Goal: Task Accomplishment & Management: Complete application form

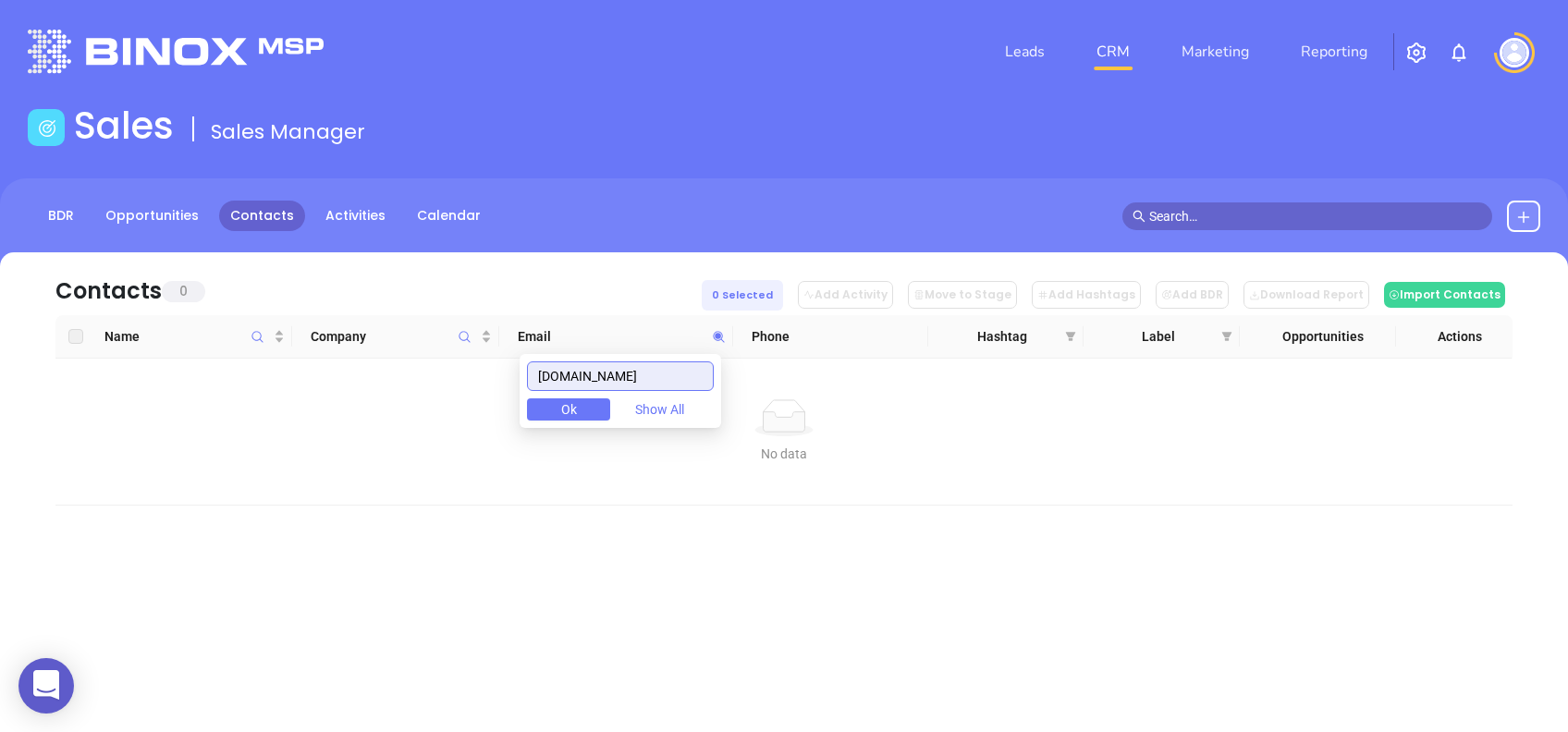
click at [700, 364] on input "robyothemortgagepro.com" at bounding box center [620, 376] width 187 height 30
click at [695, 368] on input "robyothemortgagepro.com" at bounding box center [620, 376] width 187 height 30
click at [695, 367] on input "robyothemortgagepro.com" at bounding box center [620, 376] width 187 height 30
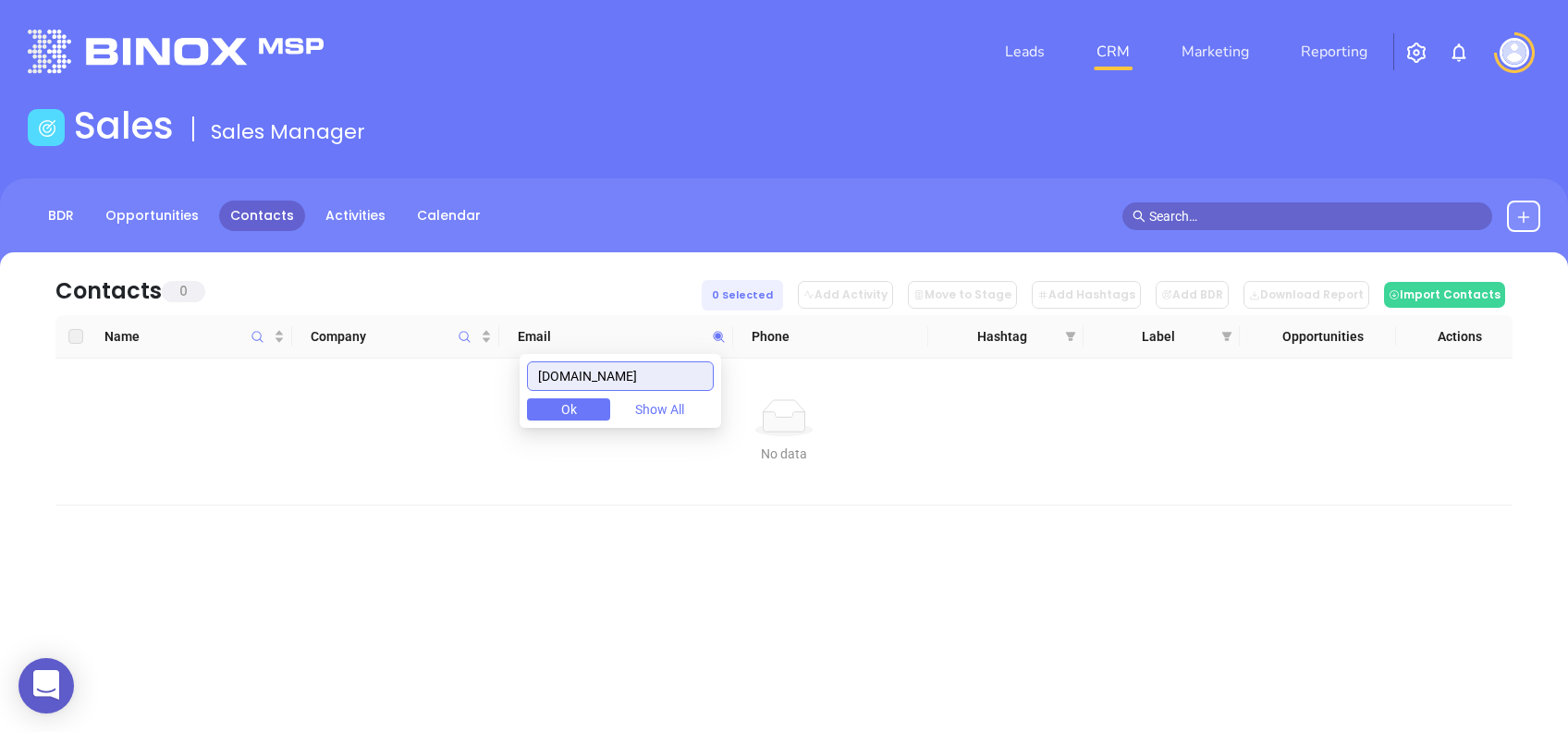
paste input "fmbnc"
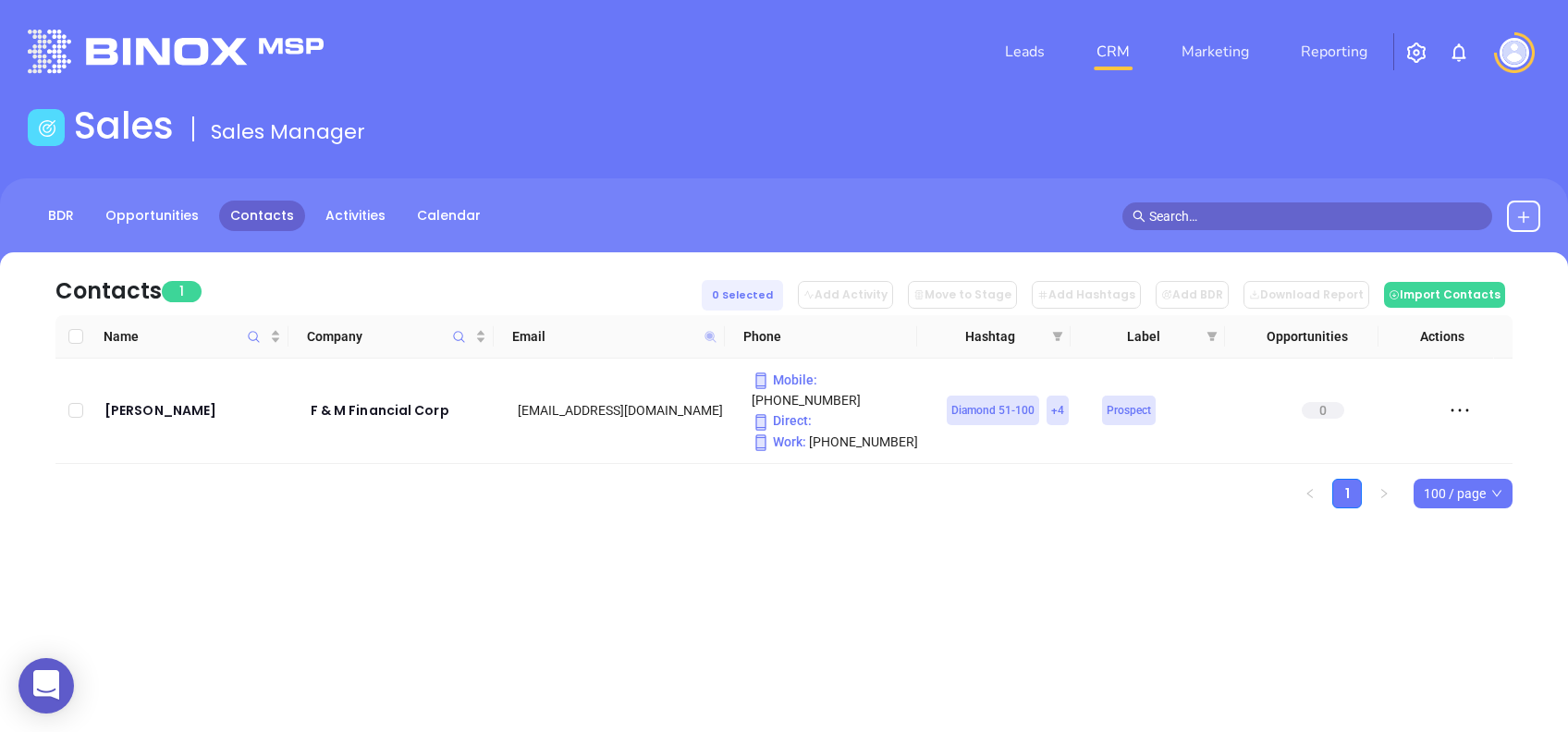
click at [712, 333] on icon at bounding box center [710, 336] width 11 height 11
paste input "ortmill.mortgageright"
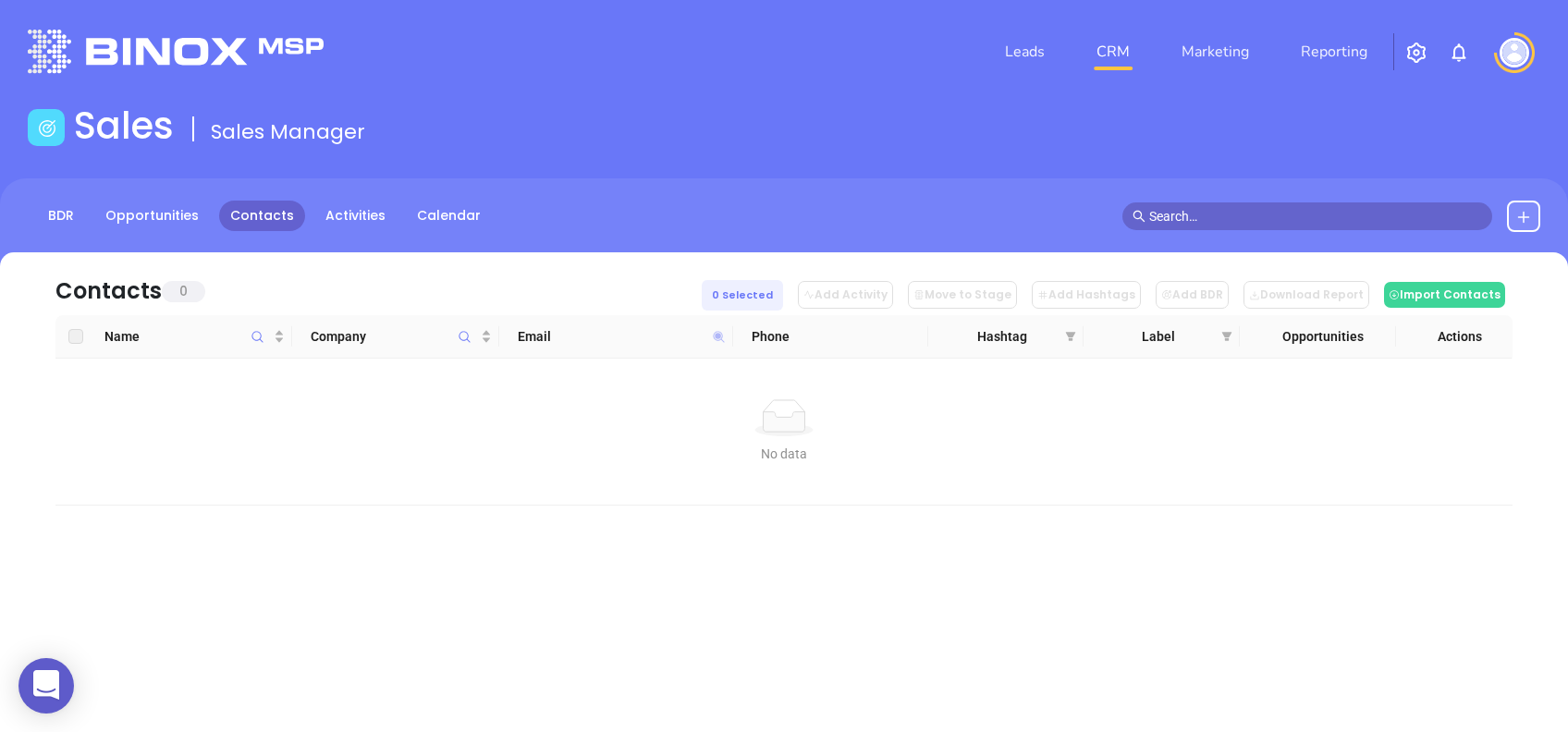
click at [715, 332] on icon at bounding box center [718, 337] width 14 height 14
paste input "smchf"
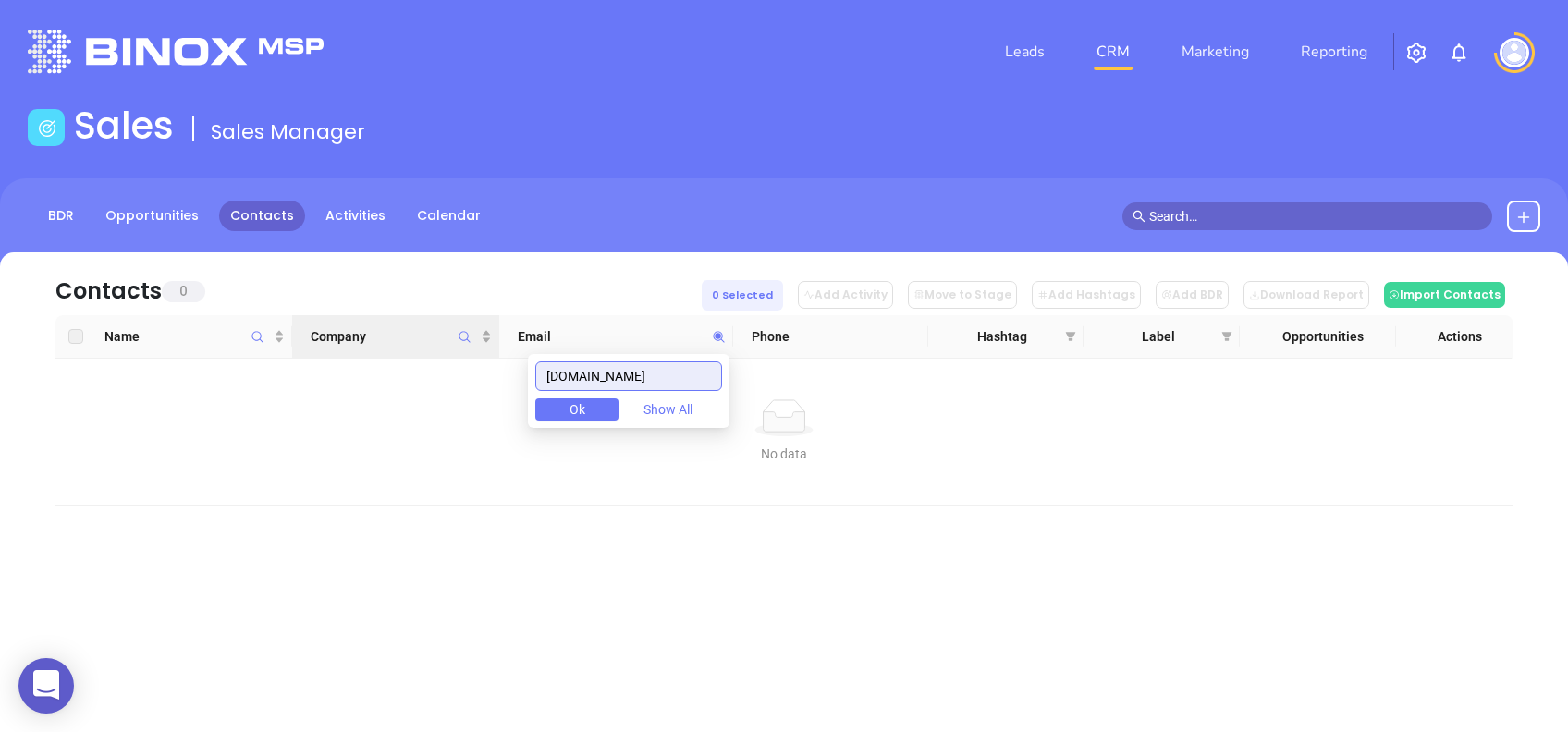
drag, startPoint x: 647, startPoint y: 374, endPoint x: 488, endPoint y: 353, distance: 160.4
click at [488, 353] on body "0 Leads CRM Marketing Reporting Financial Leads Leads Sales Sales Manager BDR O…" at bounding box center [784, 366] width 1568 height 732
paste input "robert@rbennerins"
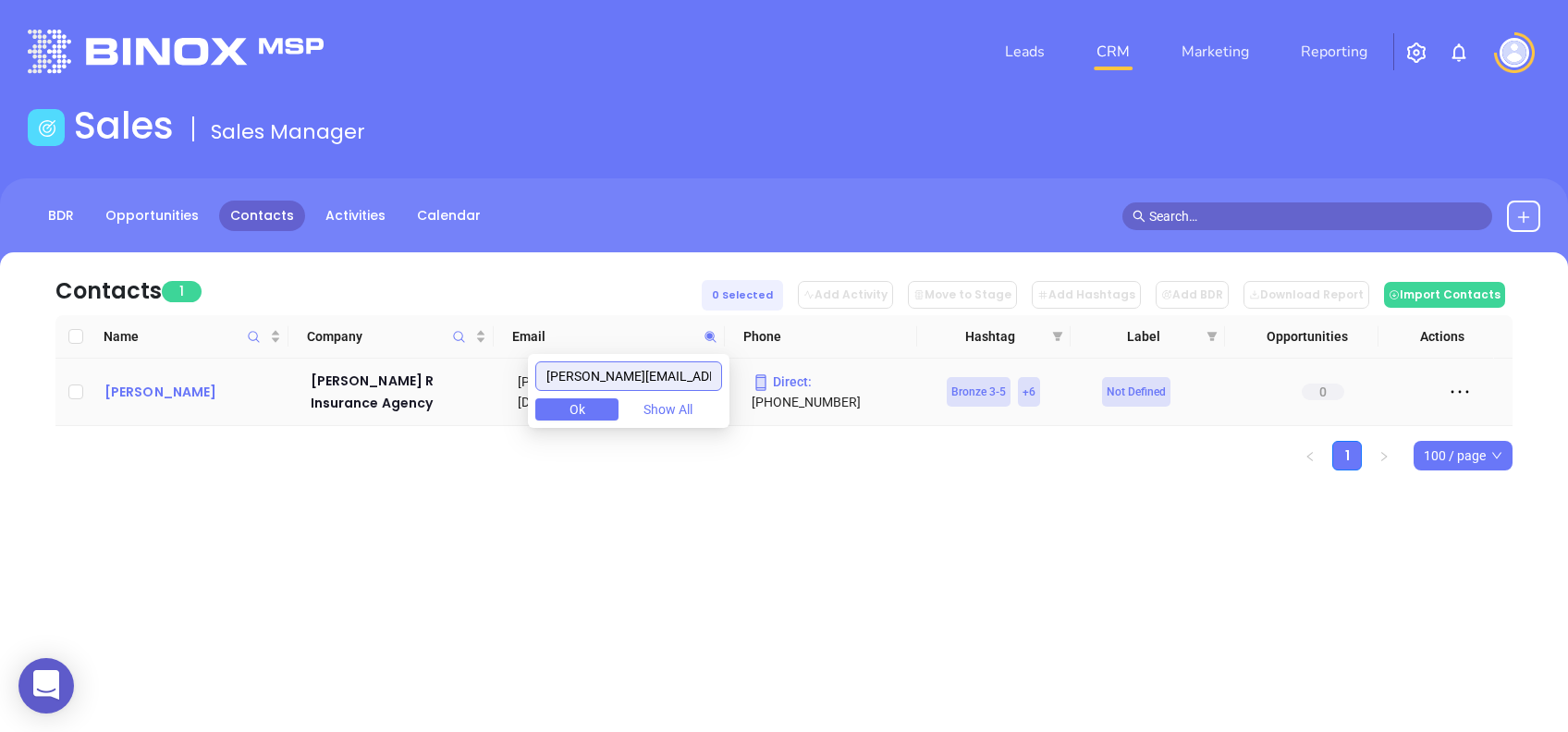
type input "robert@rbennerins.com"
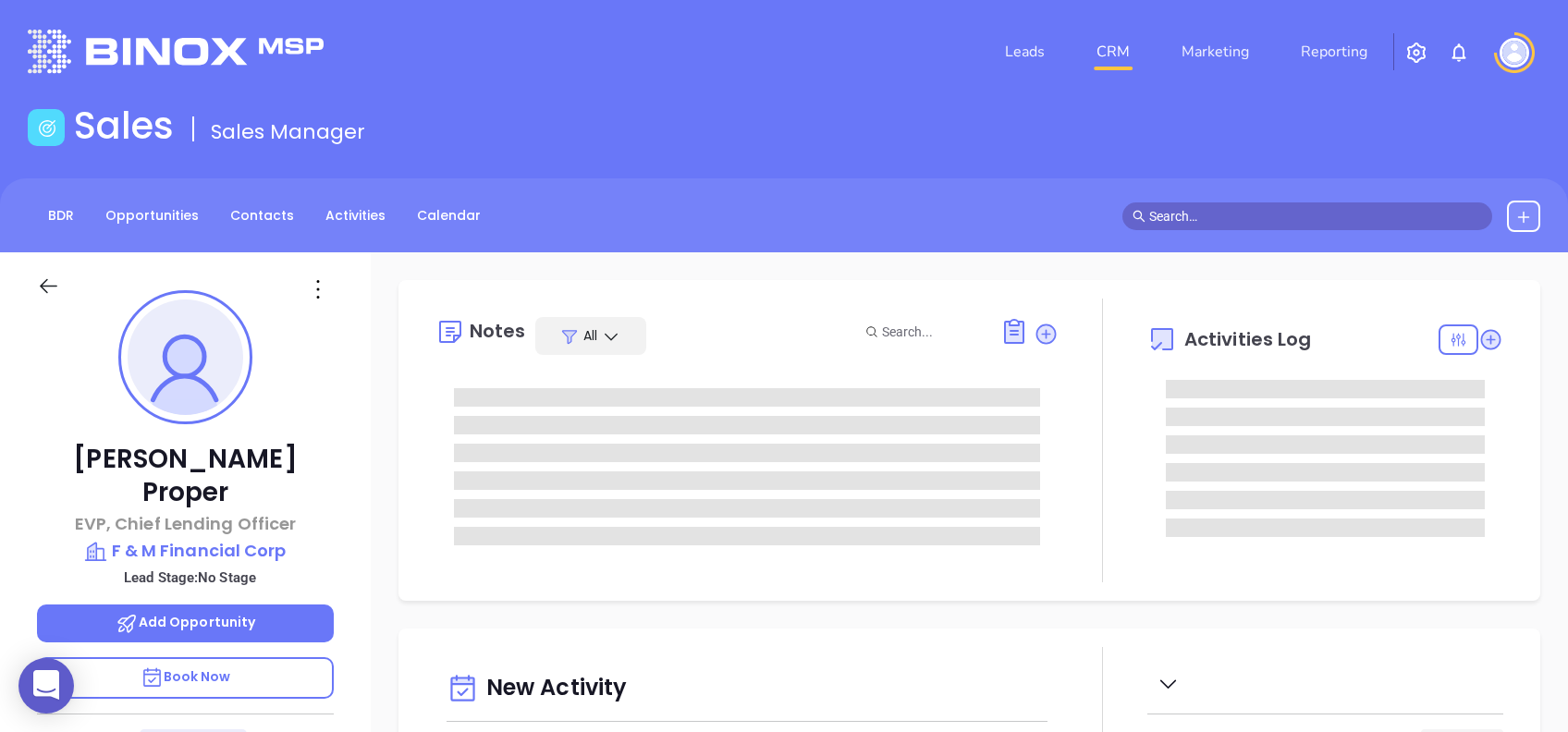
type input "[DATE]"
type input "[PERSON_NAME]"
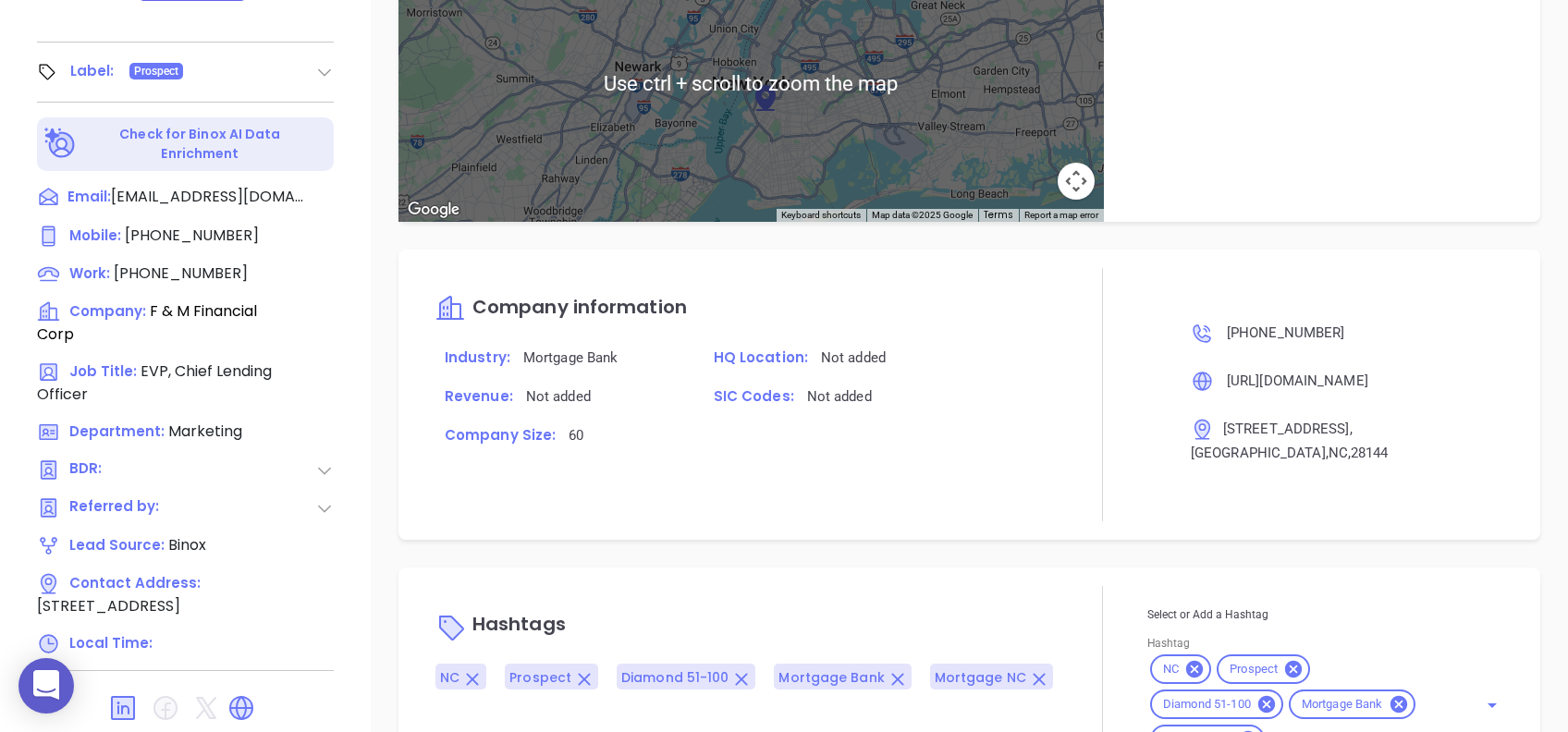
scroll to position [924, 0]
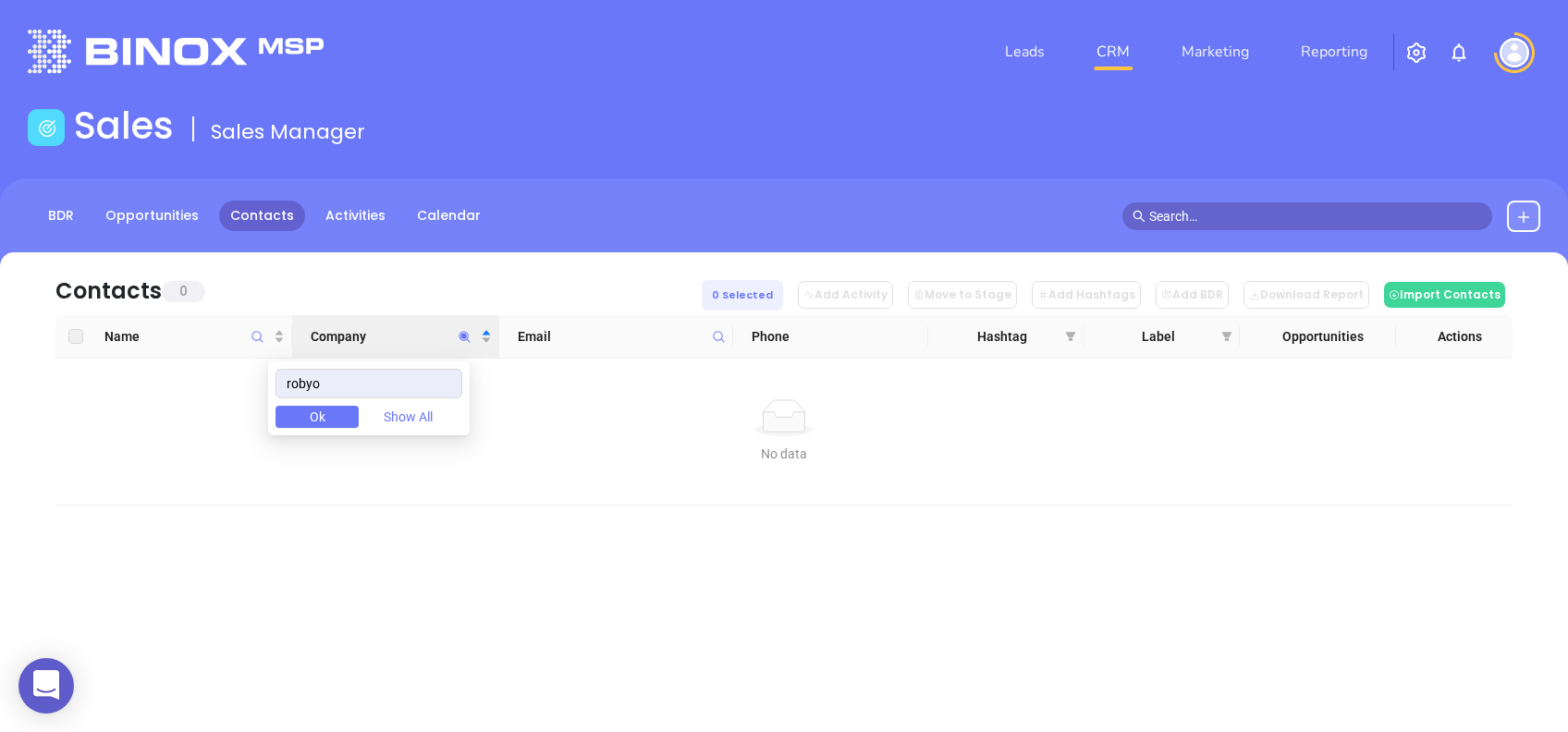
drag, startPoint x: 371, startPoint y: 386, endPoint x: 247, endPoint y: 366, distance: 125.6
click at [248, 367] on body "0 Leads CRM Marketing Reporting Financial Leads Leads Sales Sales Manager BDR O…" at bounding box center [784, 366] width 1568 height 732
type input "m"
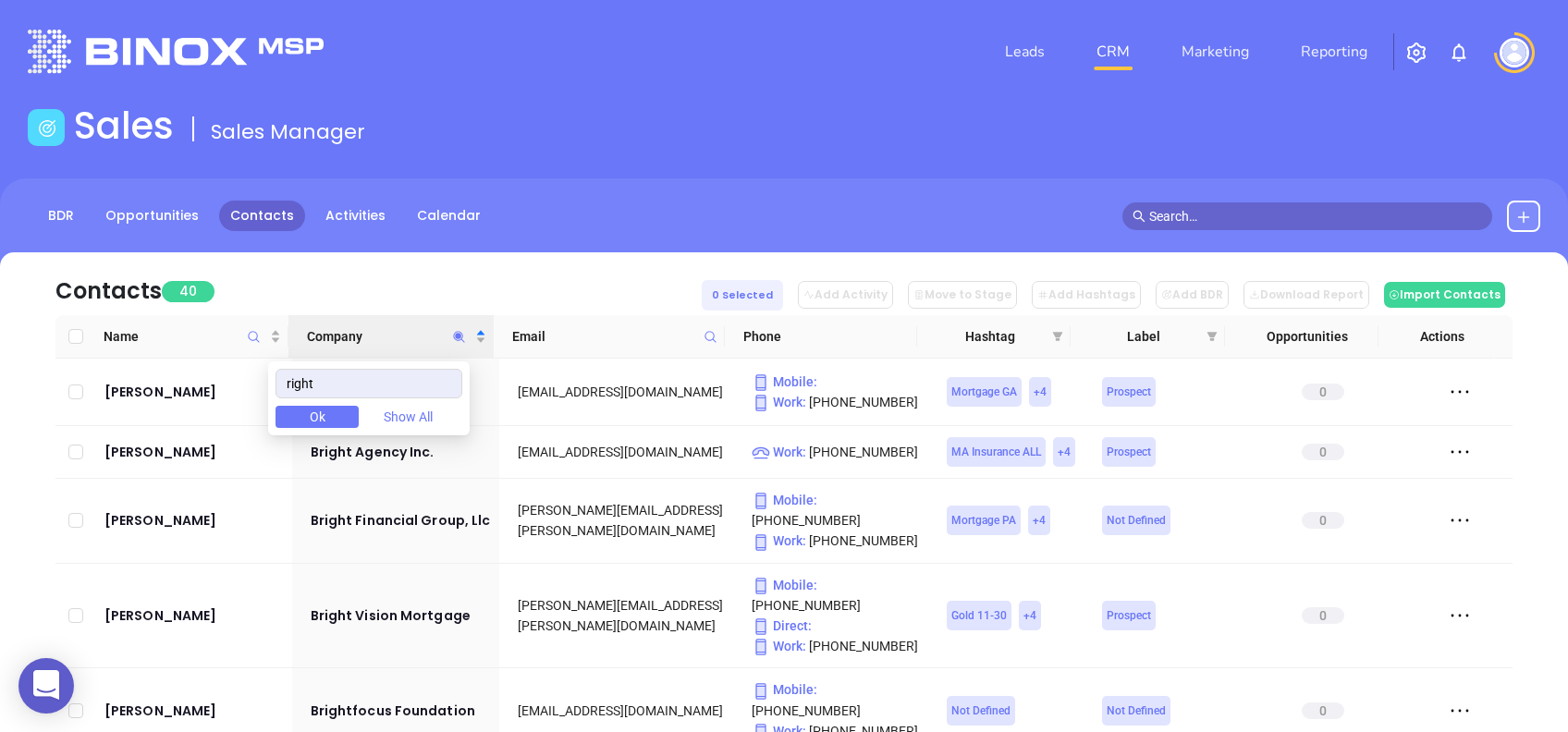
click at [493, 281] on div "Contacts 40 0 Selected Add Activity Move to Stage Add Hashtags Add BDR Download…" at bounding box center [783, 283] width 1457 height 63
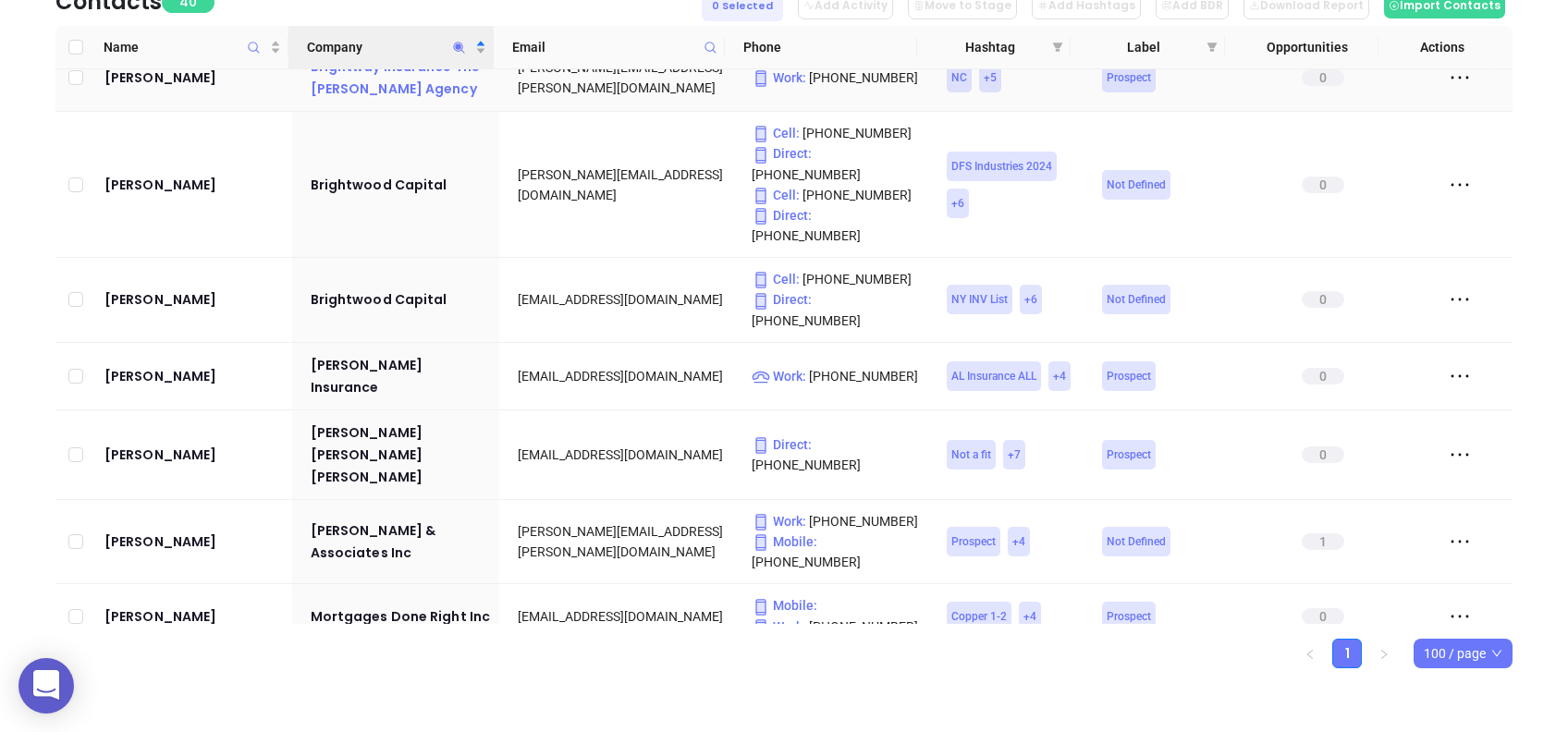
scroll to position [985, 0]
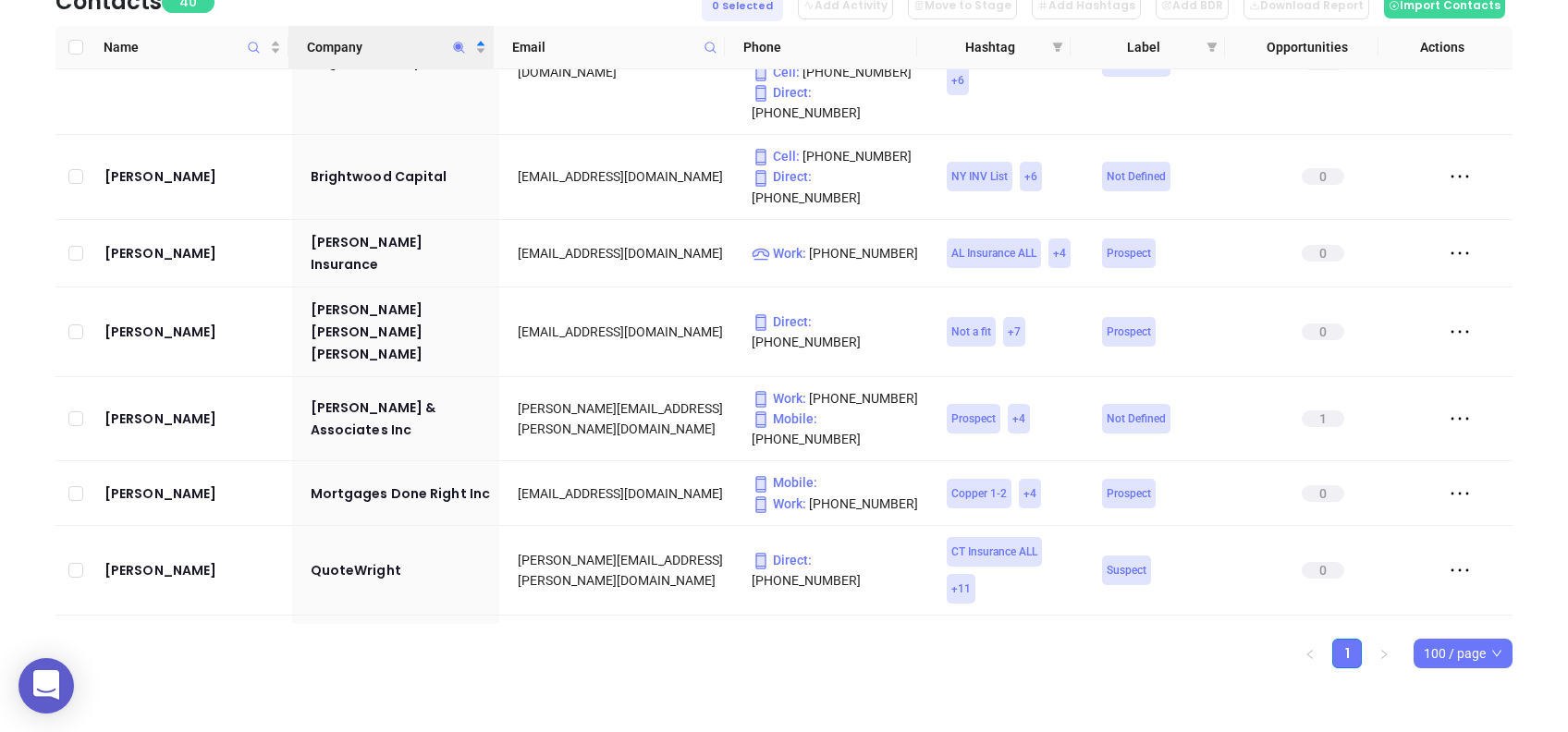
click at [454, 41] on icon "Company" at bounding box center [459, 47] width 14 height 14
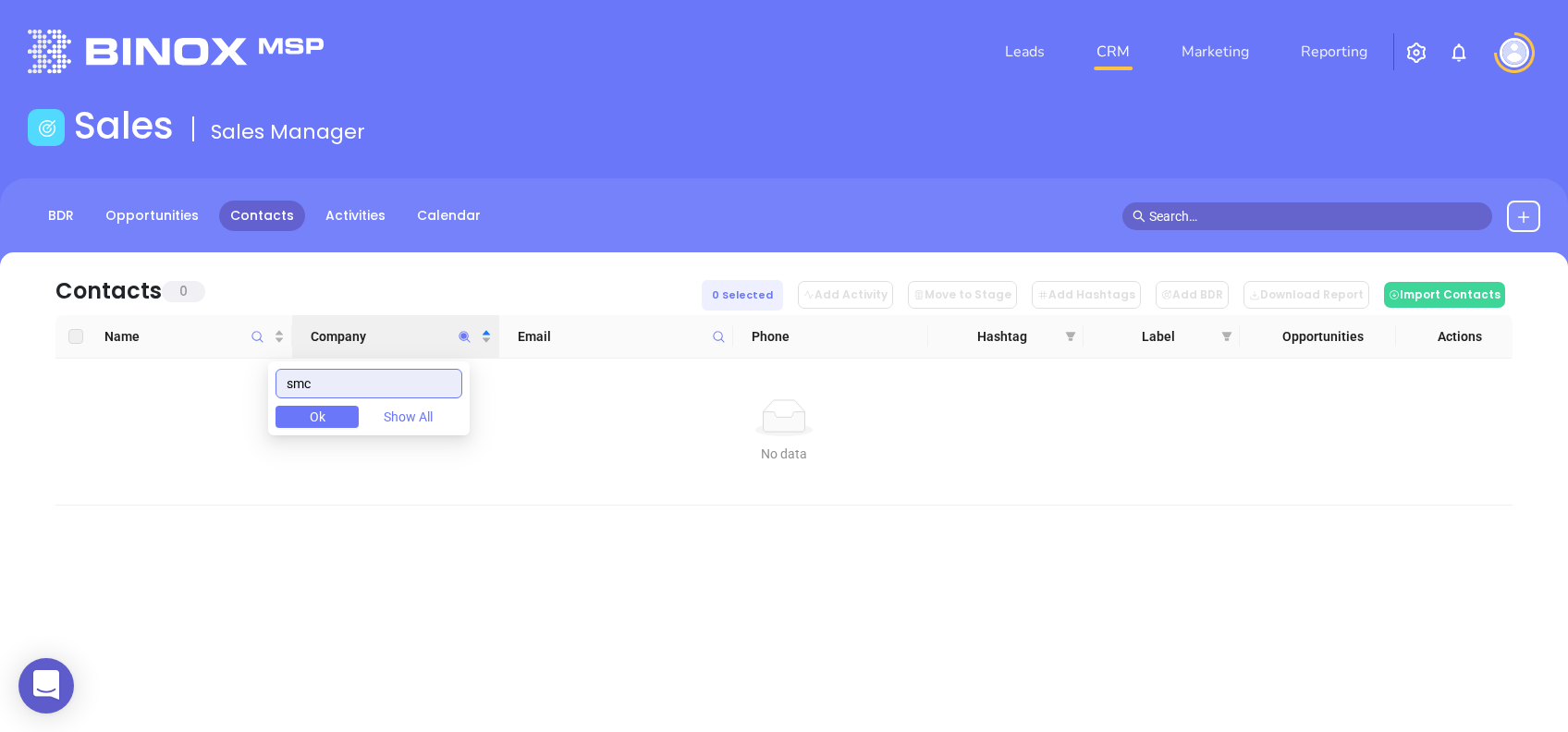
scroll to position [0, 0]
type input "smc"
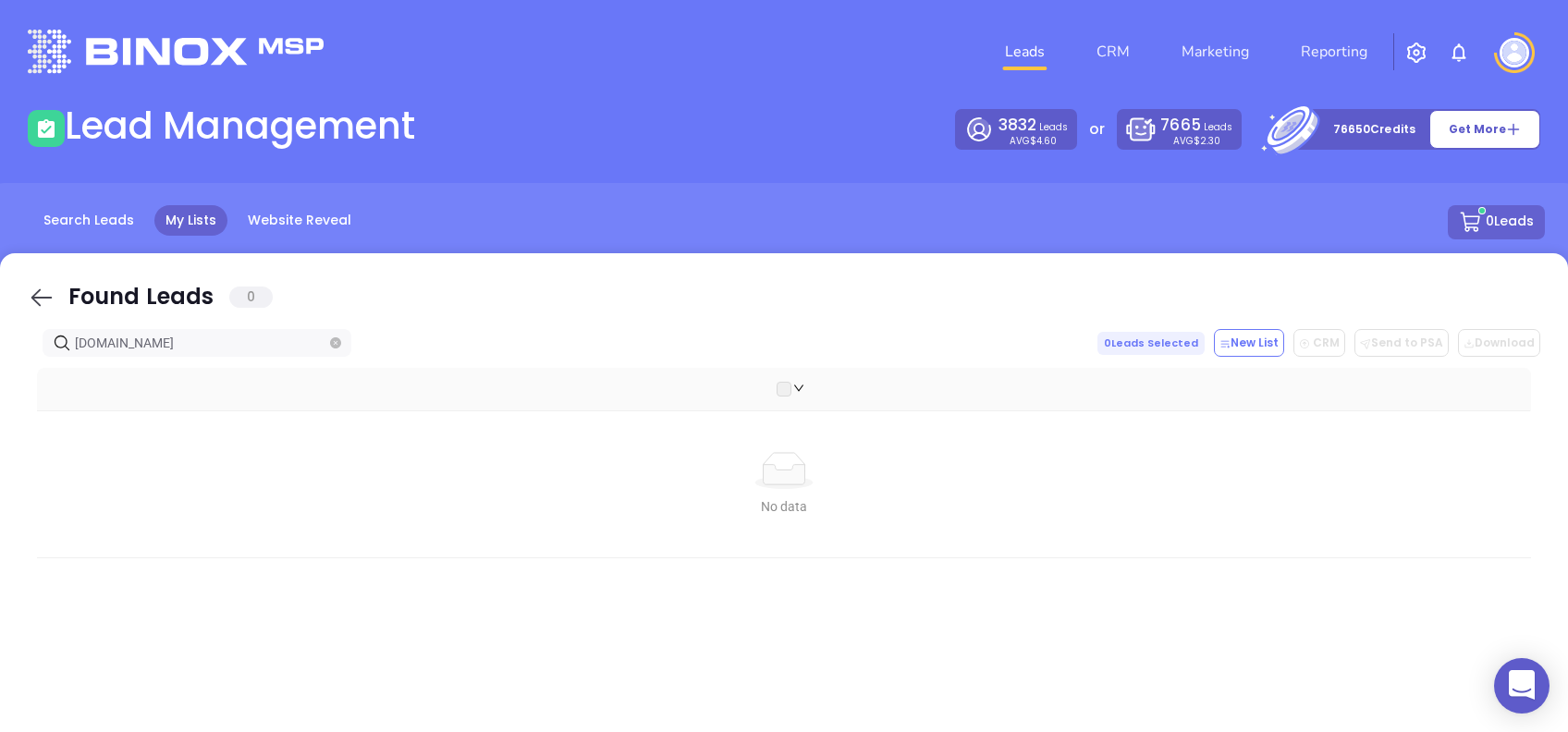
click at [31, 284] on div "Found Leads 0" at bounding box center [784, 299] width 1512 height 38
drag, startPoint x: 36, startPoint y: 286, endPoint x: 218, endPoint y: 355, distance: 194.6
click at [36, 288] on icon at bounding box center [42, 298] width 28 height 28
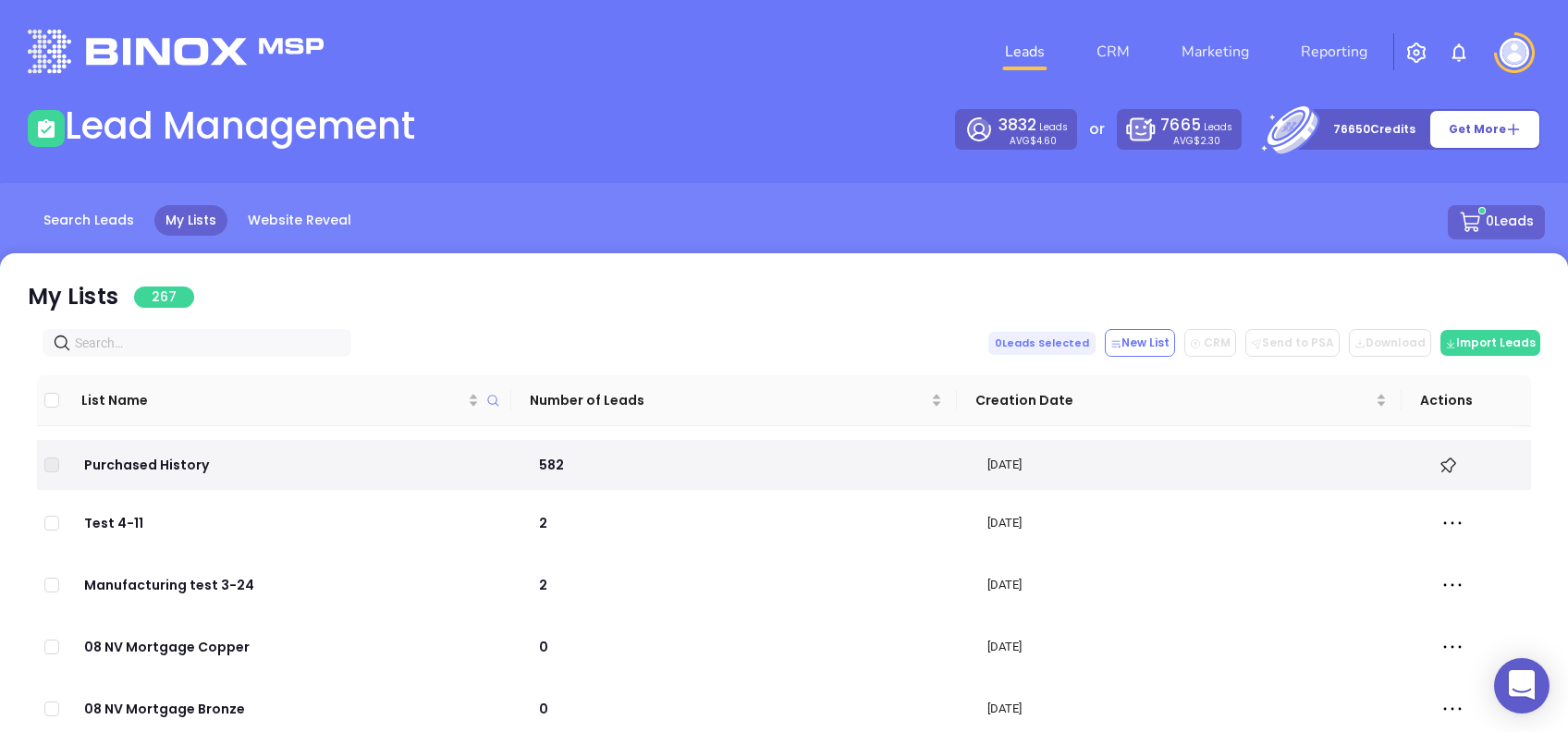
click at [210, 346] on input "text" at bounding box center [200, 342] width 251 height 20
paste input "fortmill.mortgageright.com"
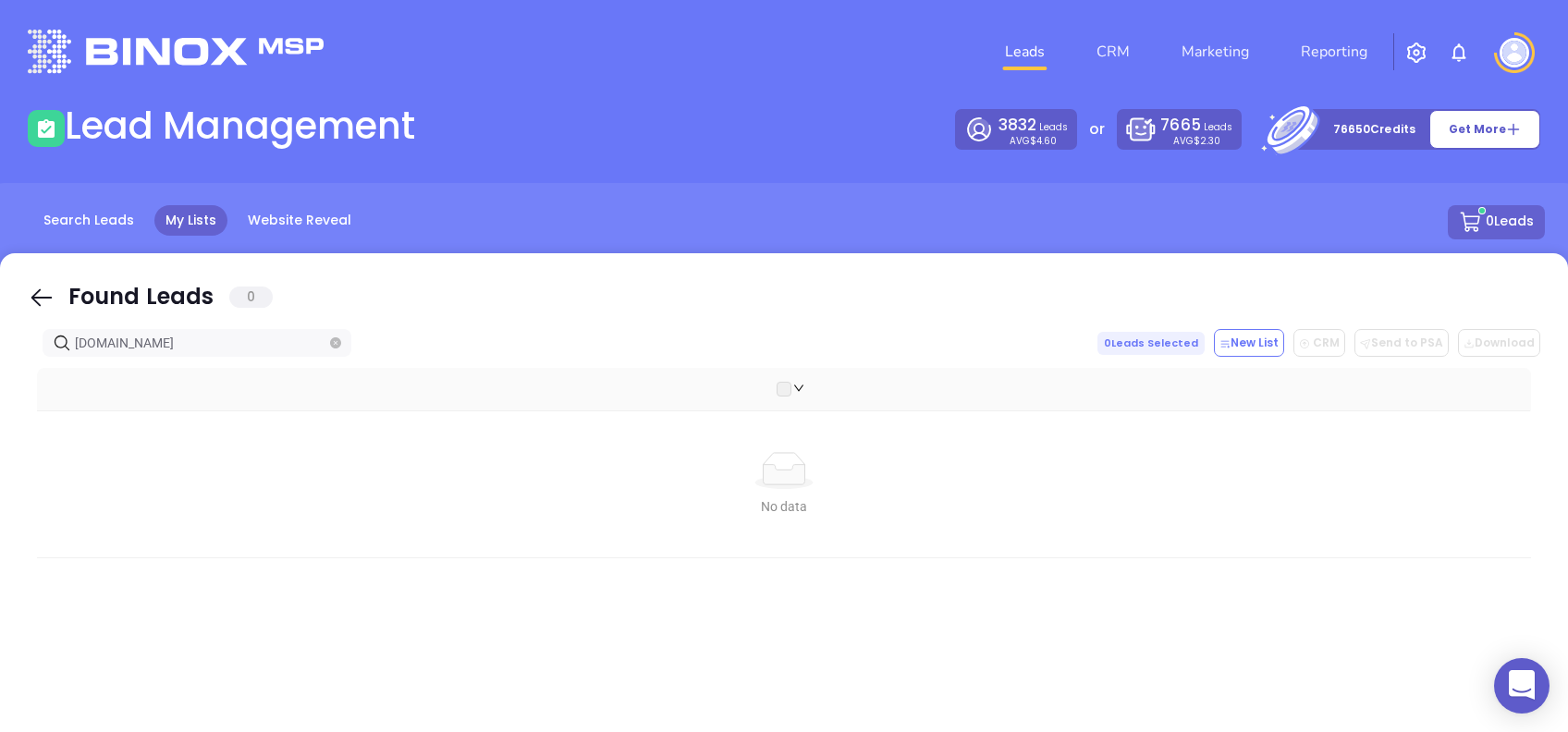
type input "fortmill.mortgageright.com"
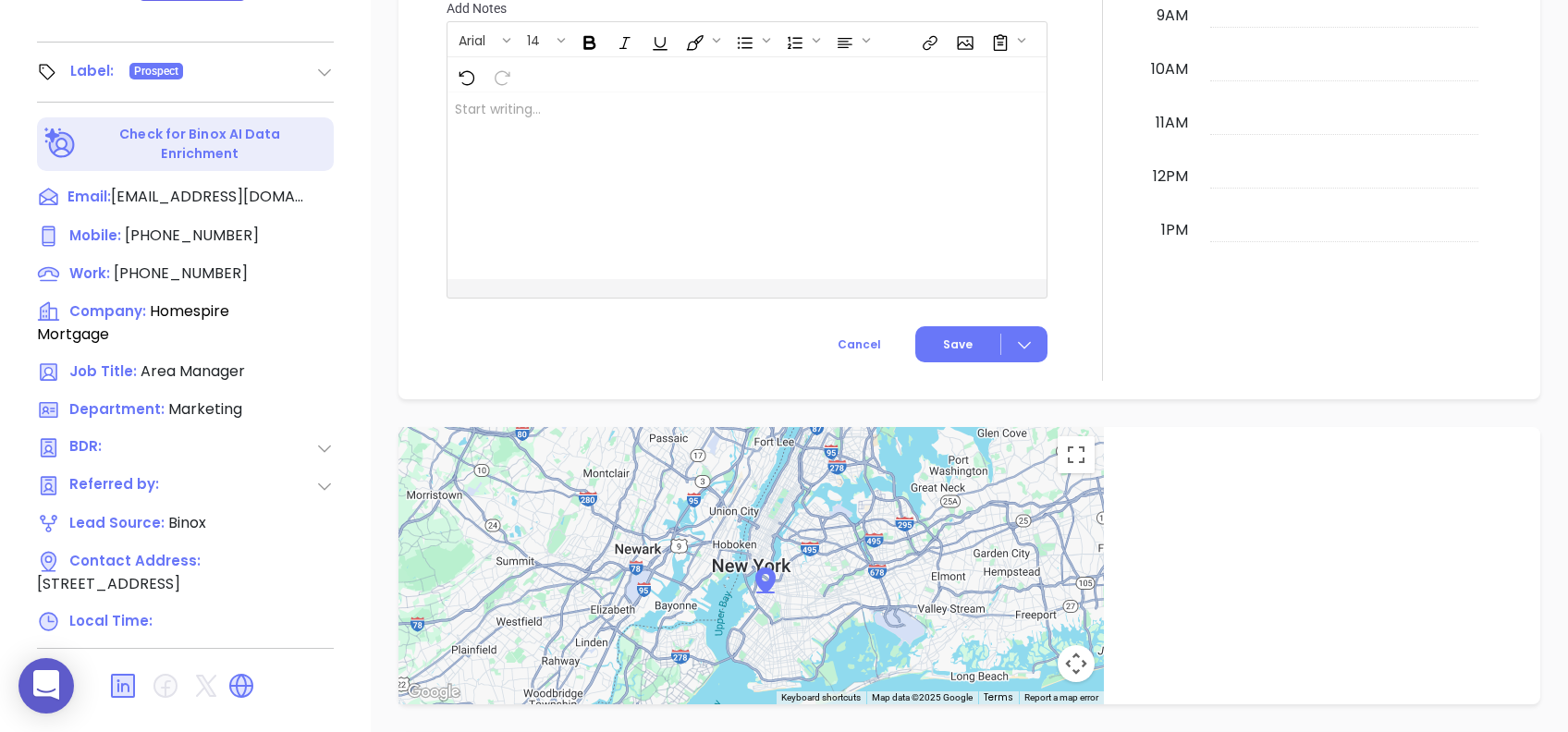
scroll to position [949, 0]
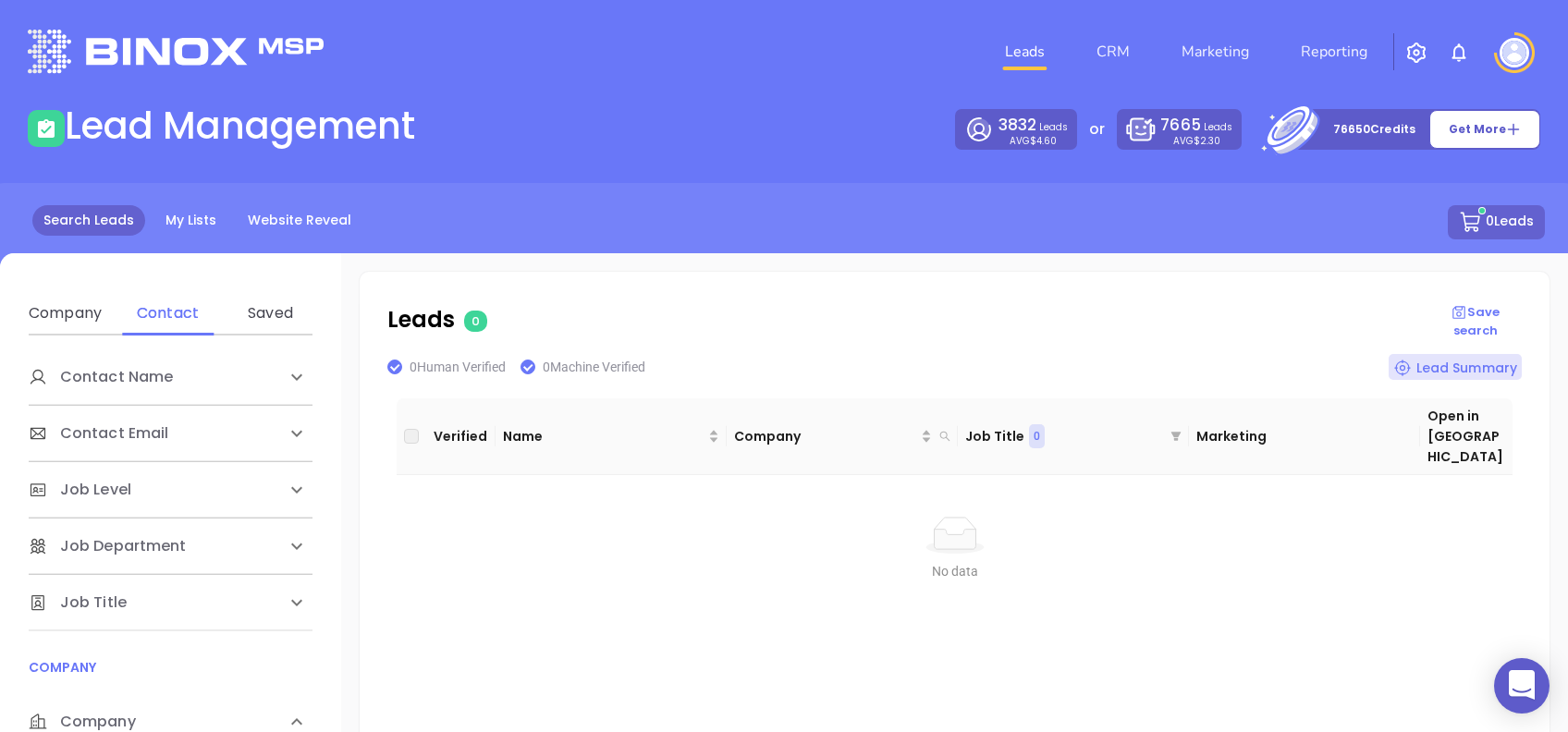
scroll to position [369, 0]
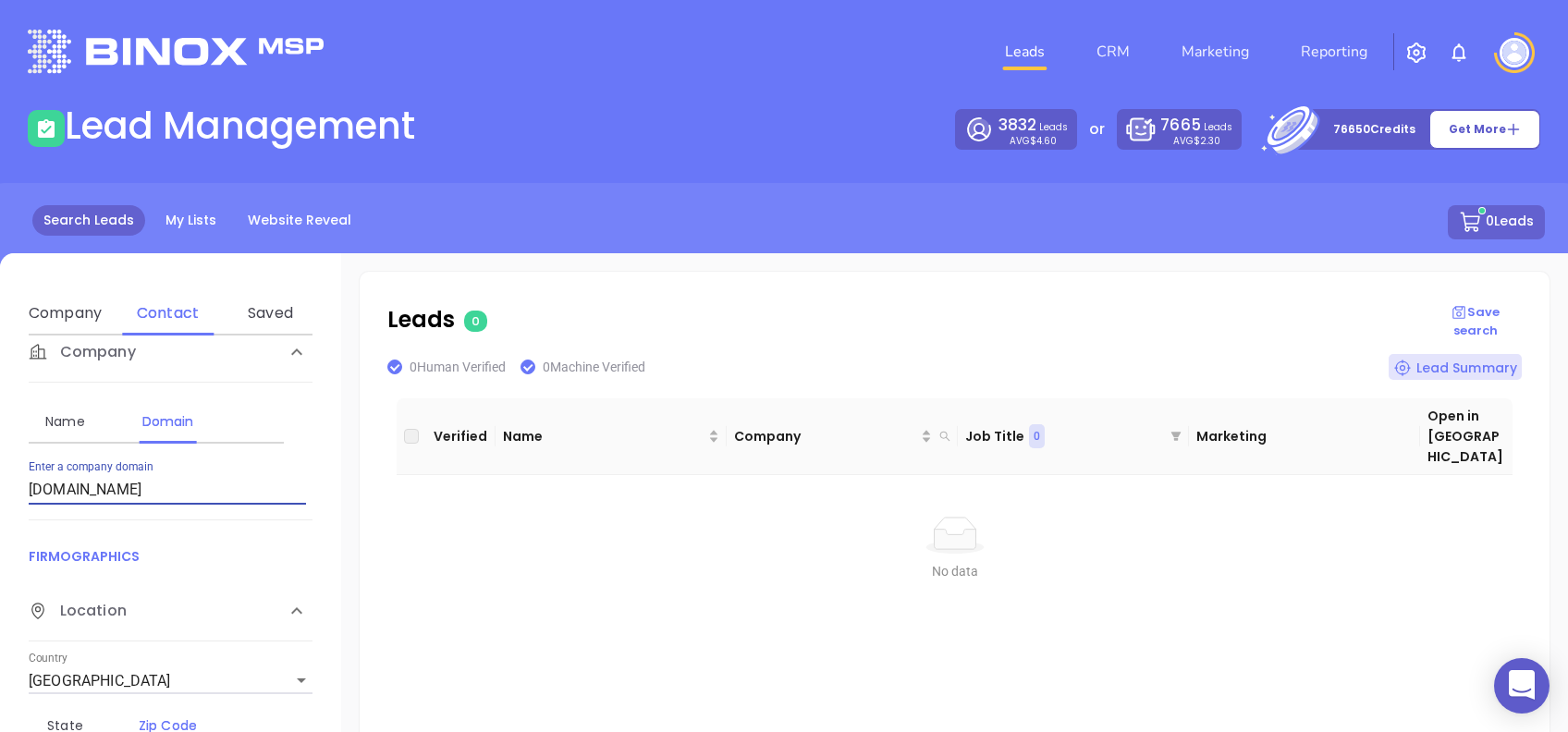
click at [225, 501] on input "[DOMAIN_NAME]" at bounding box center [167, 489] width 277 height 30
click at [225, 500] on input "[DOMAIN_NAME]" at bounding box center [167, 489] width 277 height 30
click at [225, 499] on input "robyothemortgagepro.com" at bounding box center [167, 489] width 277 height 30
type input "fortmill.mortgageright.com"
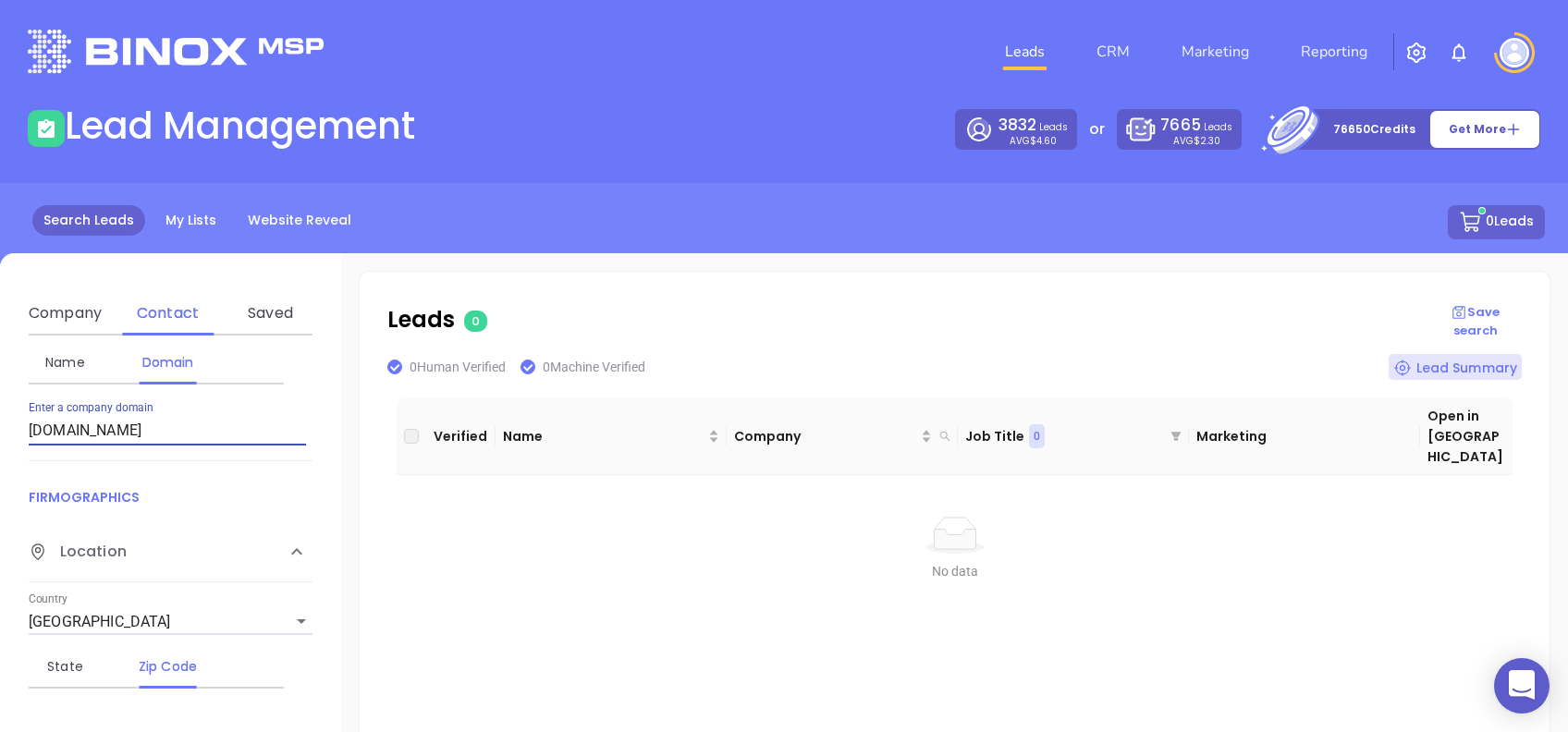
scroll to position [430, 0]
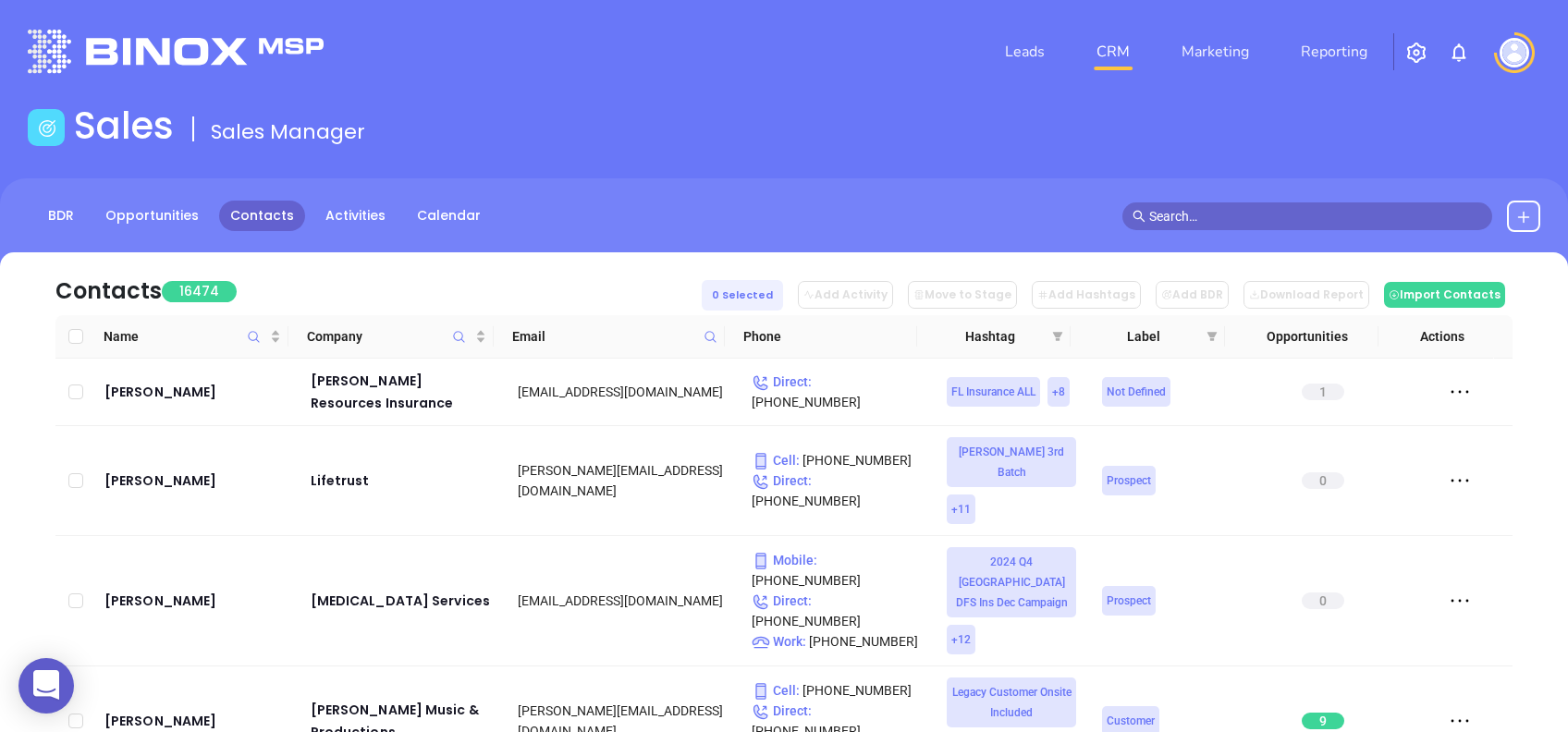
click at [1531, 221] on button at bounding box center [1523, 216] width 33 height 32
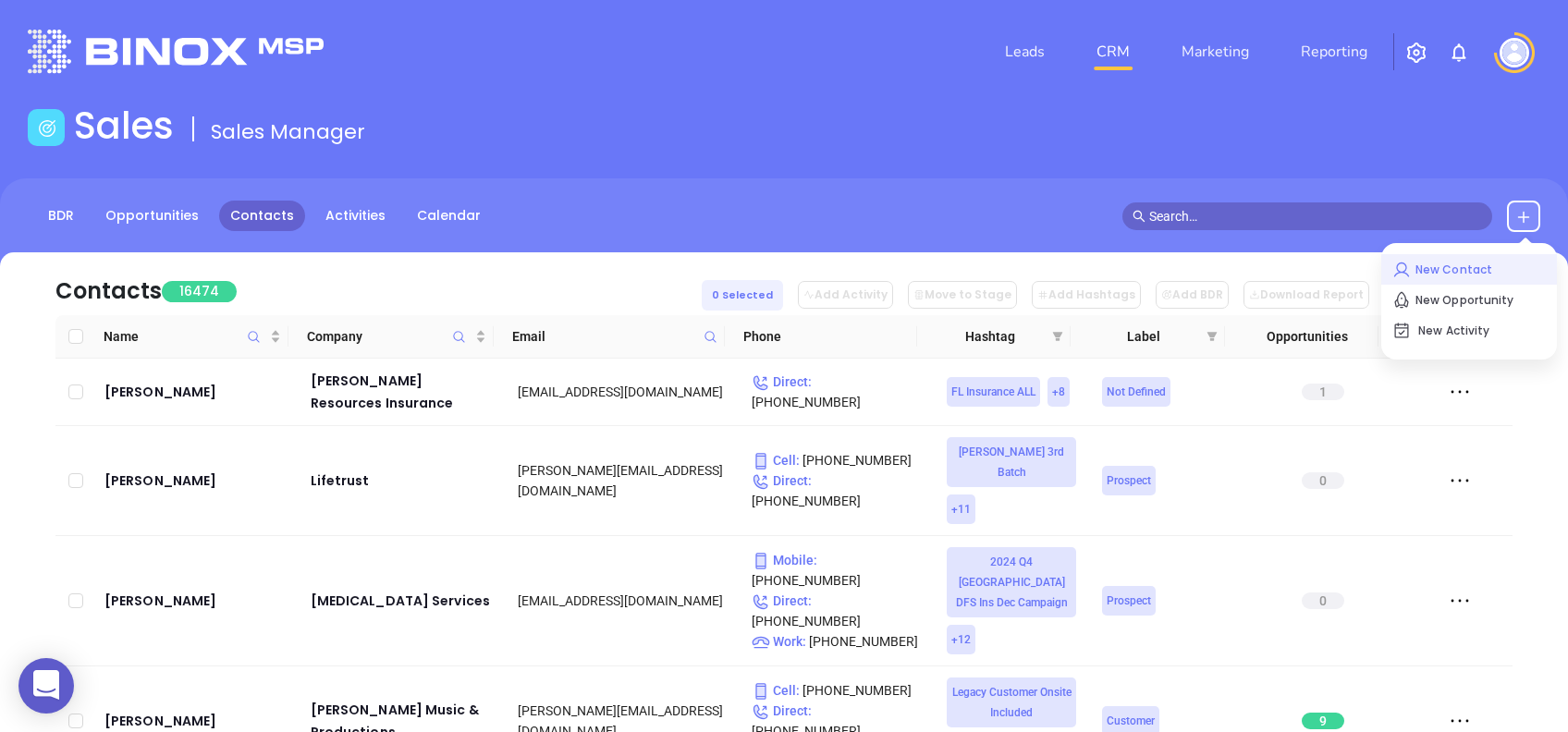
click at [1439, 270] on p "New Contact" at bounding box center [1468, 270] width 154 height 30
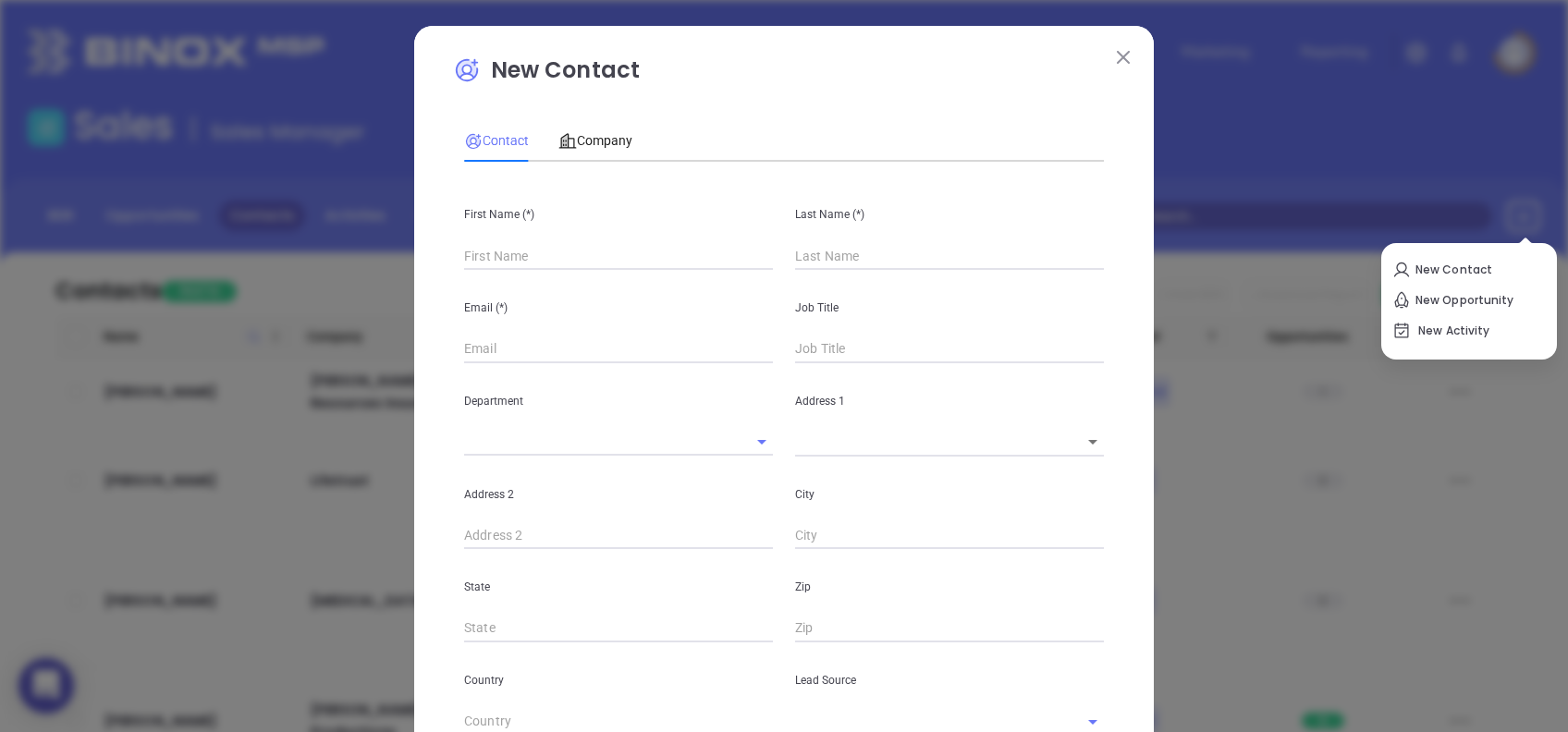
click at [532, 237] on div "First Name (*)" at bounding box center [618, 223] width 331 height 94
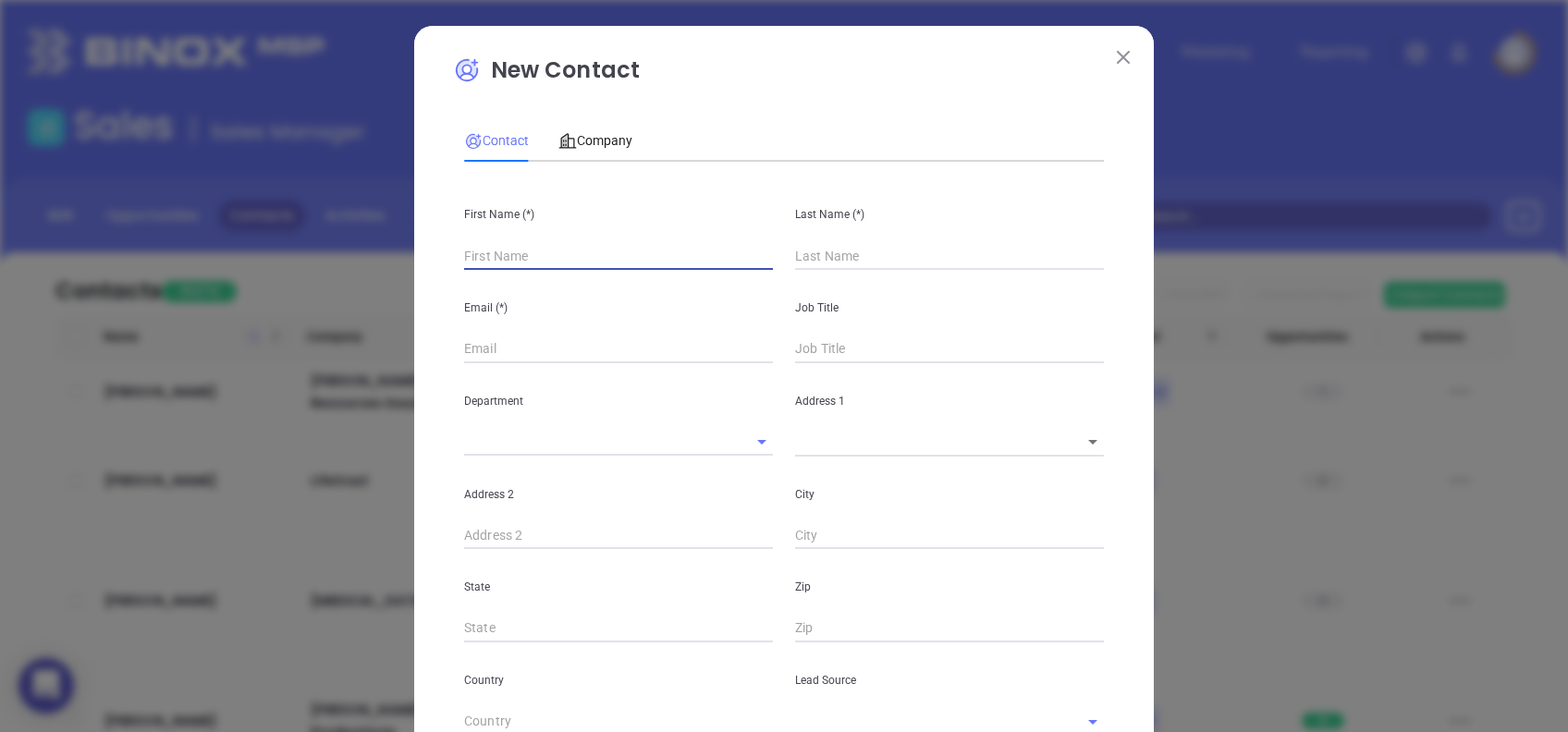
click at [543, 251] on input "text" at bounding box center [618, 256] width 308 height 28
type input "Brando"
type input "Fourth Phone Call"
type input "Brandon"
type input "c"
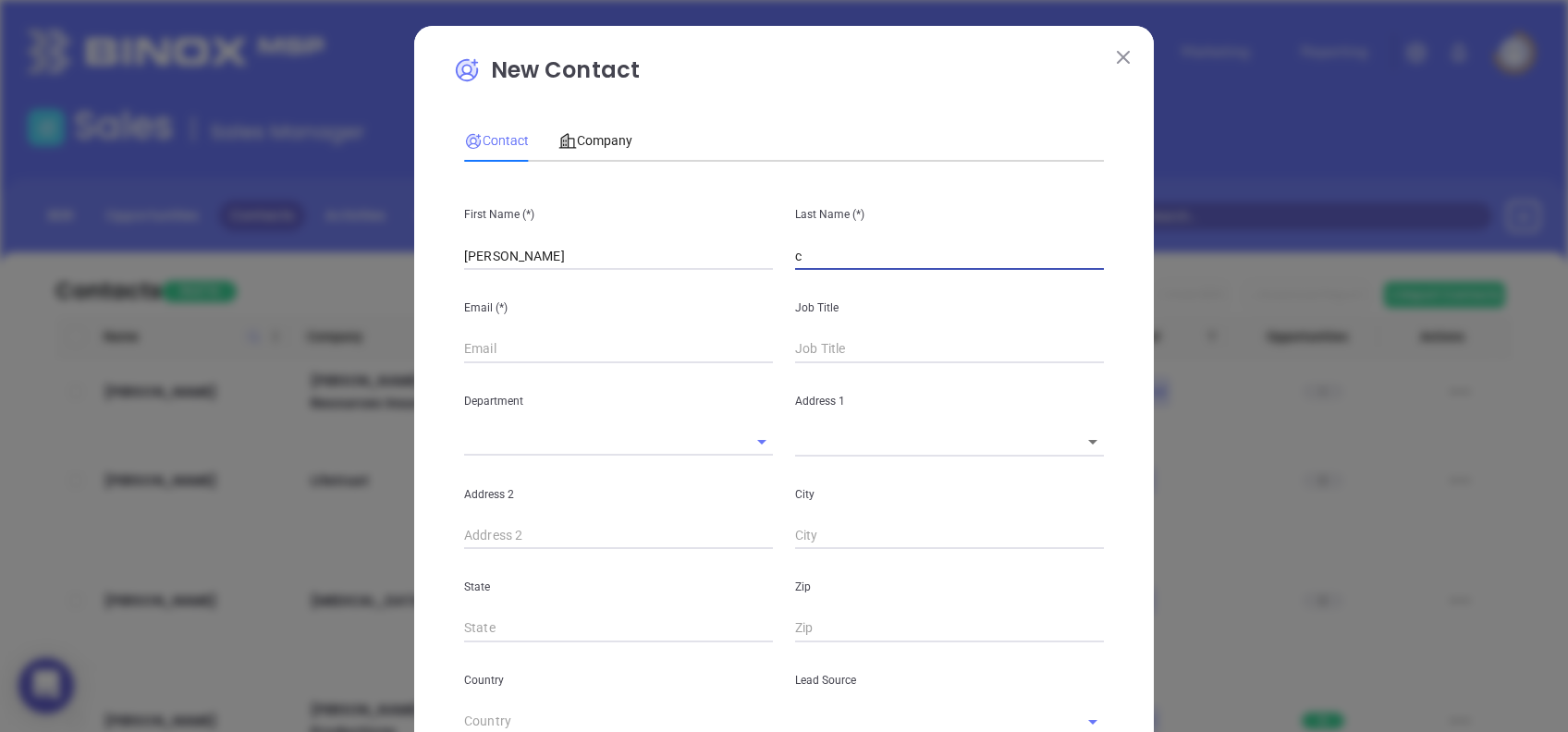
type input "1"
type input "C"
type input "1"
type input "Colberg"
click at [537, 358] on input "text" at bounding box center [618, 349] width 308 height 28
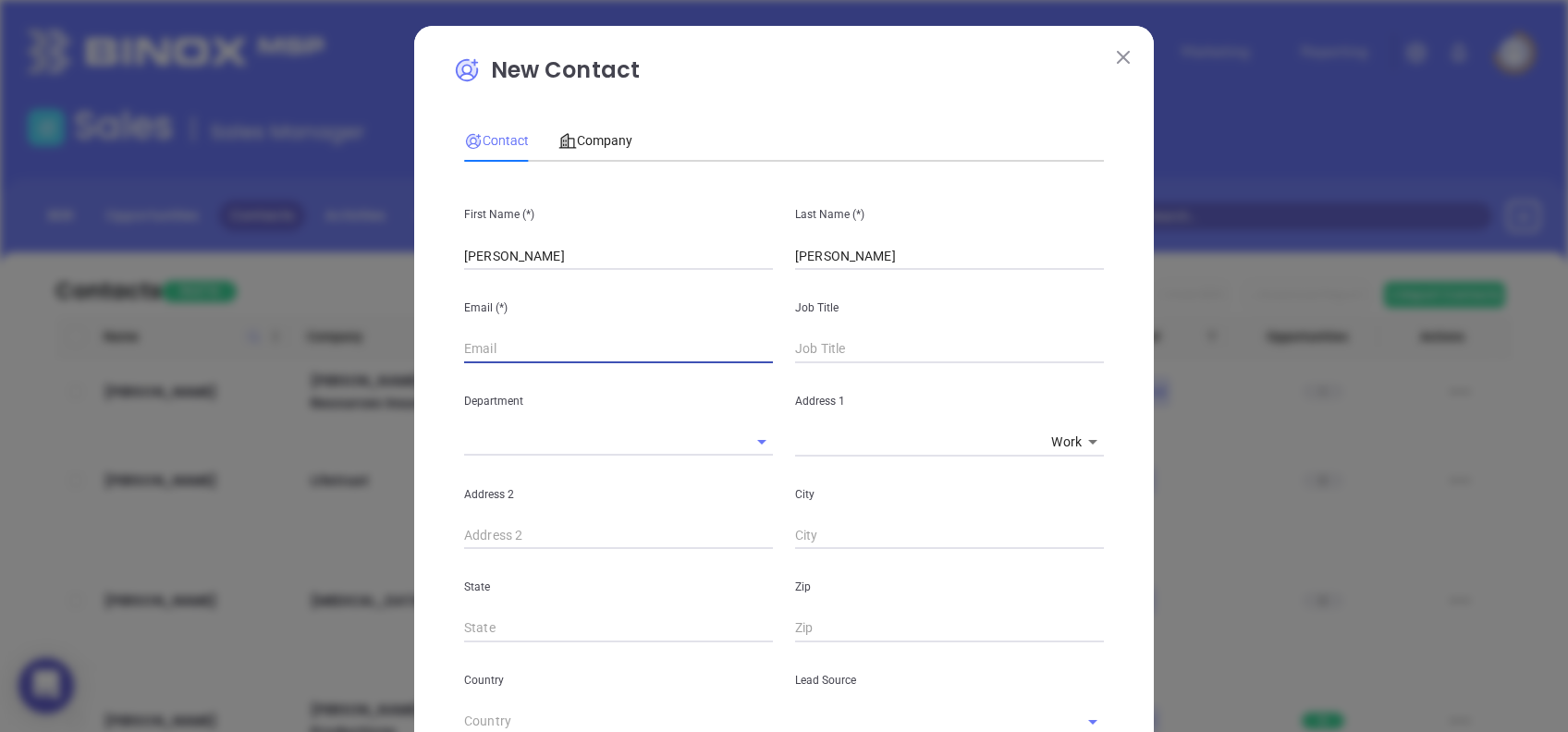
paste input "brandon@mortgageright.com"
type input "brandon@mortgageright.com"
type input "Branch Manager"
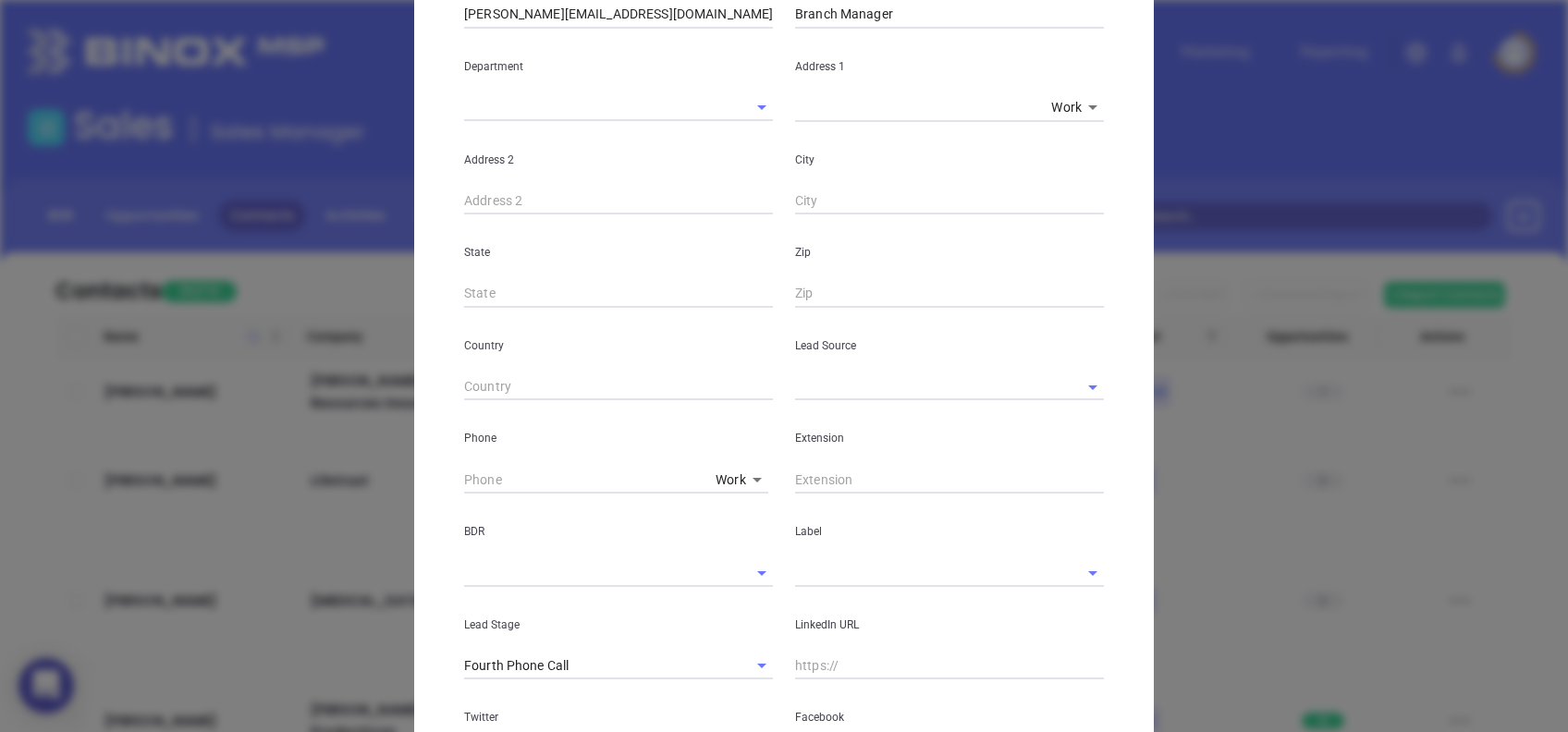
scroll to position [369, 0]
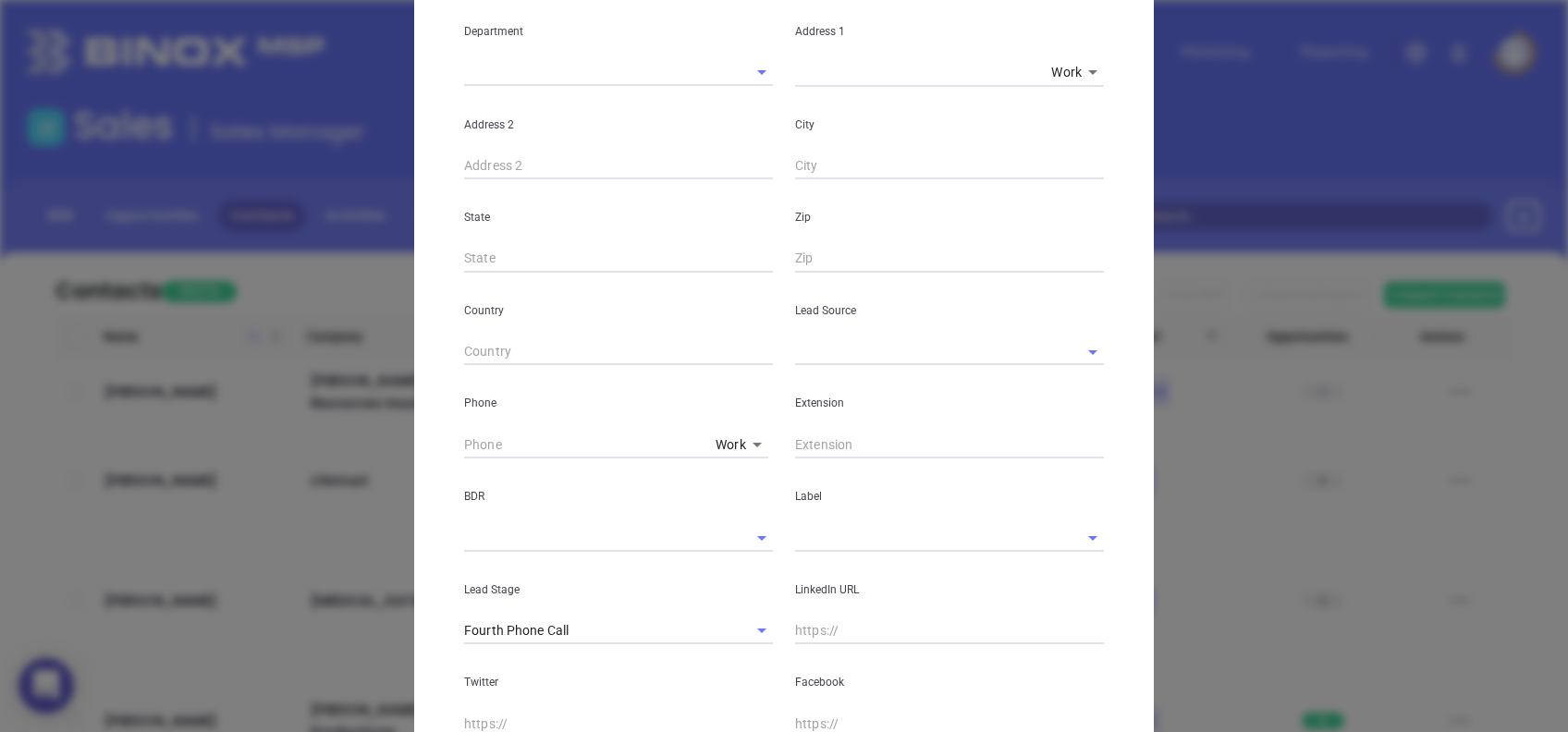
click at [829, 358] on input "text" at bounding box center [923, 352] width 257 height 27
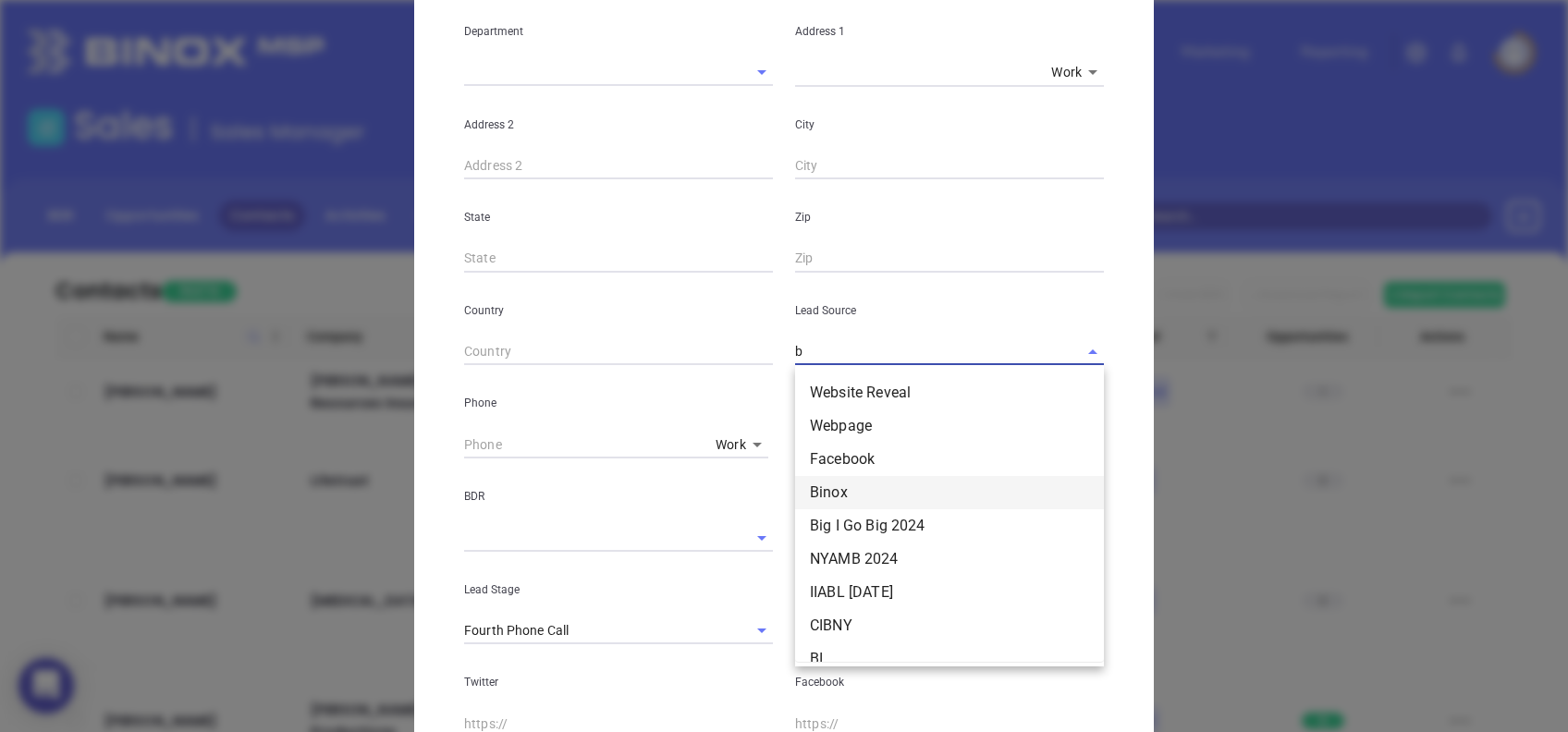
click at [845, 495] on li "Binox" at bounding box center [948, 492] width 308 height 33
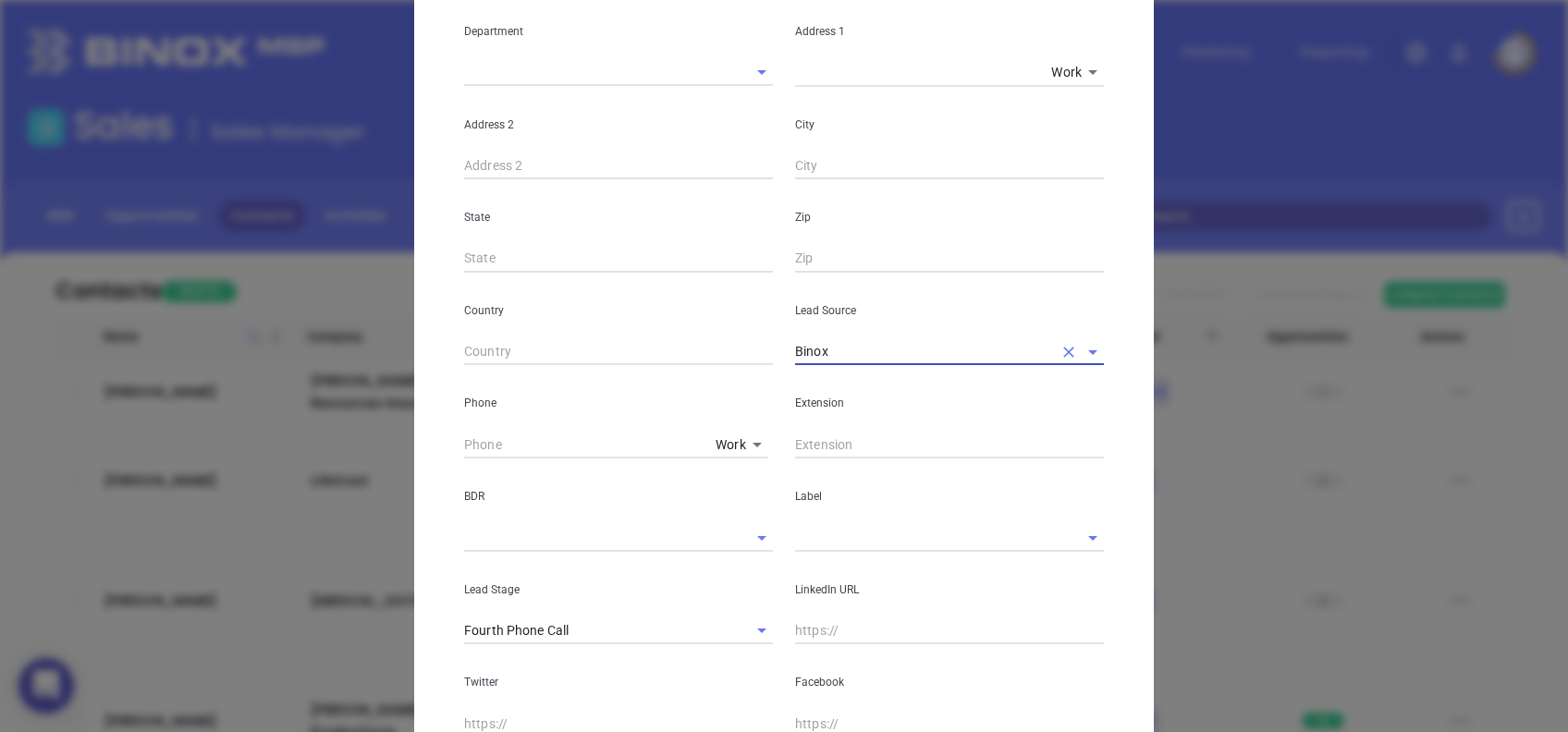
type input "Binox"
type input "( ) -"
click at [452, 443] on div "Phone Work 1" at bounding box center [618, 412] width 331 height 94
click at [464, 444] on input "( ) -" at bounding box center [586, 445] width 244 height 28
paste input "704) 706-3679"
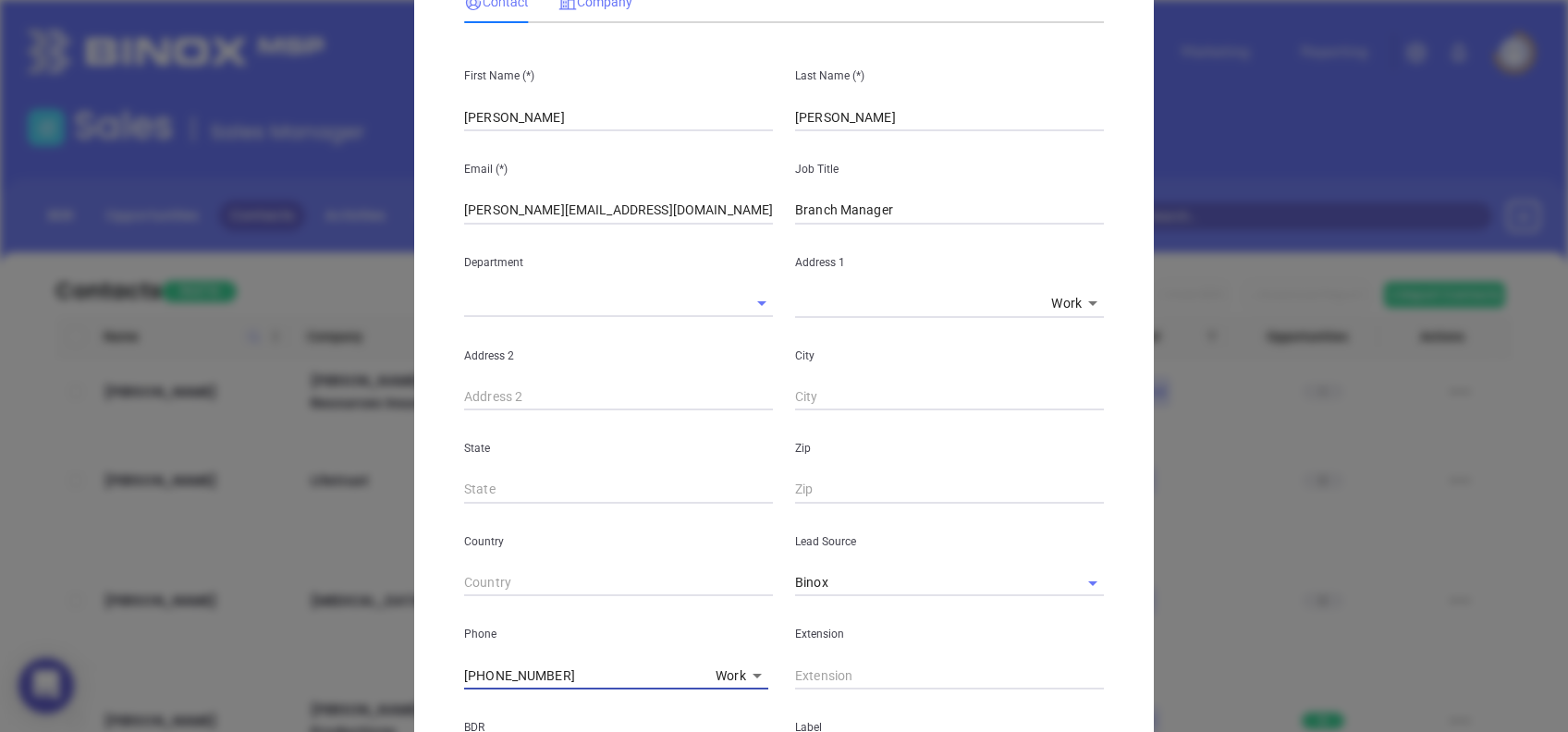
scroll to position [0, 0]
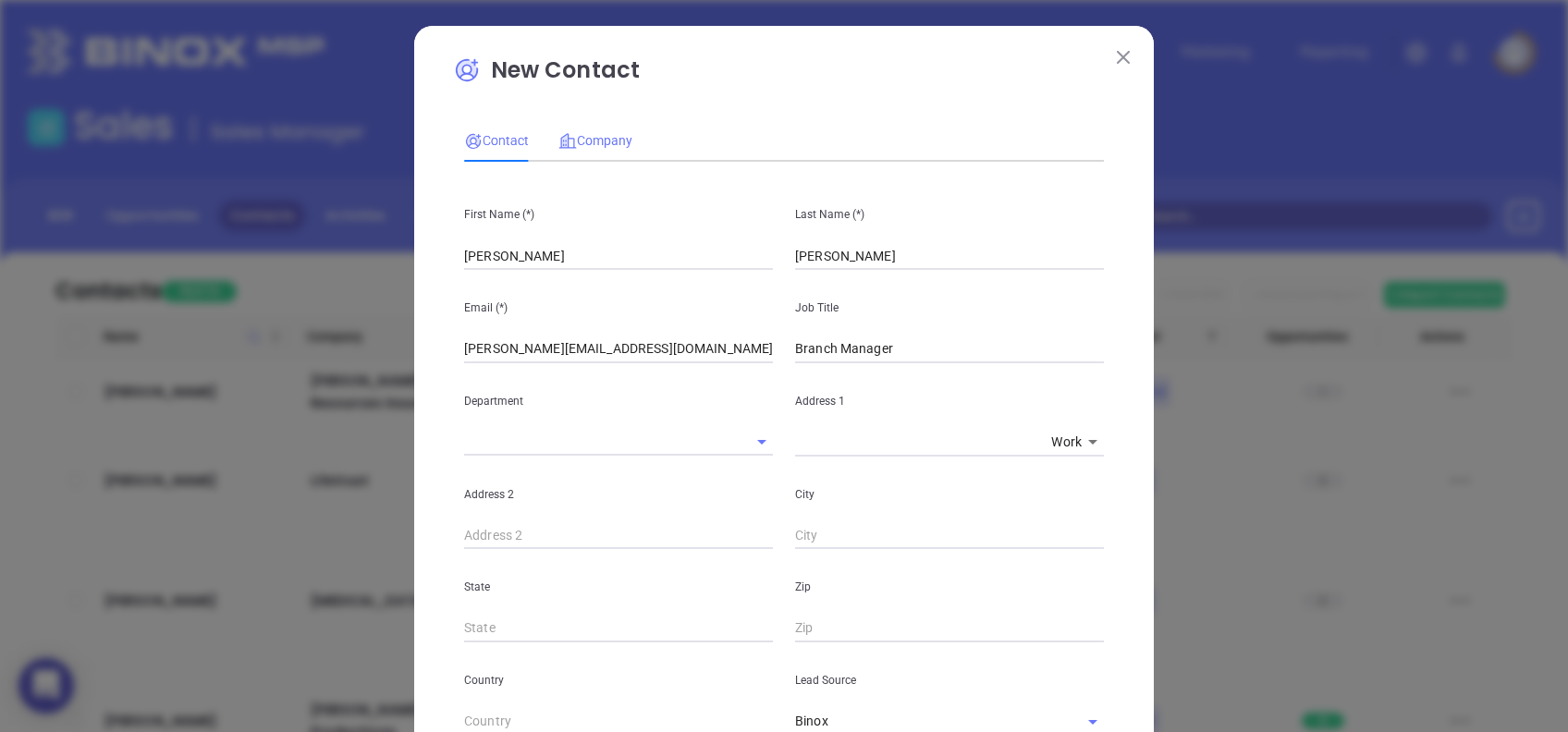
type input "(704) 706-3679"
drag, startPoint x: 587, startPoint y: 132, endPoint x: 594, endPoint y: 152, distance: 21.2
click at [587, 133] on span "Company" at bounding box center [595, 140] width 73 height 15
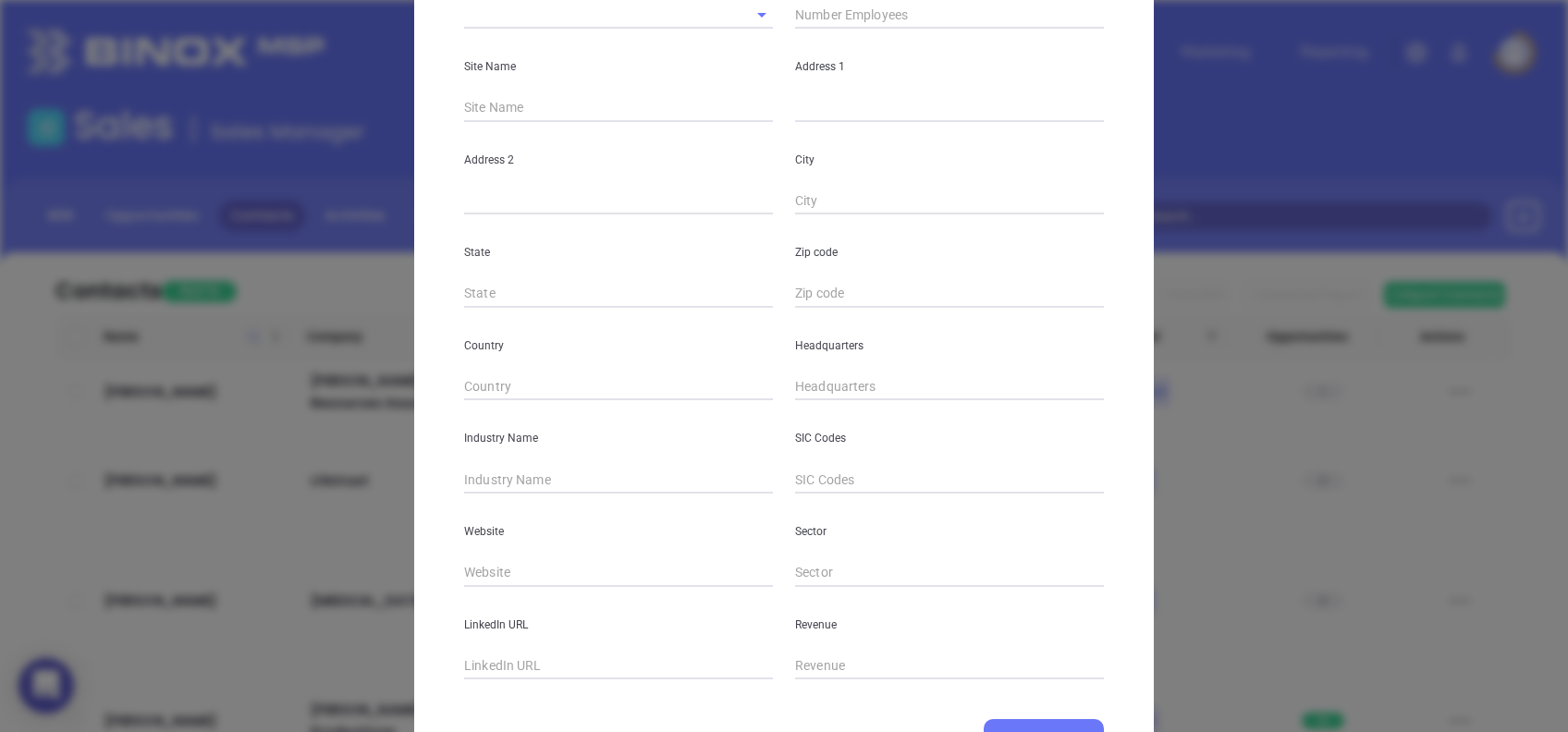
scroll to position [246, 0]
click at [795, 373] on input "text" at bounding box center [948, 382] width 308 height 28
paste input "704) 706-3679"
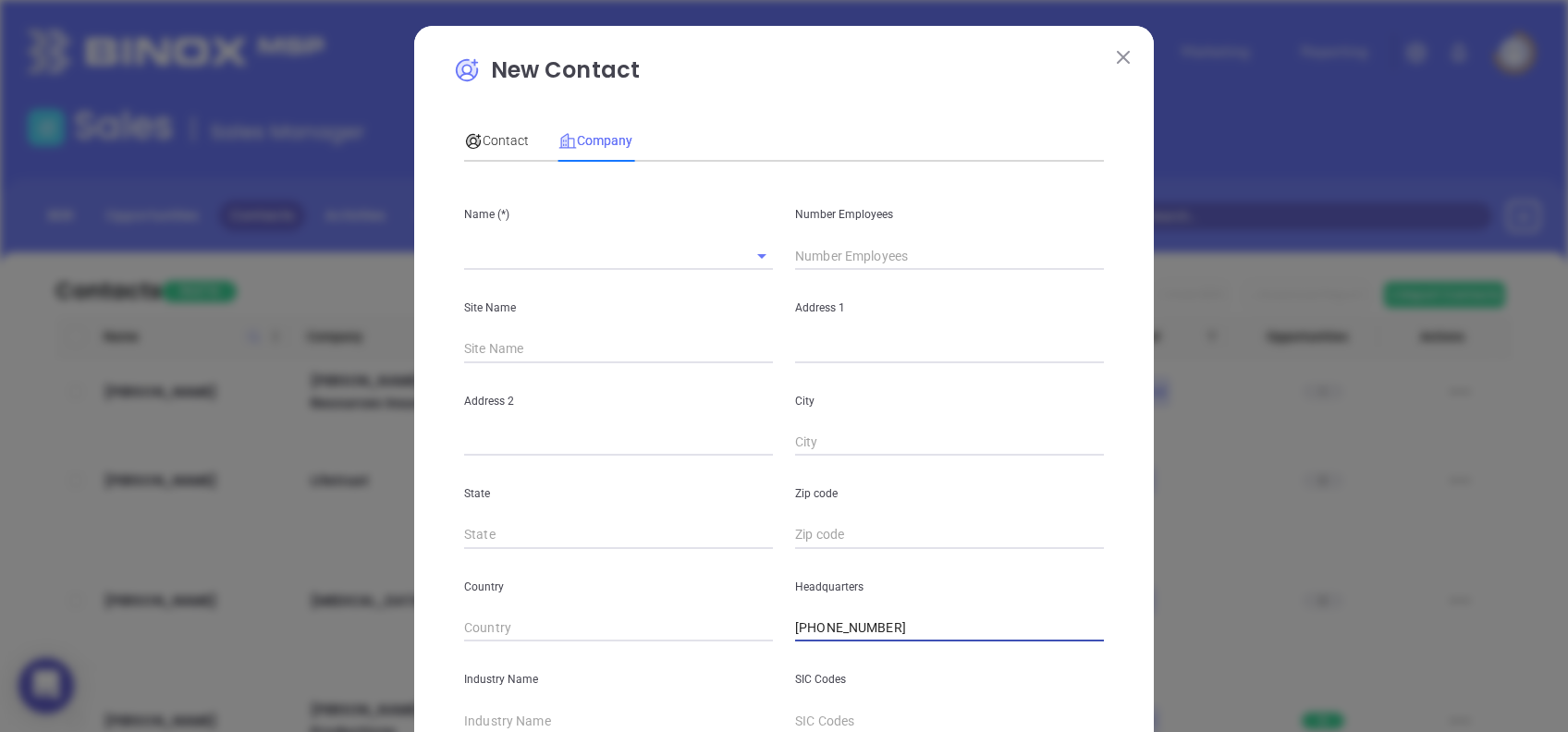
type input "(704) 706-3679"
click at [865, 347] on input "text" at bounding box center [948, 349] width 308 height 28
paste input "3117 Whiting Av"
type input "3117 Whiting Av"
click at [828, 445] on input "text" at bounding box center [948, 443] width 308 height 28
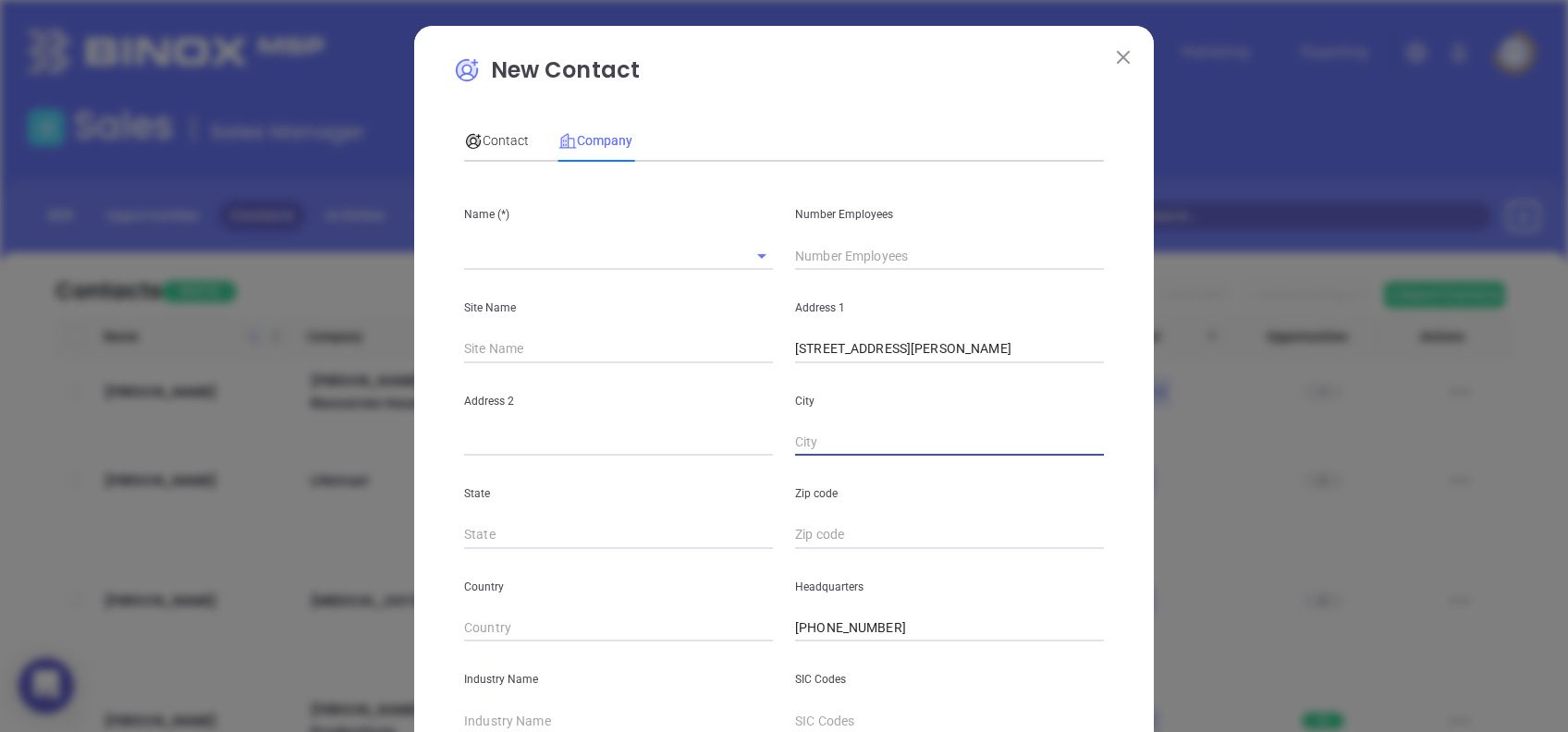
paste input "Charlotte"
type input "Charlotte"
click at [793, 107] on div "New Contact Contact Company First Name (*) Brandon Last Name (*) Colberg Email …" at bounding box center [783, 524] width 662 height 942
click at [895, 343] on input "3117 Whiting Av" at bounding box center [948, 349] width 308 height 28
type input "3117 Whiting Ave"
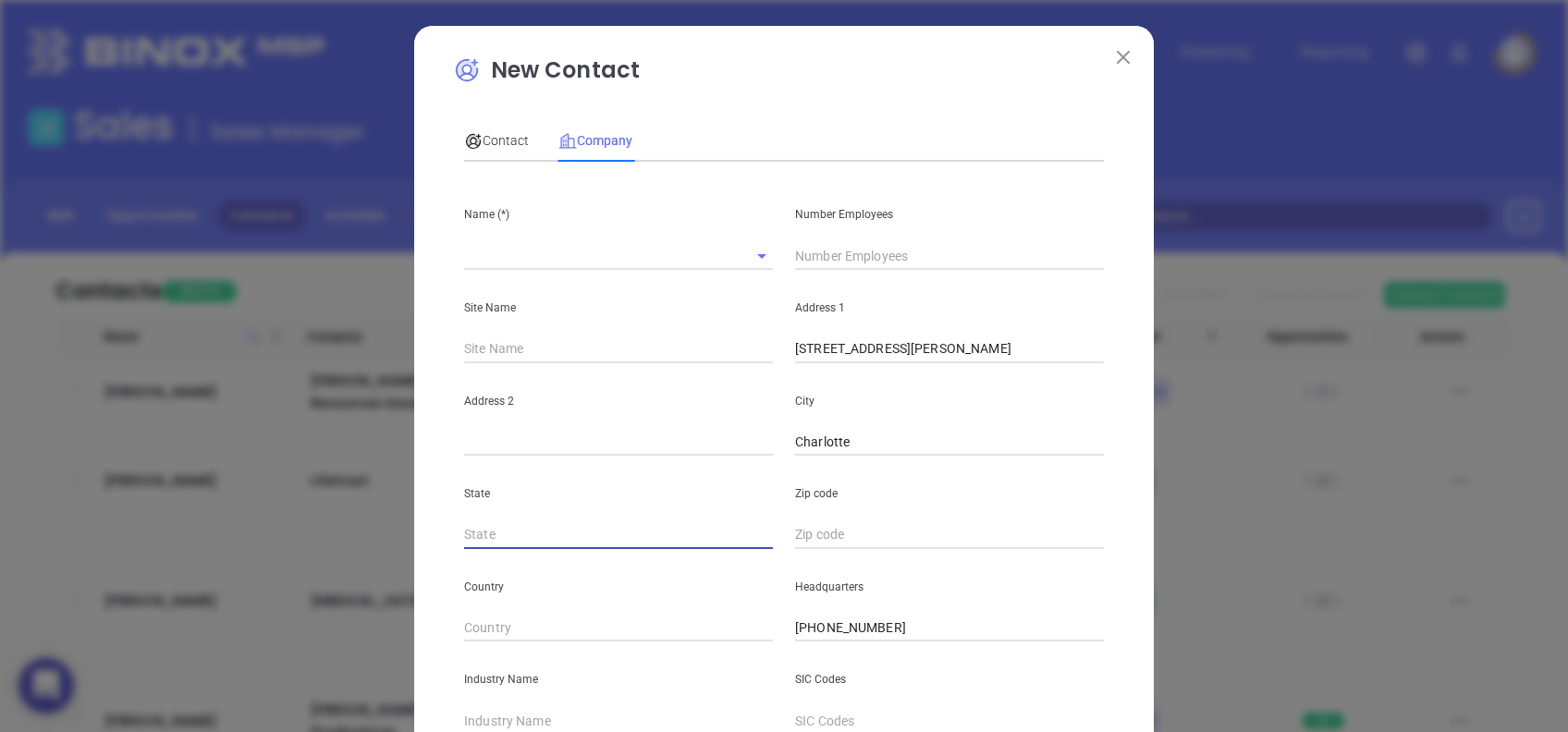
click at [599, 526] on input "text" at bounding box center [618, 535] width 308 height 28
type input "NC"
click at [795, 527] on input "text" at bounding box center [948, 535] width 308 height 28
paste input "28205"
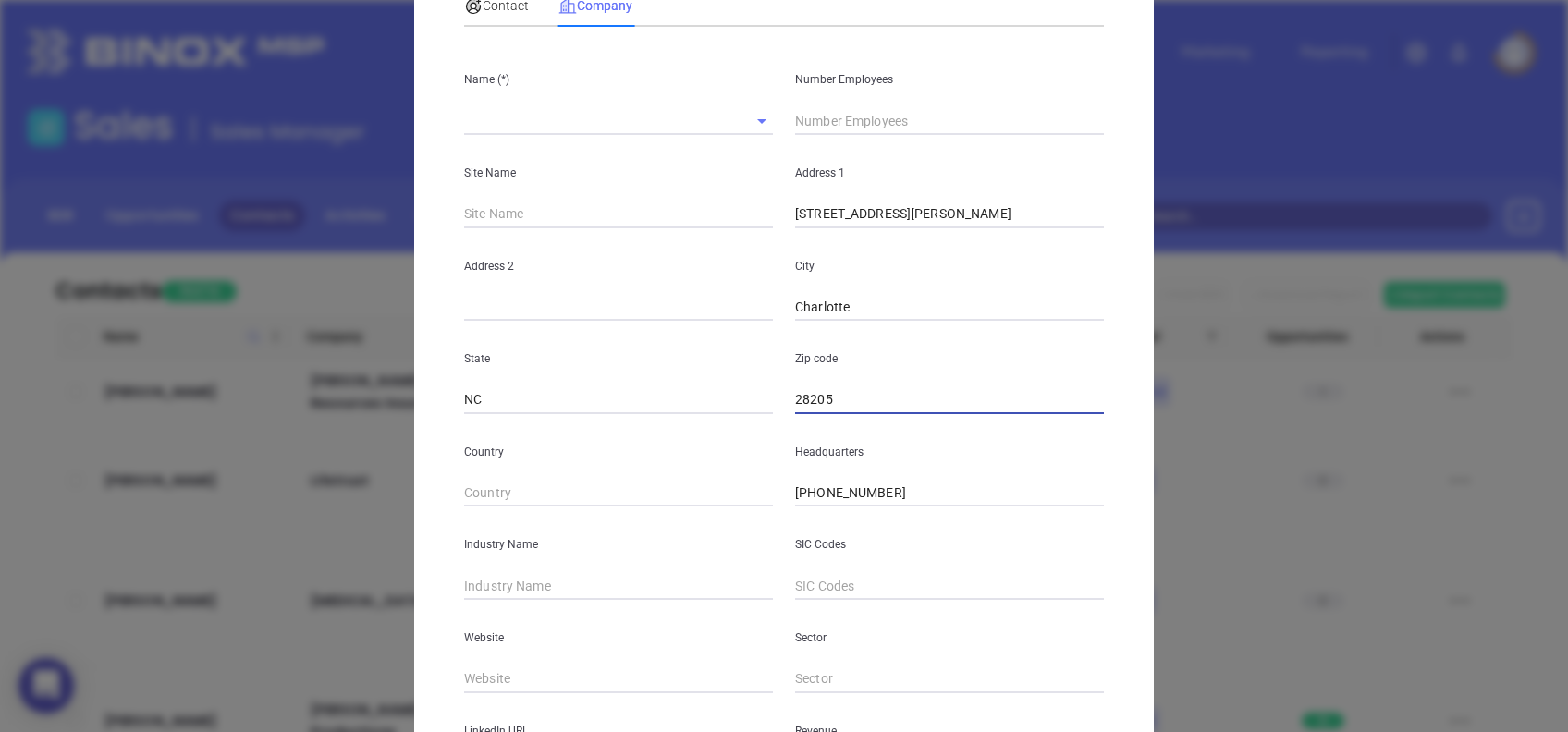
scroll to position [328, 0]
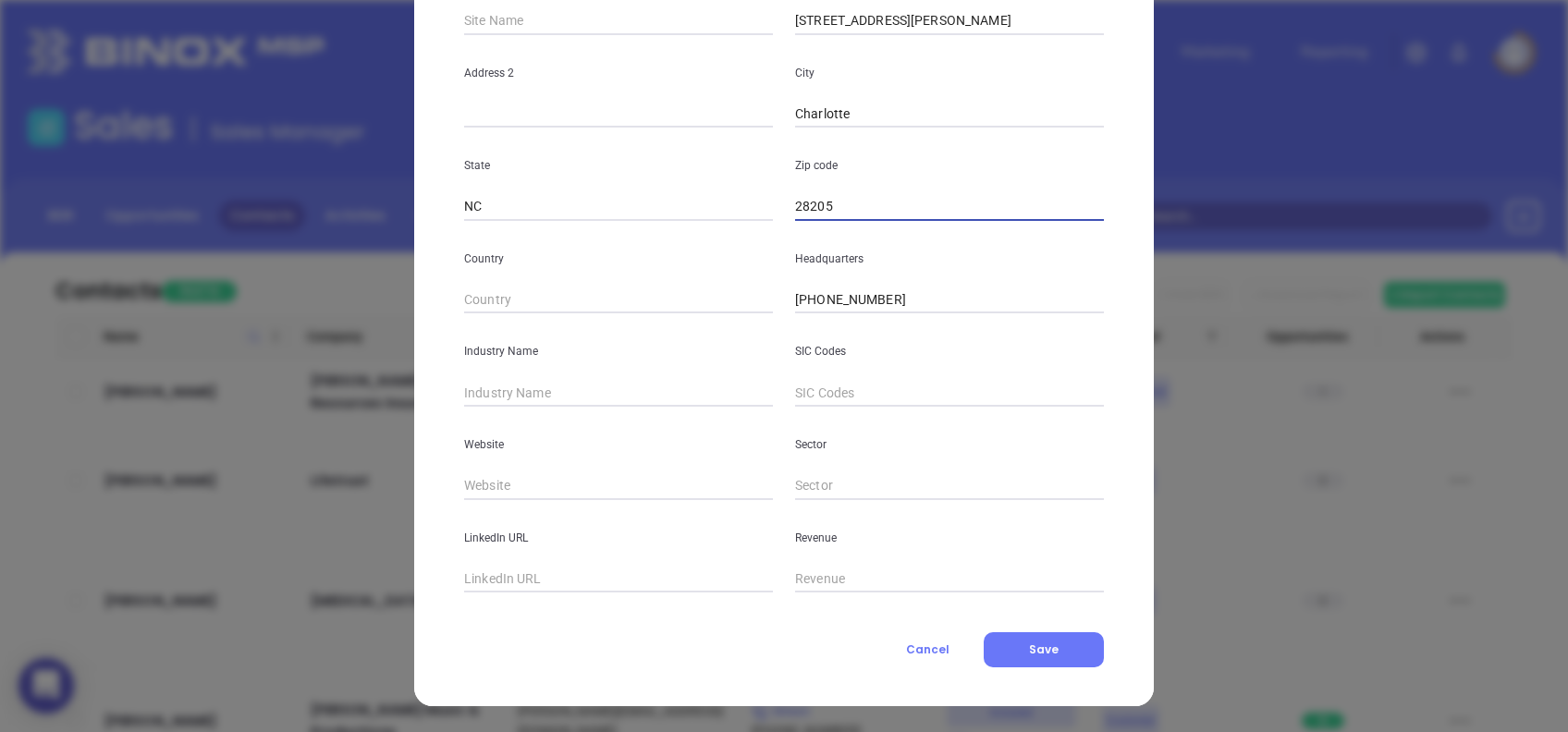
type input "28205"
type input "Insurance"
click at [597, 474] on input "text" at bounding box center [618, 486] width 308 height 28
paste input "https://fortmill.mortgageright.com/"
type input "https://fortmill.mortgageright.com/"
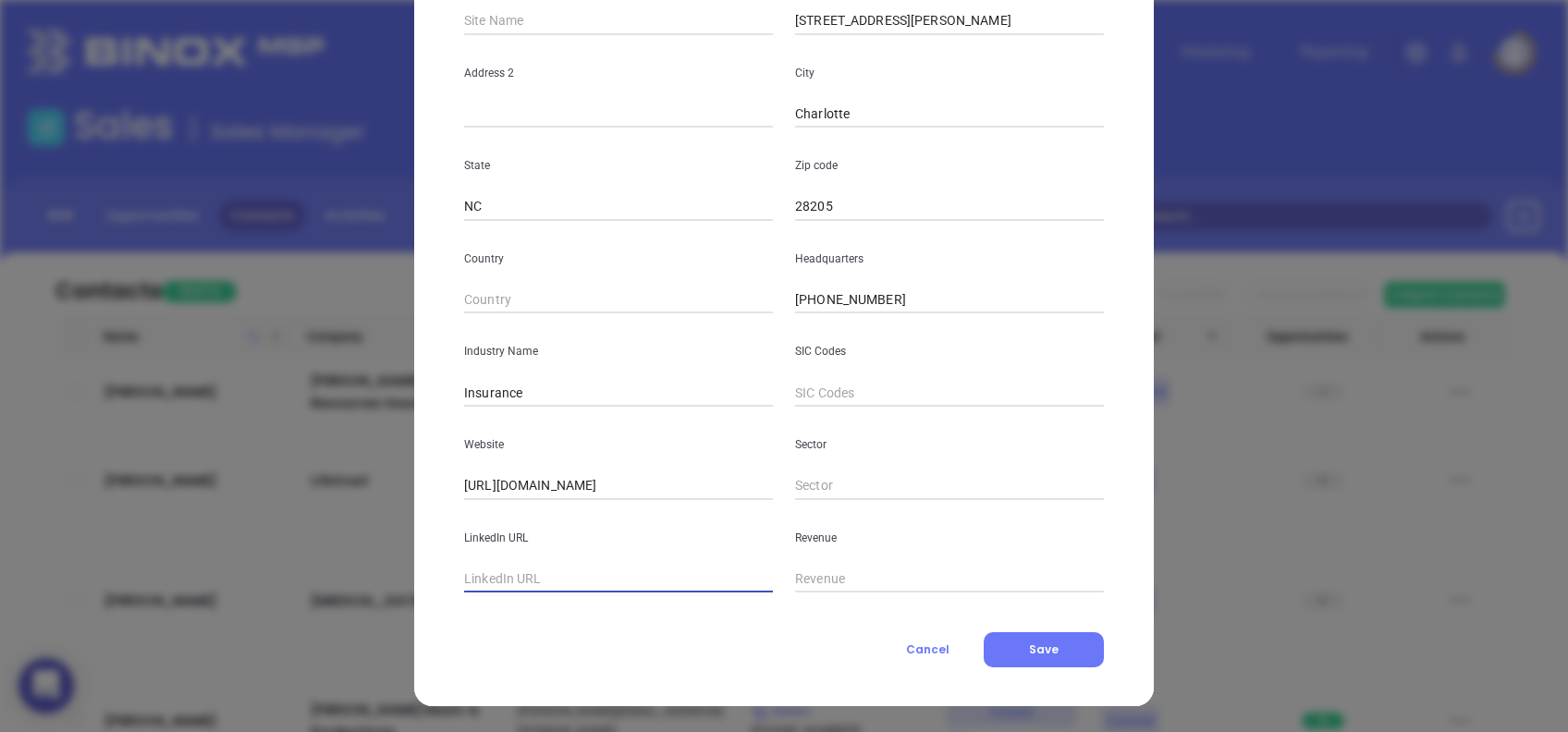
click at [564, 583] on input "text" at bounding box center [618, 579] width 308 height 28
paste input "www.linkedin.com/company/mortgageright/"
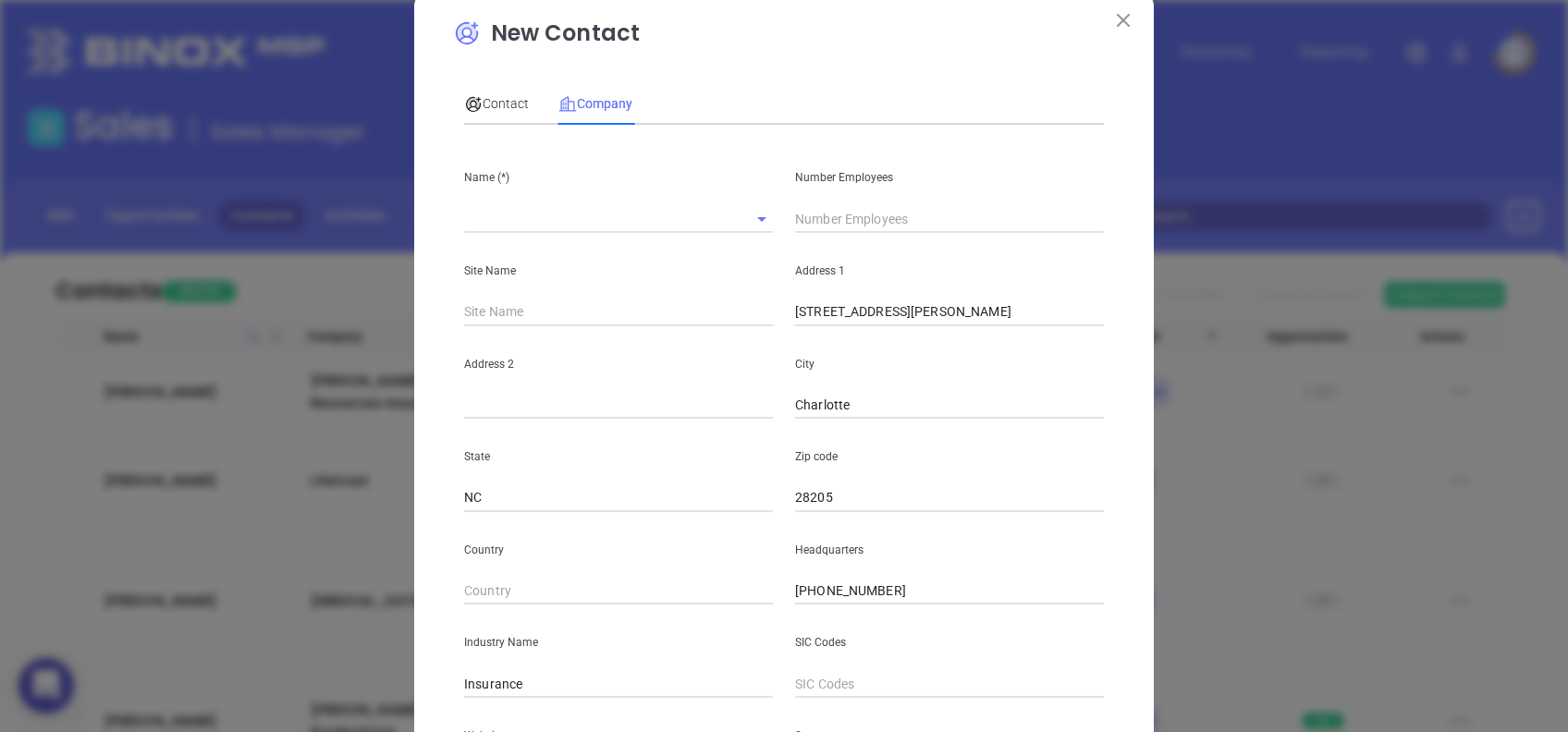
scroll to position [0, 0]
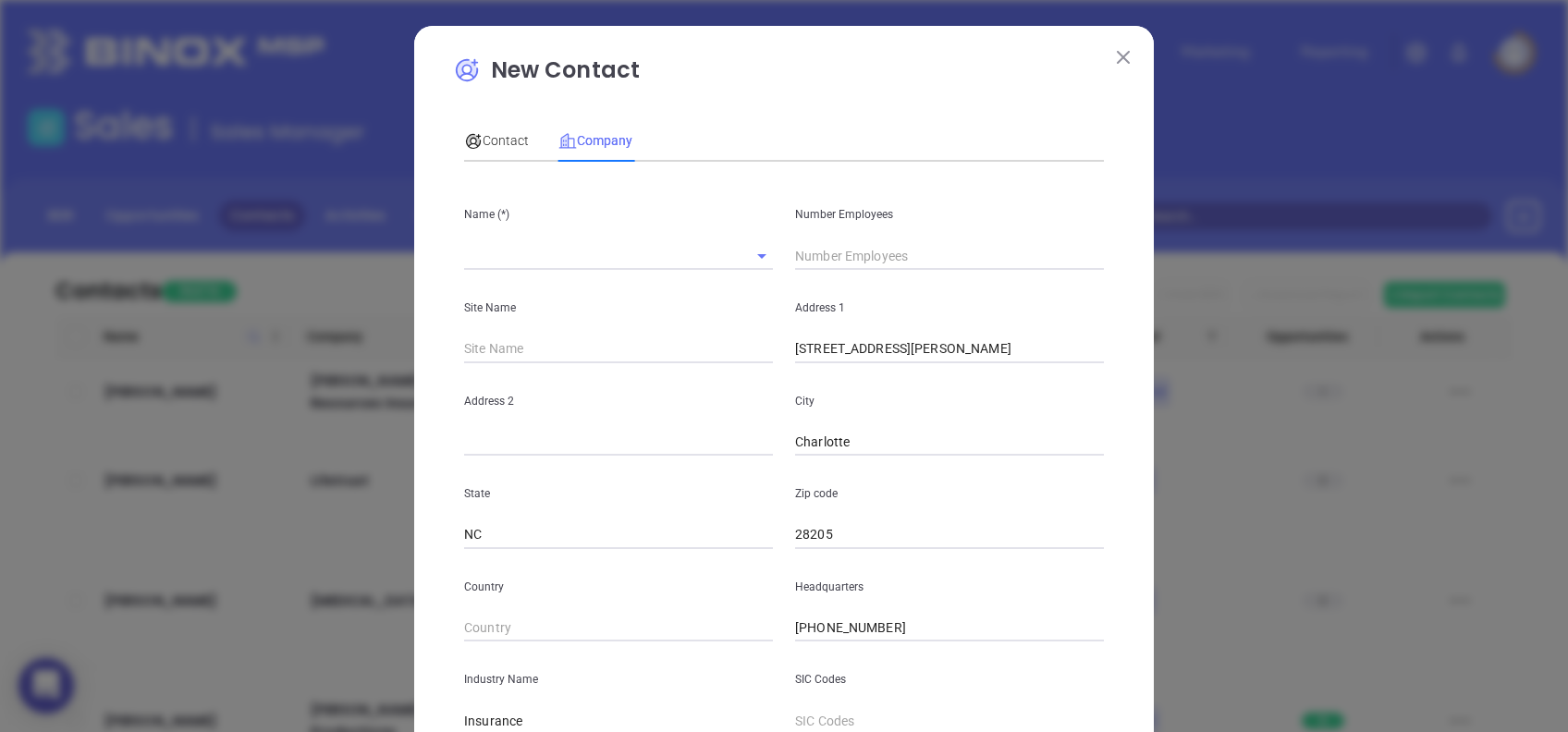
type input "www.linkedin.com/company/mortgageright/"
click at [944, 256] on input "text" at bounding box center [948, 256] width 308 height 28
type input "183"
click at [533, 259] on input "text" at bounding box center [593, 256] width 257 height 27
paste input "MortgageRight"
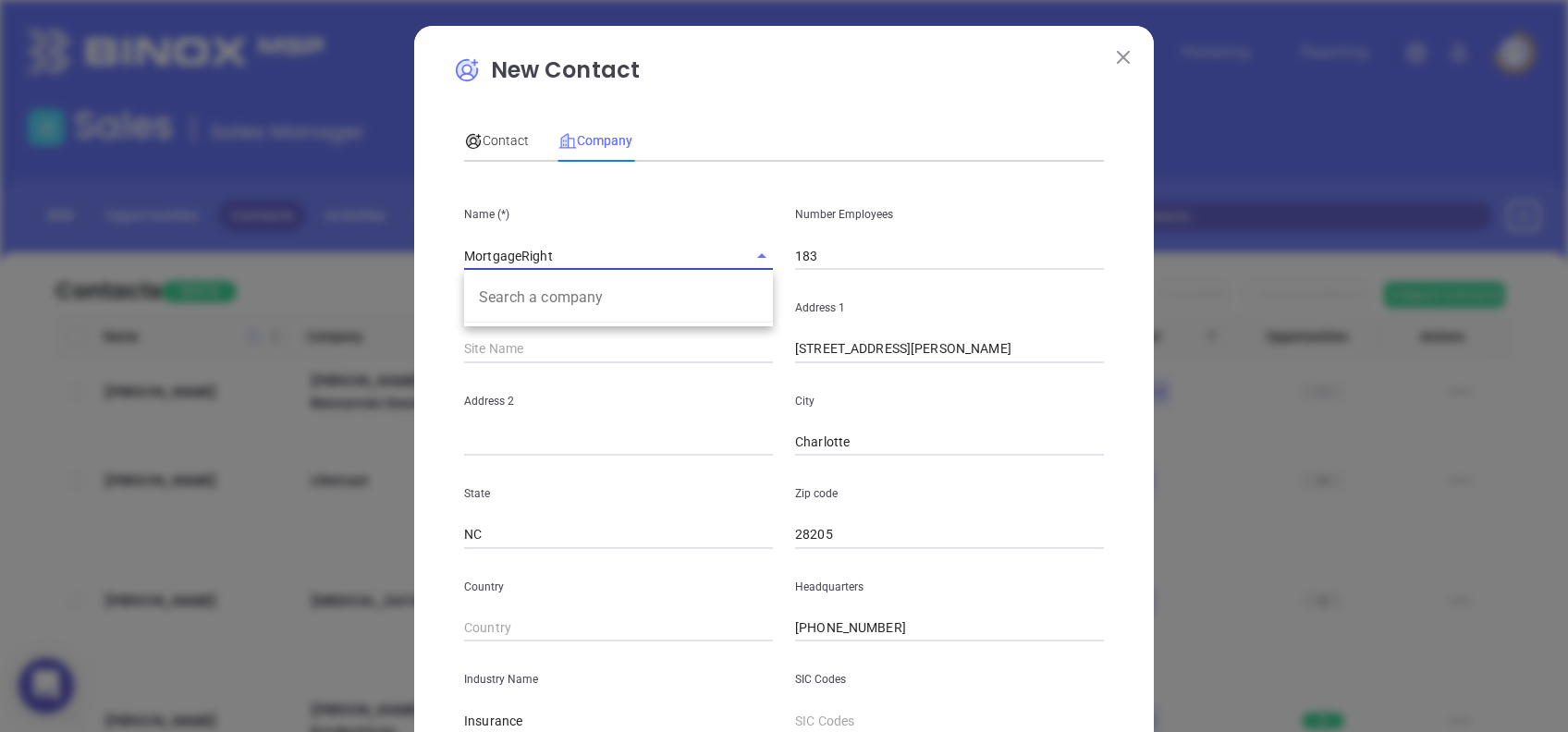
click at [513, 259] on input "MortgageRight" at bounding box center [593, 256] width 257 height 27
type input "Mortgage Right"
click at [732, 90] on p "New Contact" at bounding box center [783, 74] width 662 height 43
click at [495, 137] on span "Contact" at bounding box center [496, 140] width 65 height 15
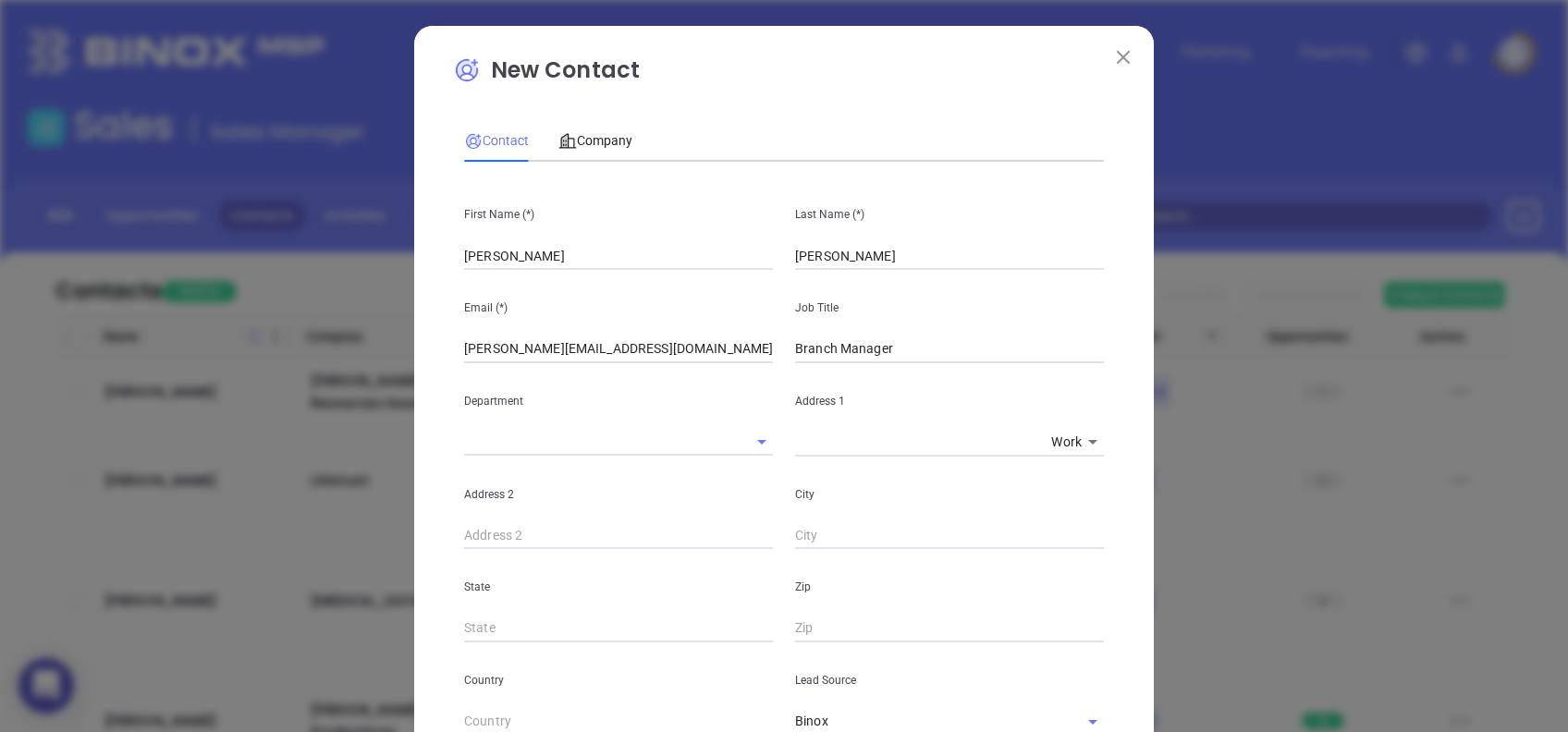
scroll to position [607, 0]
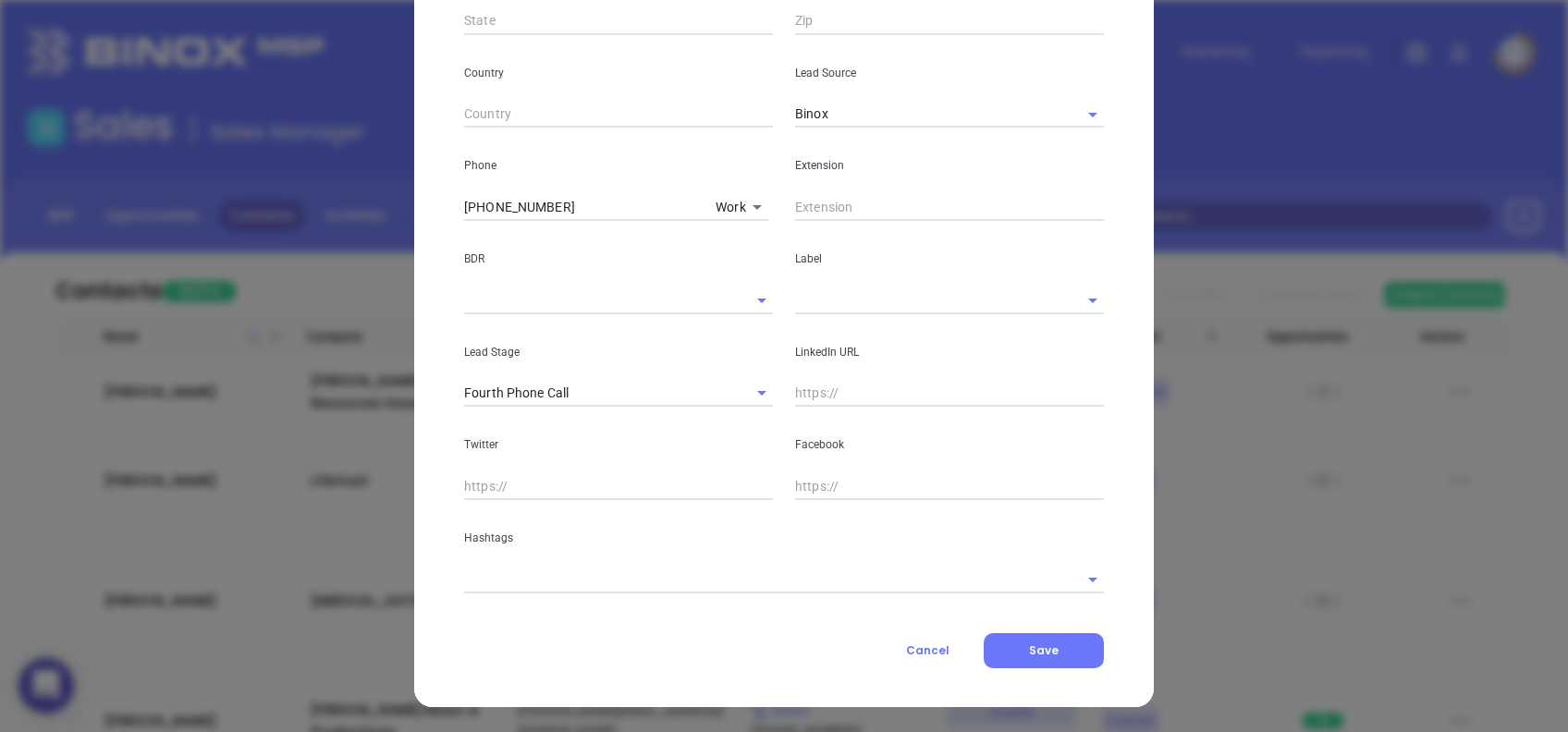
click at [833, 302] on input "text" at bounding box center [923, 300] width 257 height 27
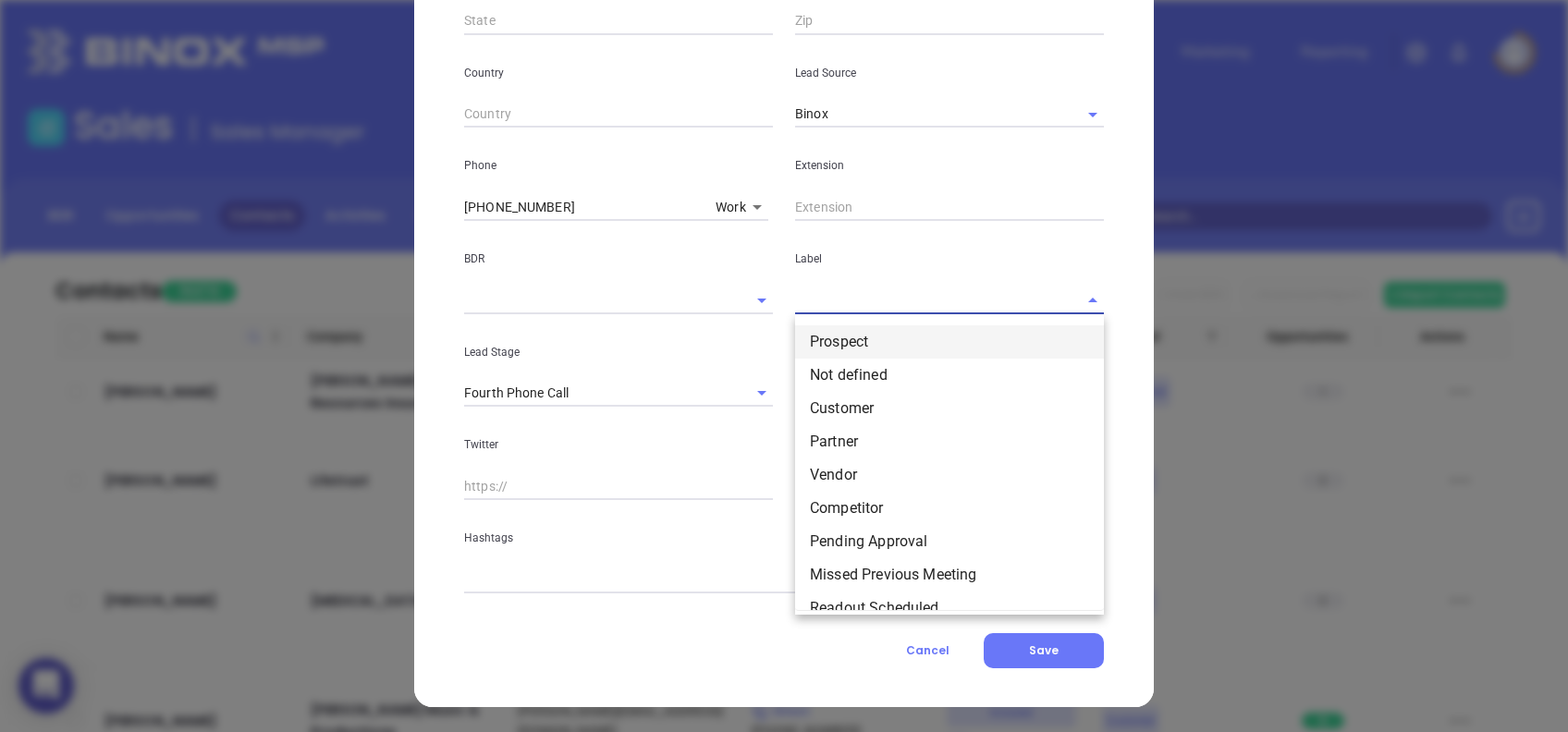
click at [859, 342] on li "Prospect" at bounding box center [948, 342] width 308 height 33
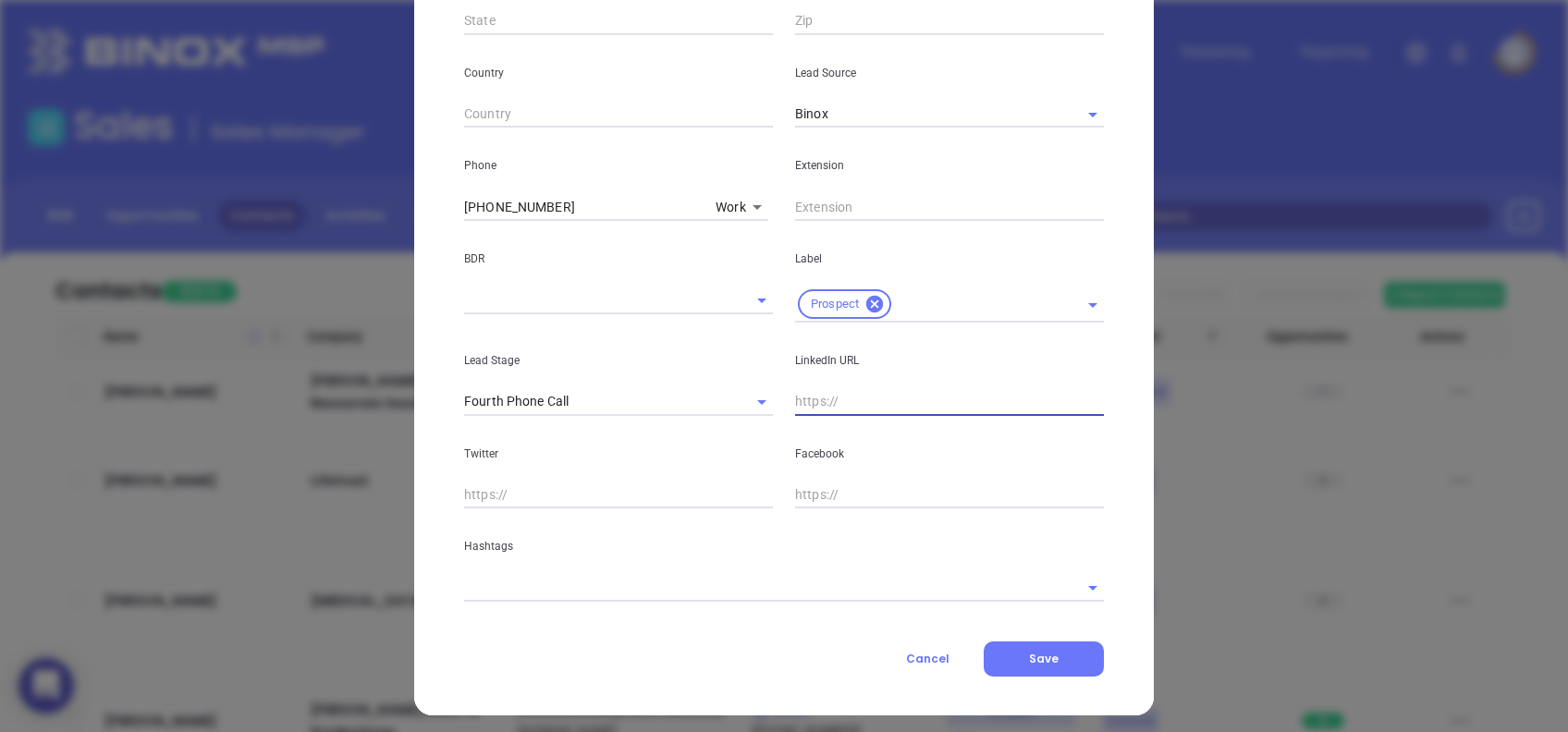
drag, startPoint x: 873, startPoint y: 393, endPoint x: 885, endPoint y: 389, distance: 12.6
click at [873, 394] on input "text" at bounding box center [948, 402] width 308 height 28
click at [916, 394] on input "text" at bounding box center [948, 402] width 308 height 28
paste input "www.linkedin.com/in/brandoncolberg/"
type input "www.linkedin.com/in/brandoncolberg/"
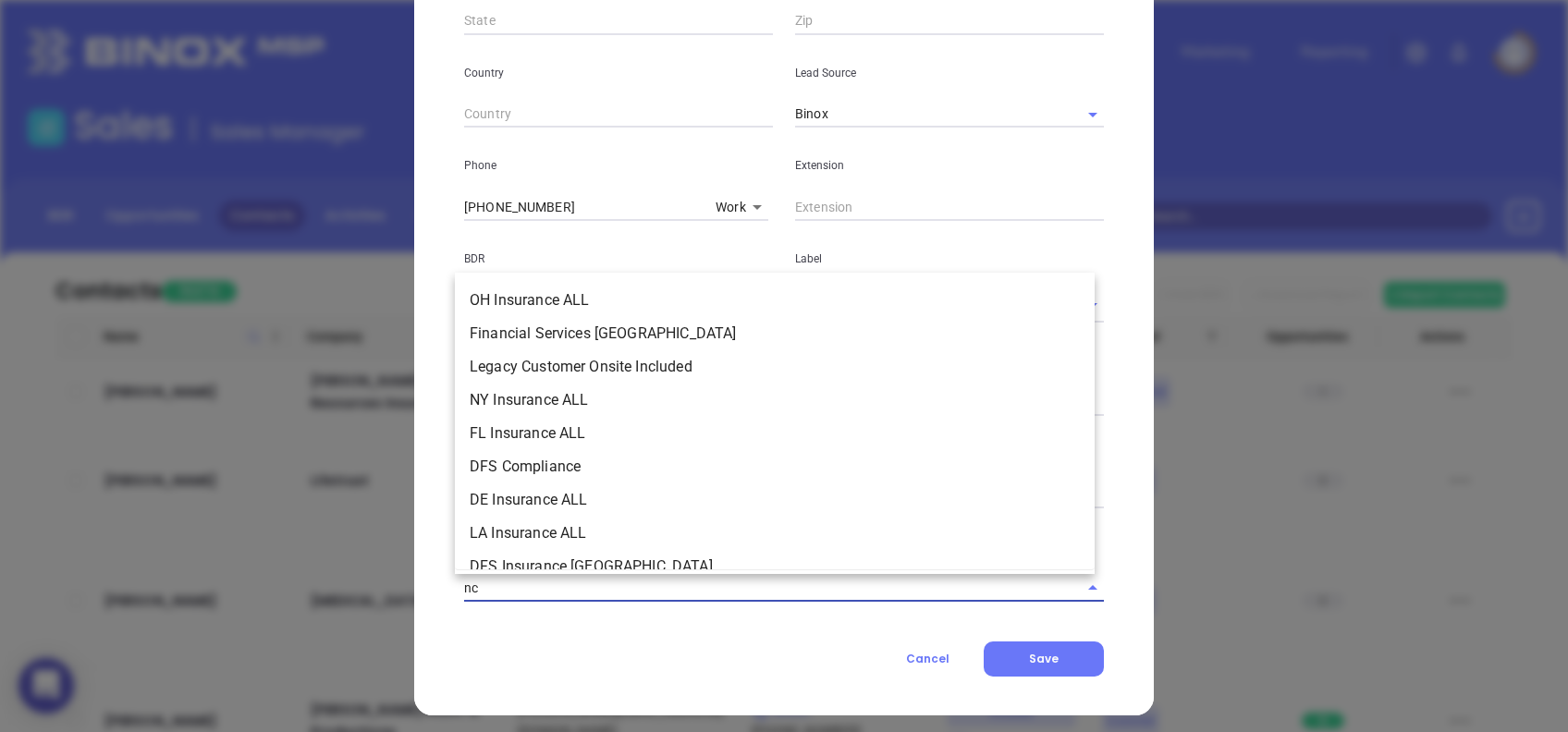
type input "n"
type input "mortgage nc"
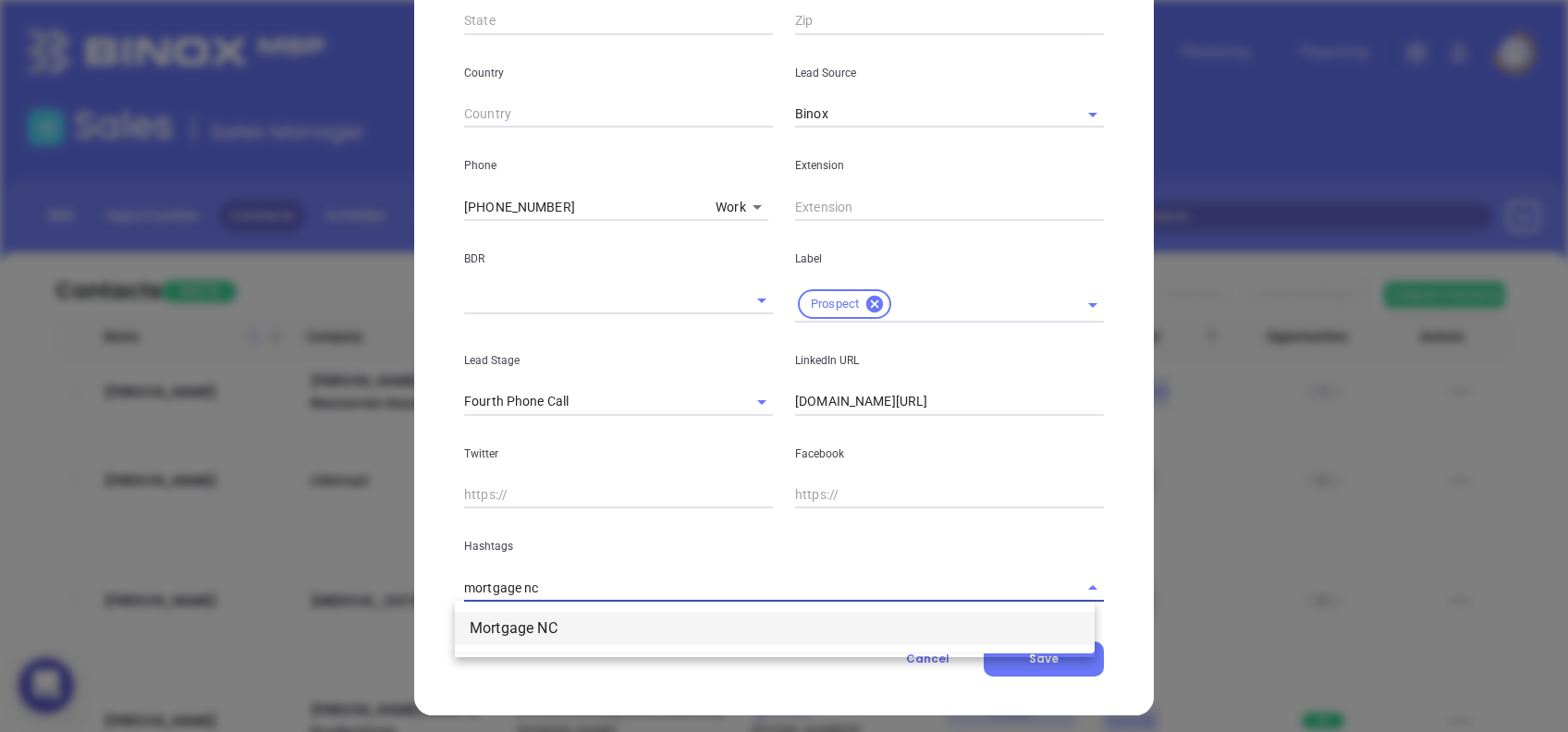
click at [843, 623] on li "Mortgage NC" at bounding box center [774, 629] width 640 height 33
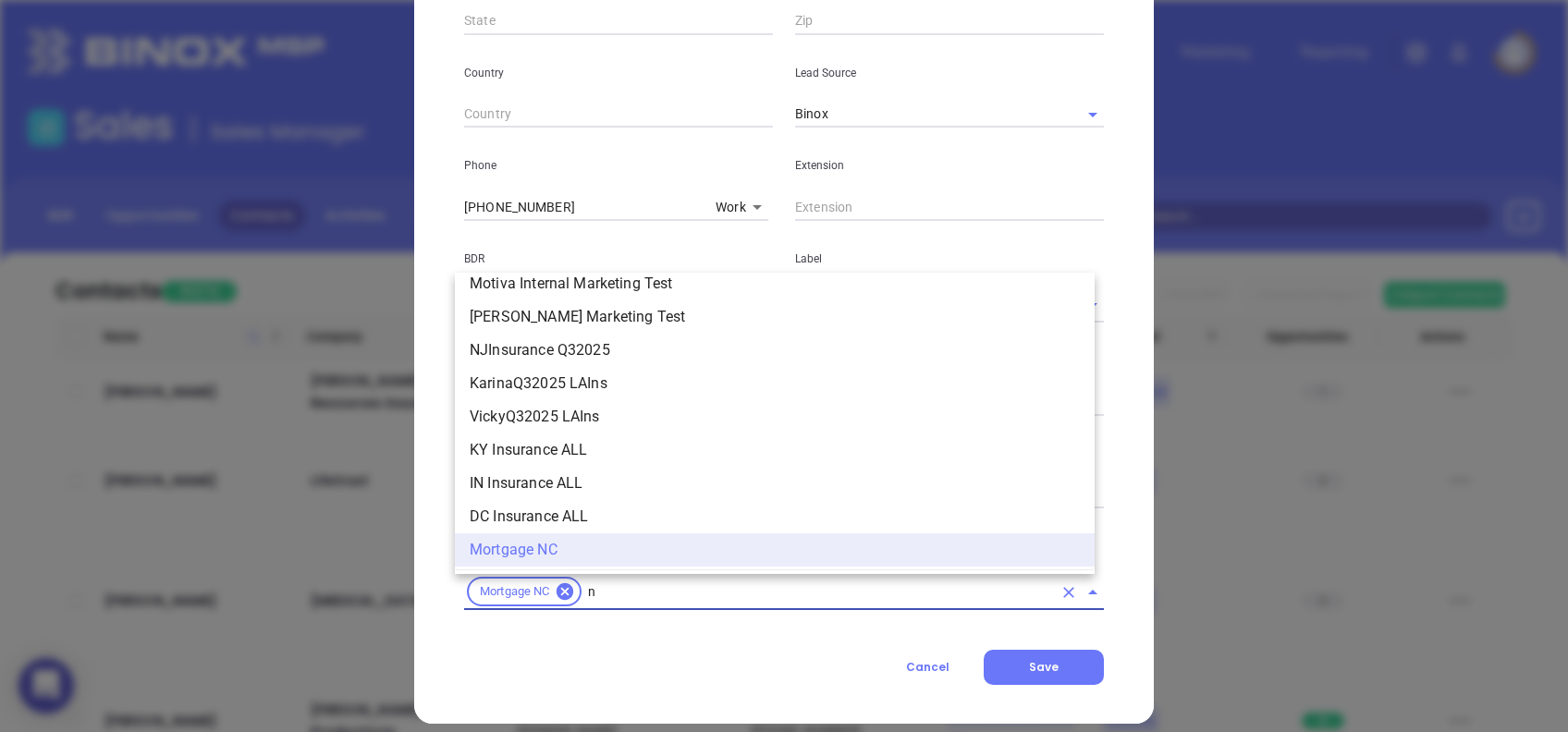
type input "nc"
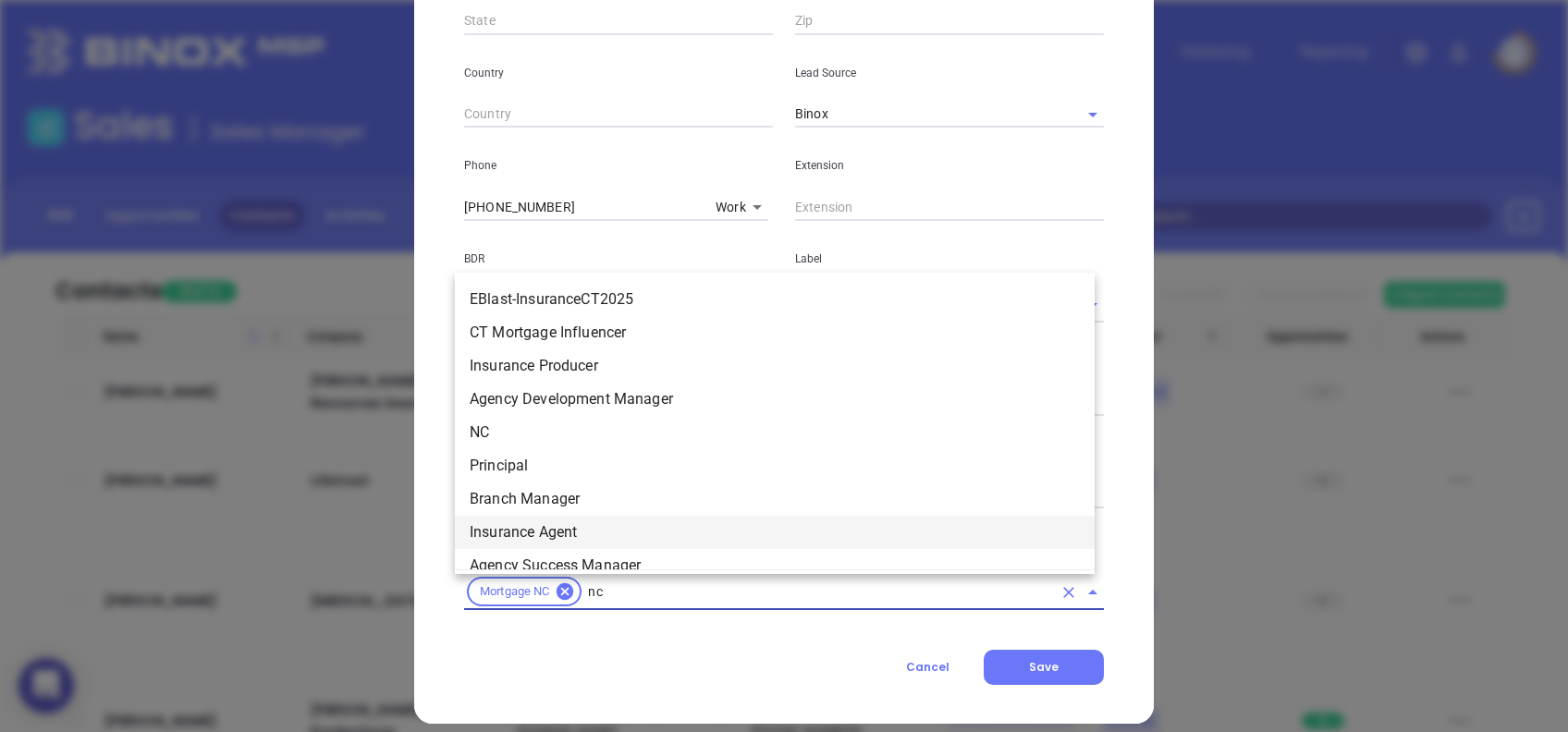
scroll to position [1783, 0]
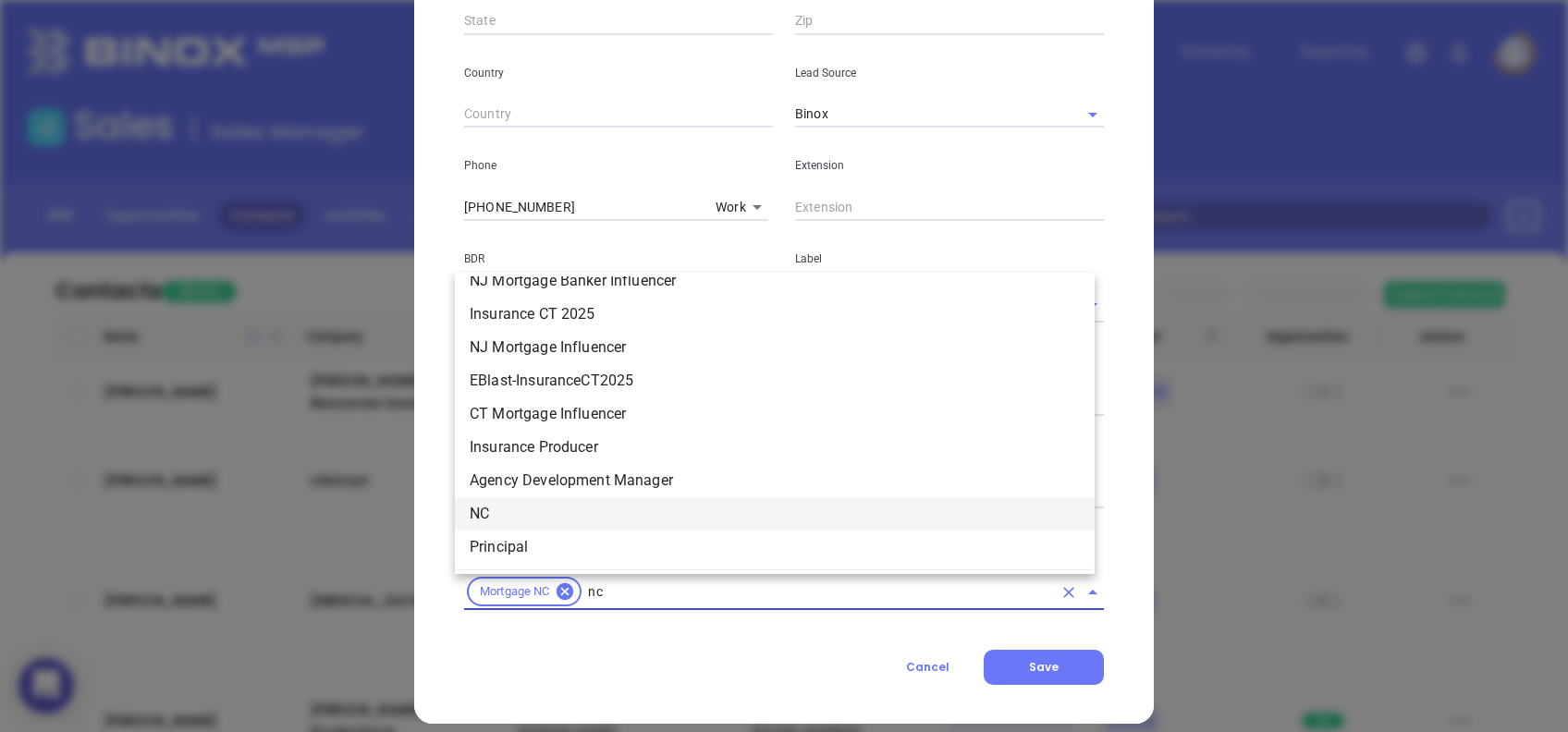
click at [514, 512] on li "NC" at bounding box center [774, 513] width 640 height 33
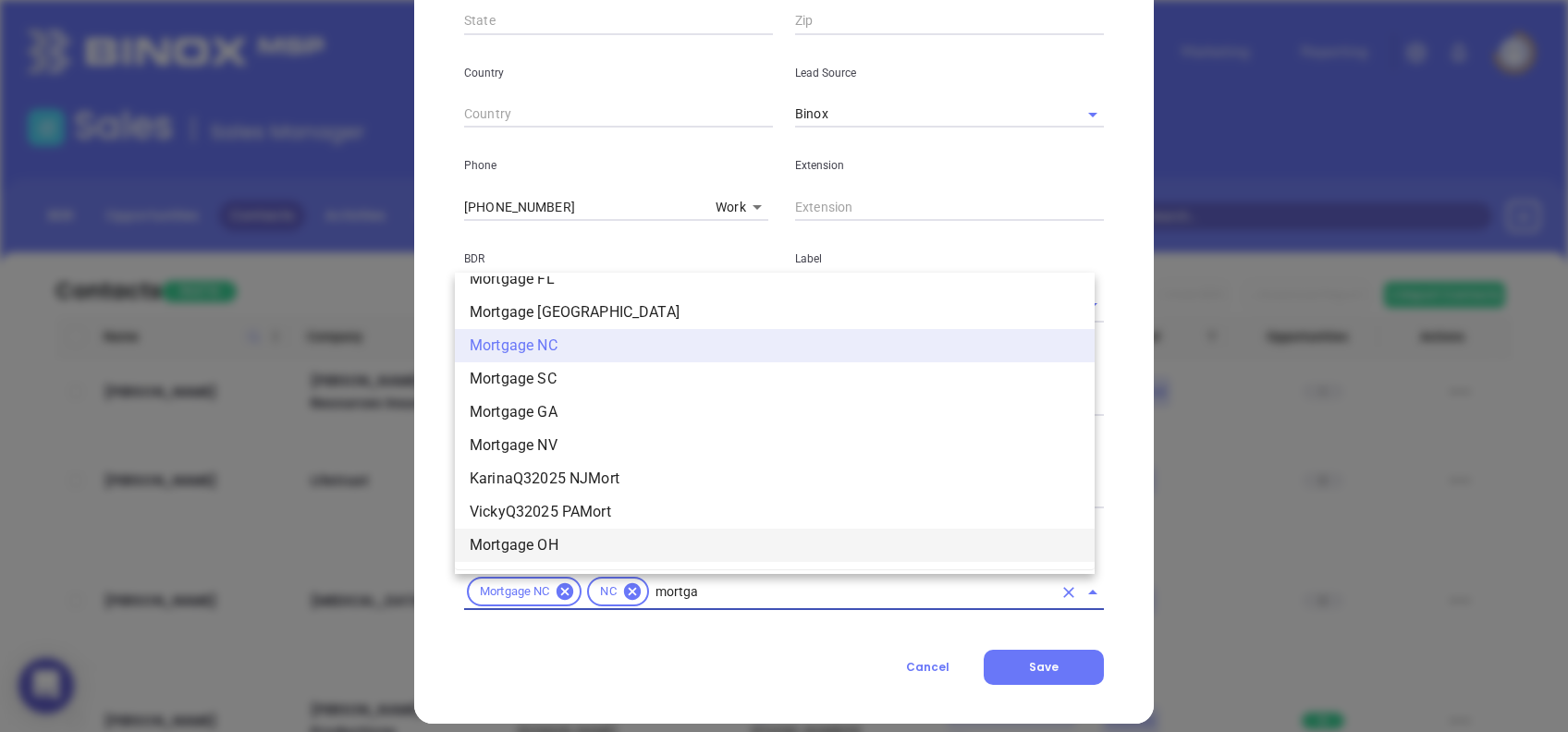
scroll to position [1918, 0]
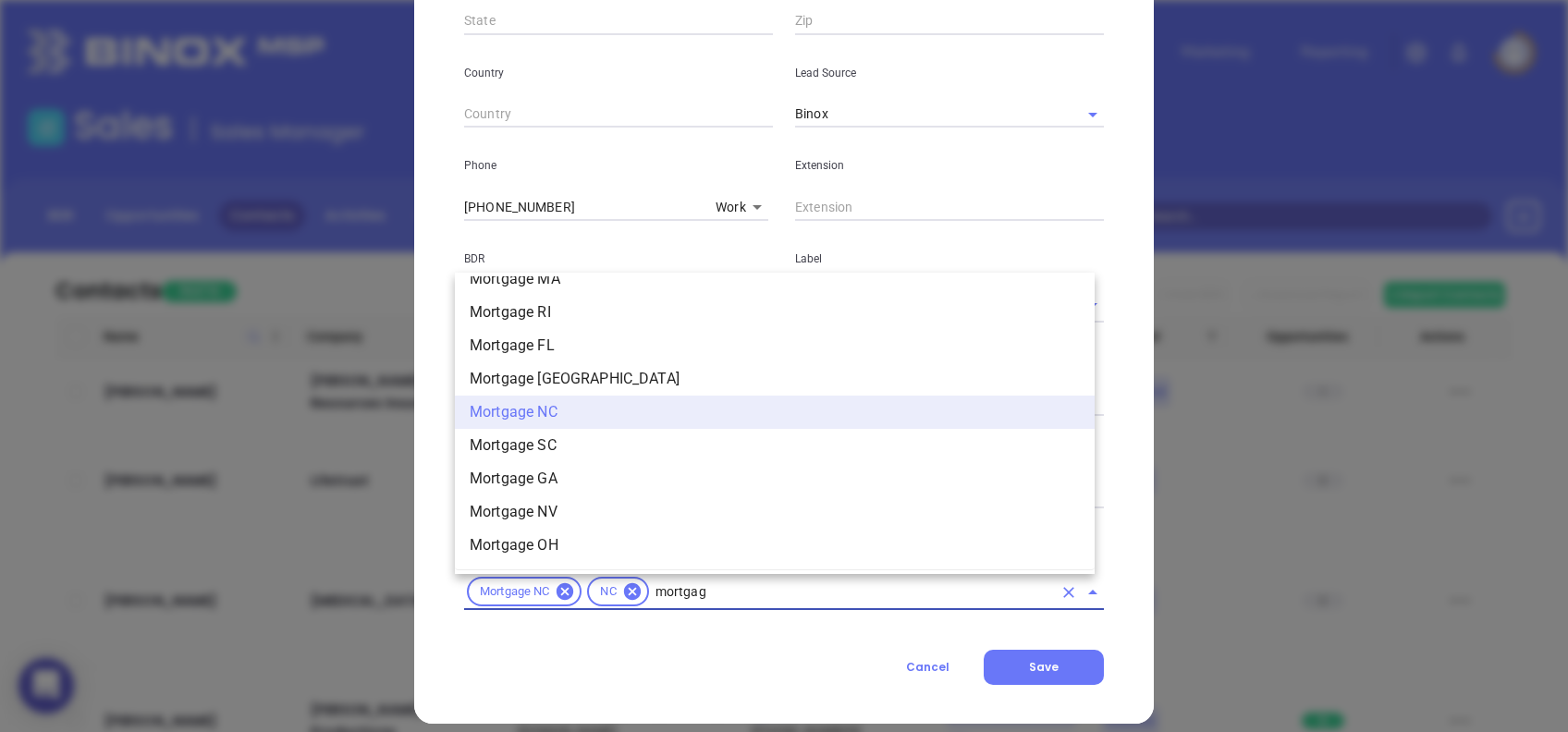
type input "mortgage"
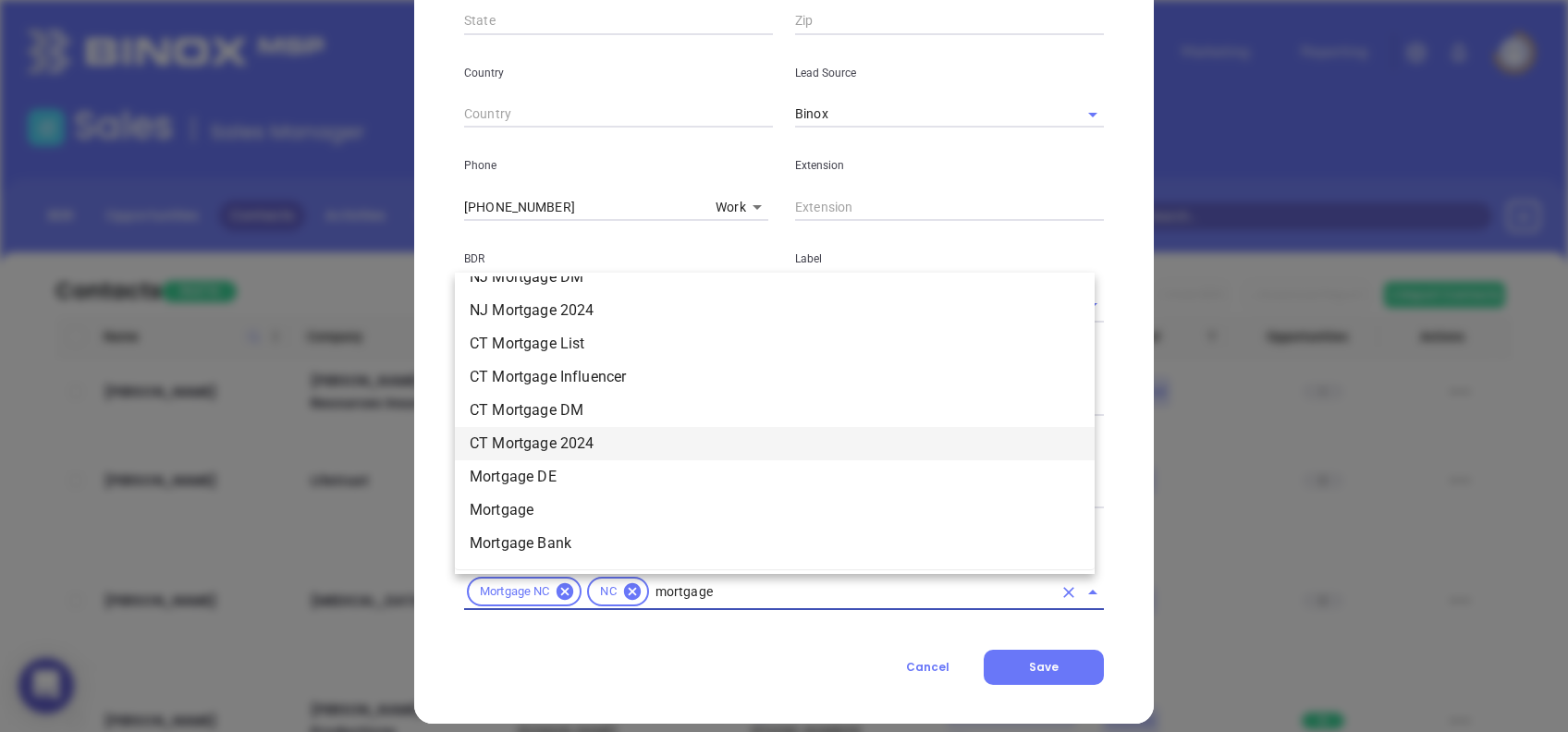
scroll to position [1425, 0]
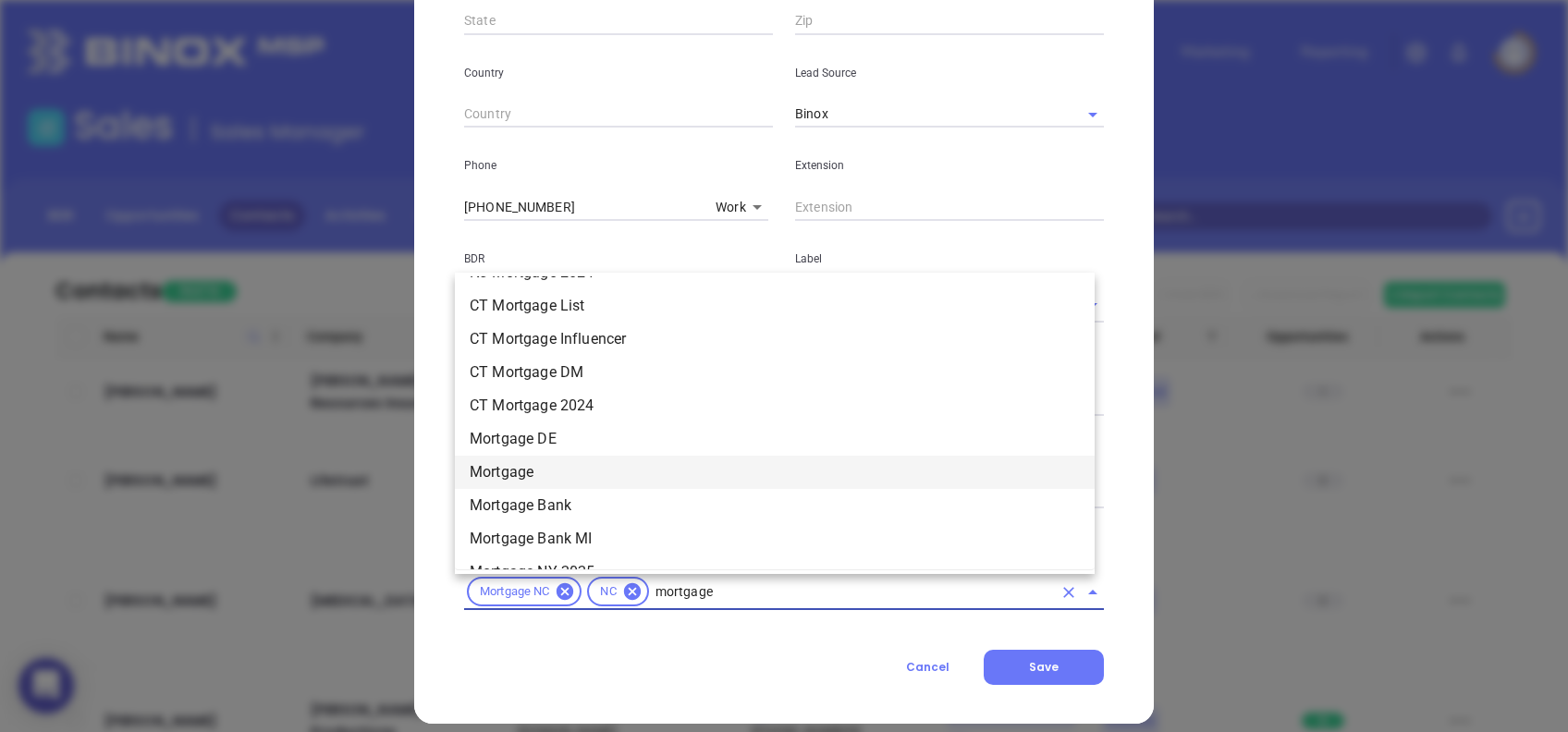
click at [559, 463] on li "Mortgage" at bounding box center [774, 472] width 640 height 33
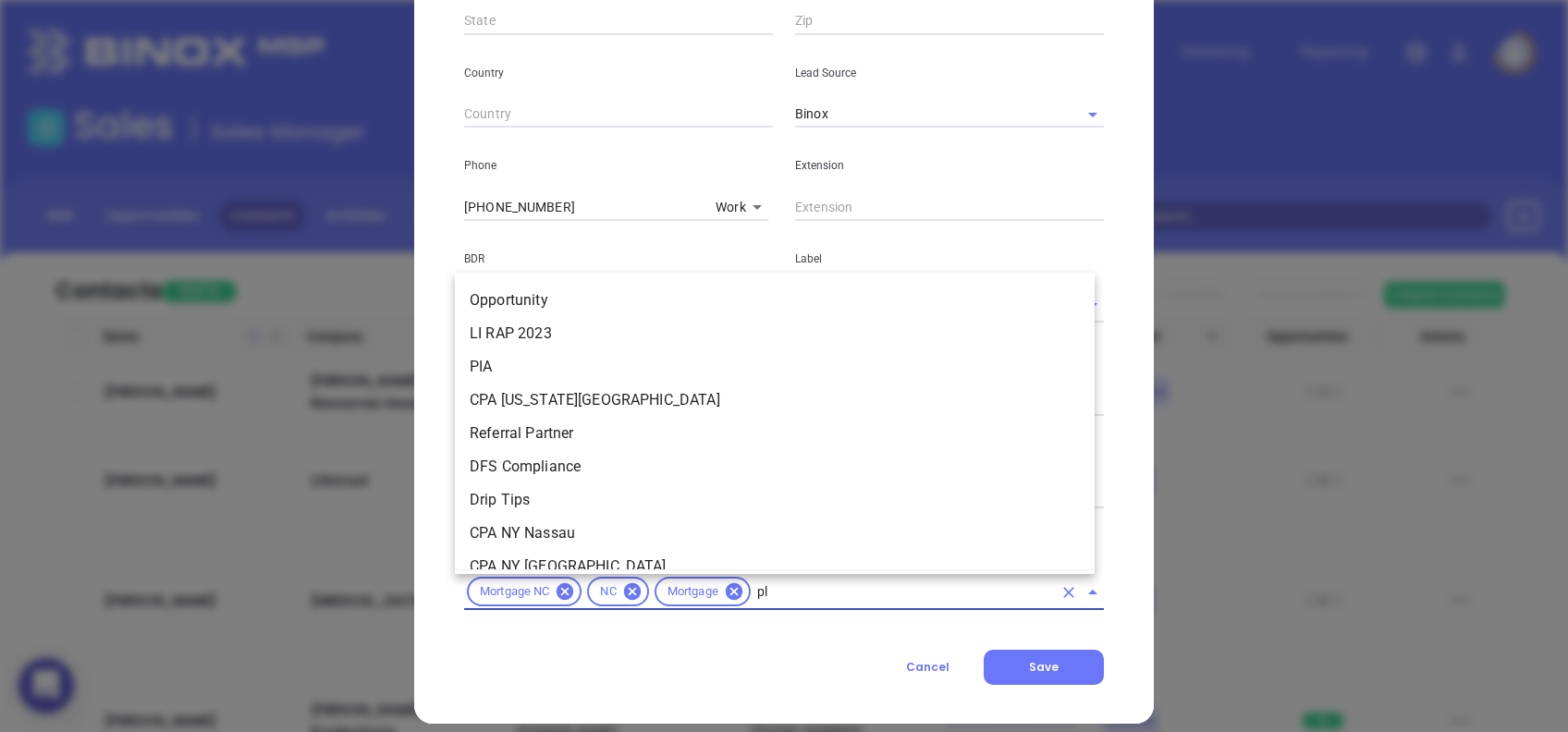
type input "pla"
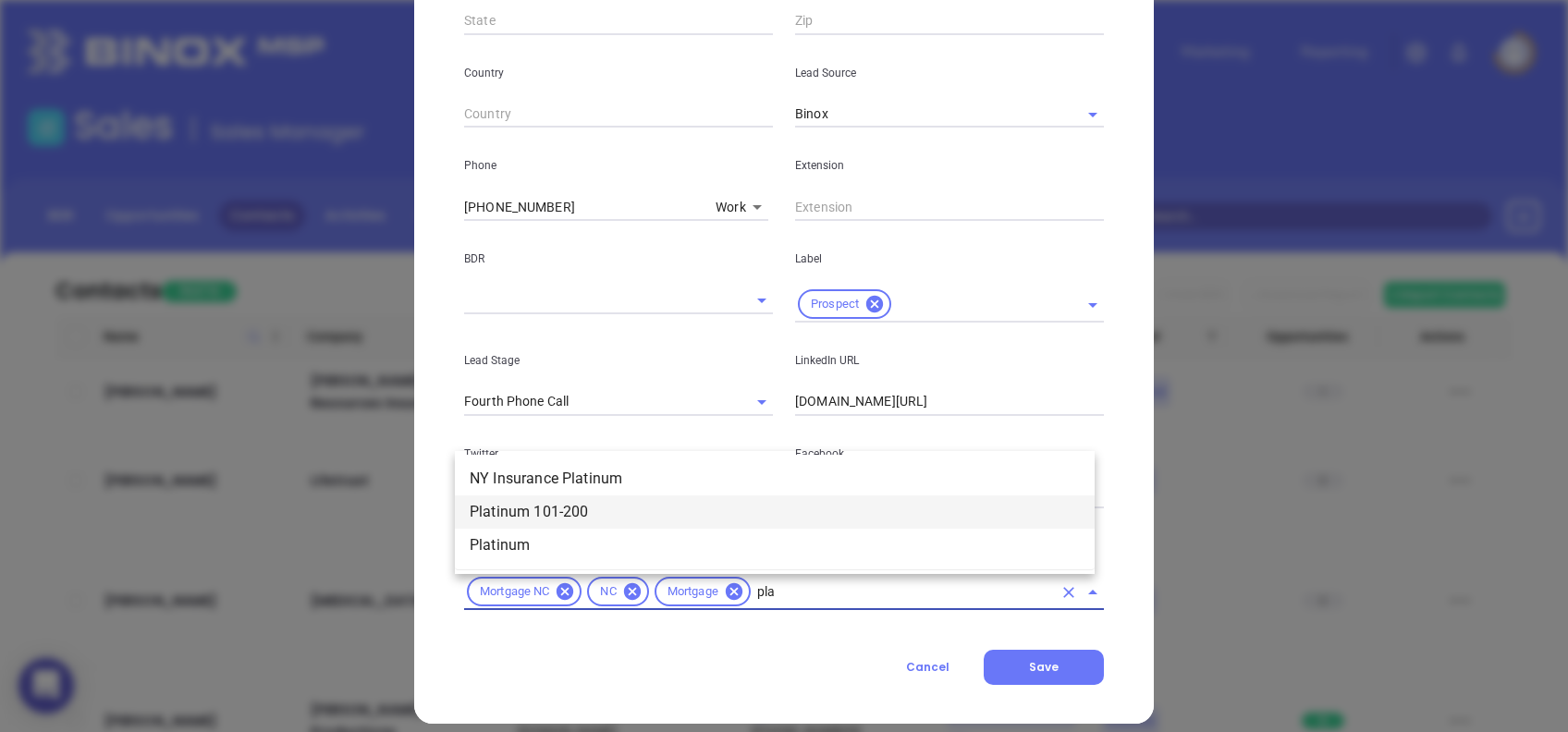
click at [600, 508] on li "Platinum 101-200" at bounding box center [774, 512] width 640 height 33
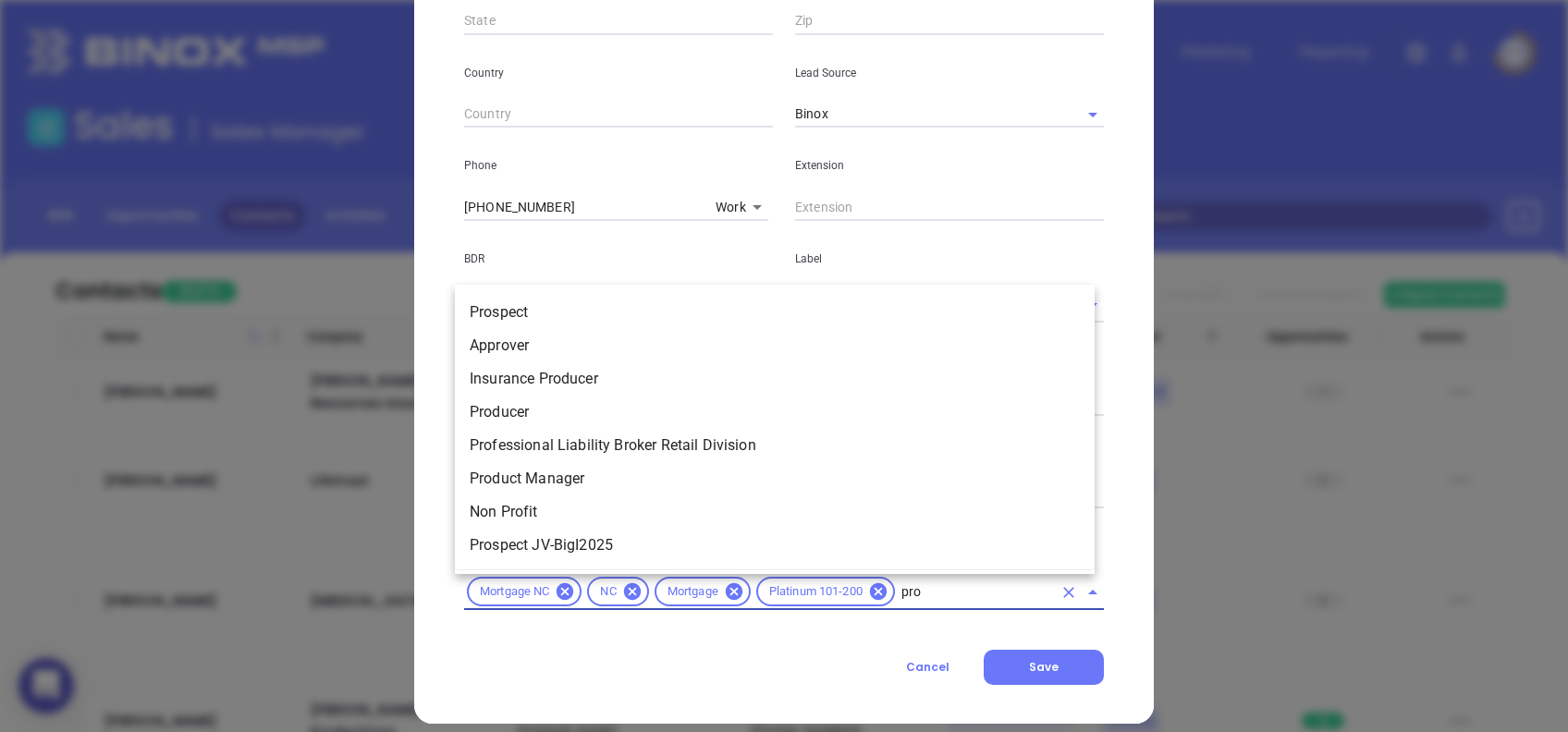
type input "pros"
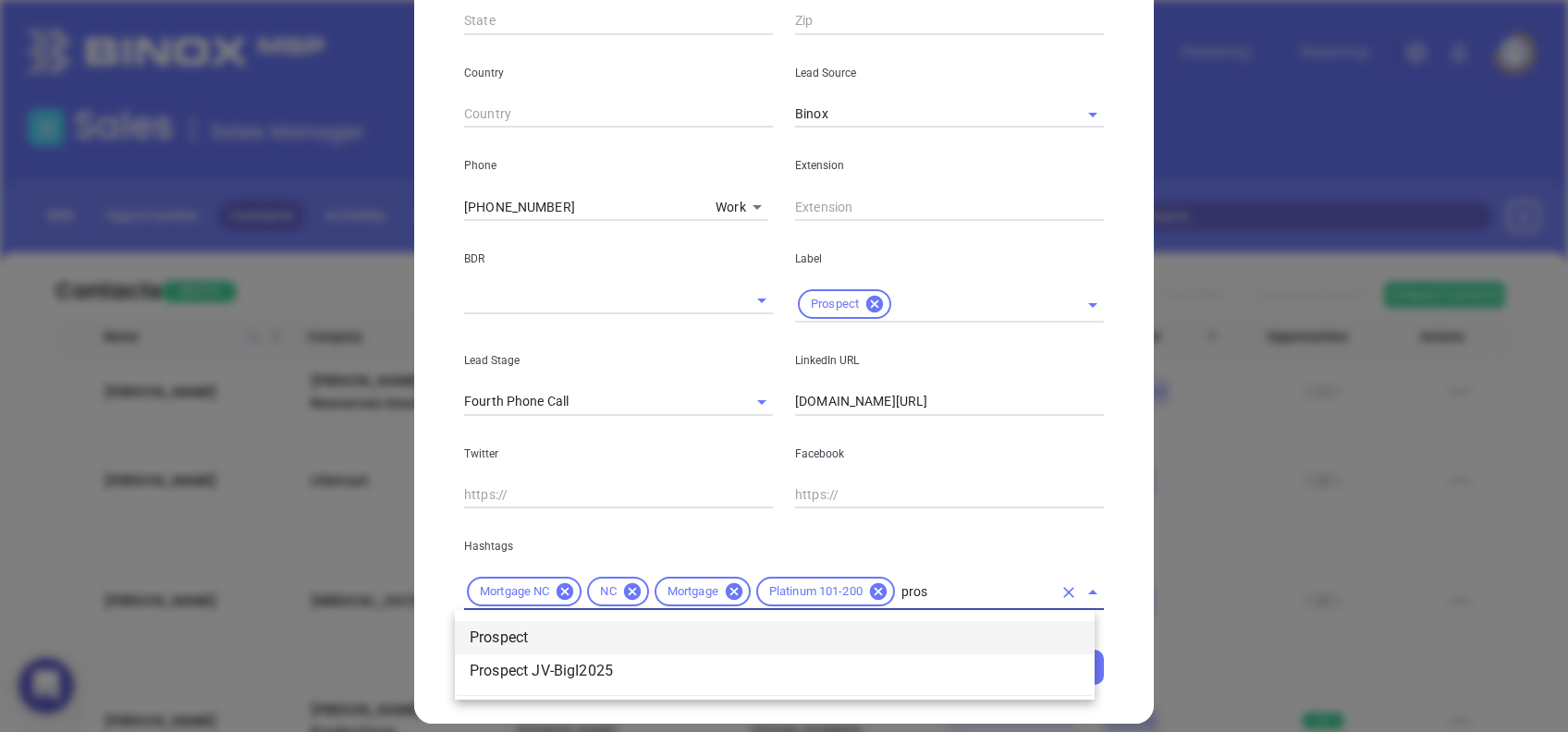
click at [569, 639] on li "Prospect" at bounding box center [774, 638] width 640 height 33
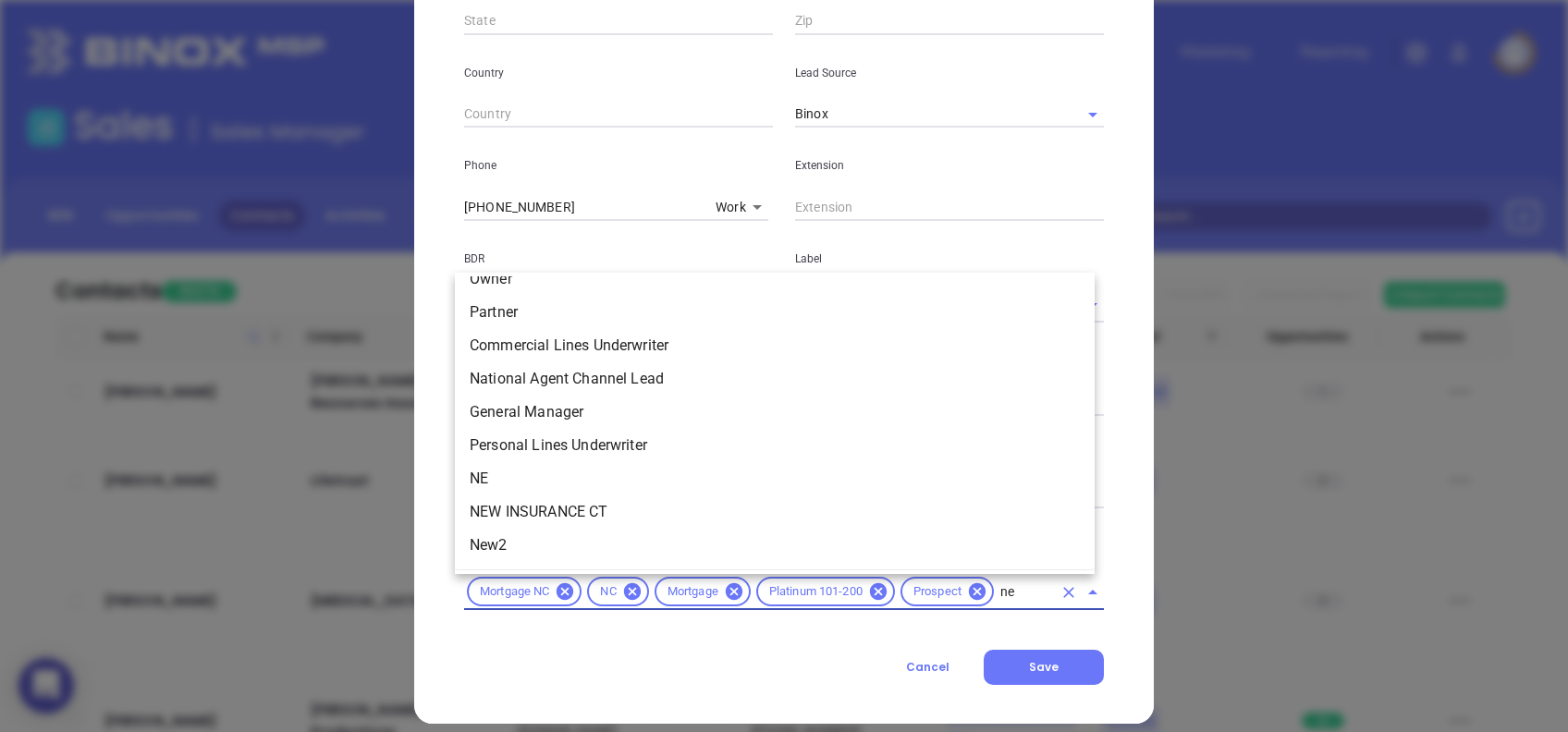
scroll to position [0, 0]
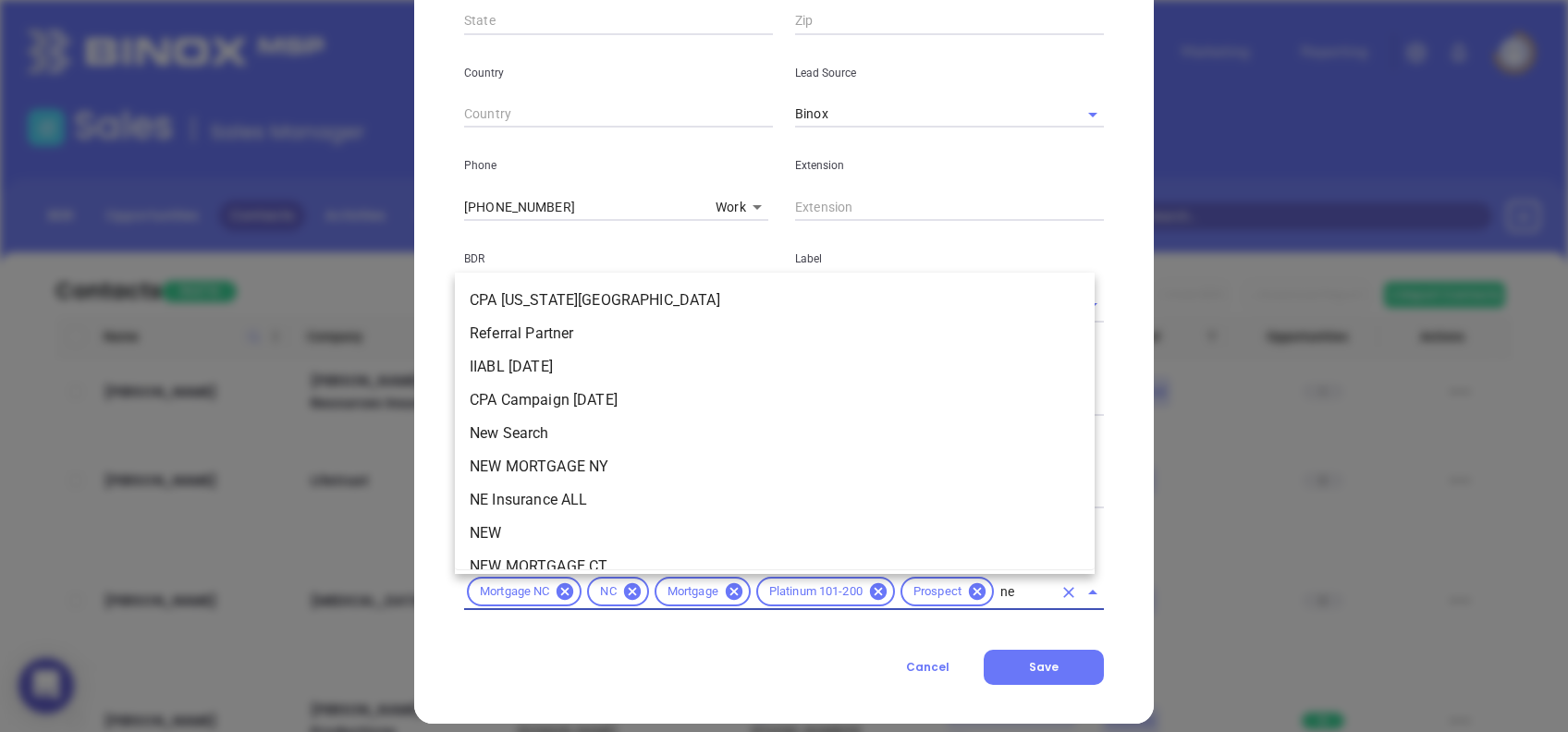
type input "new"
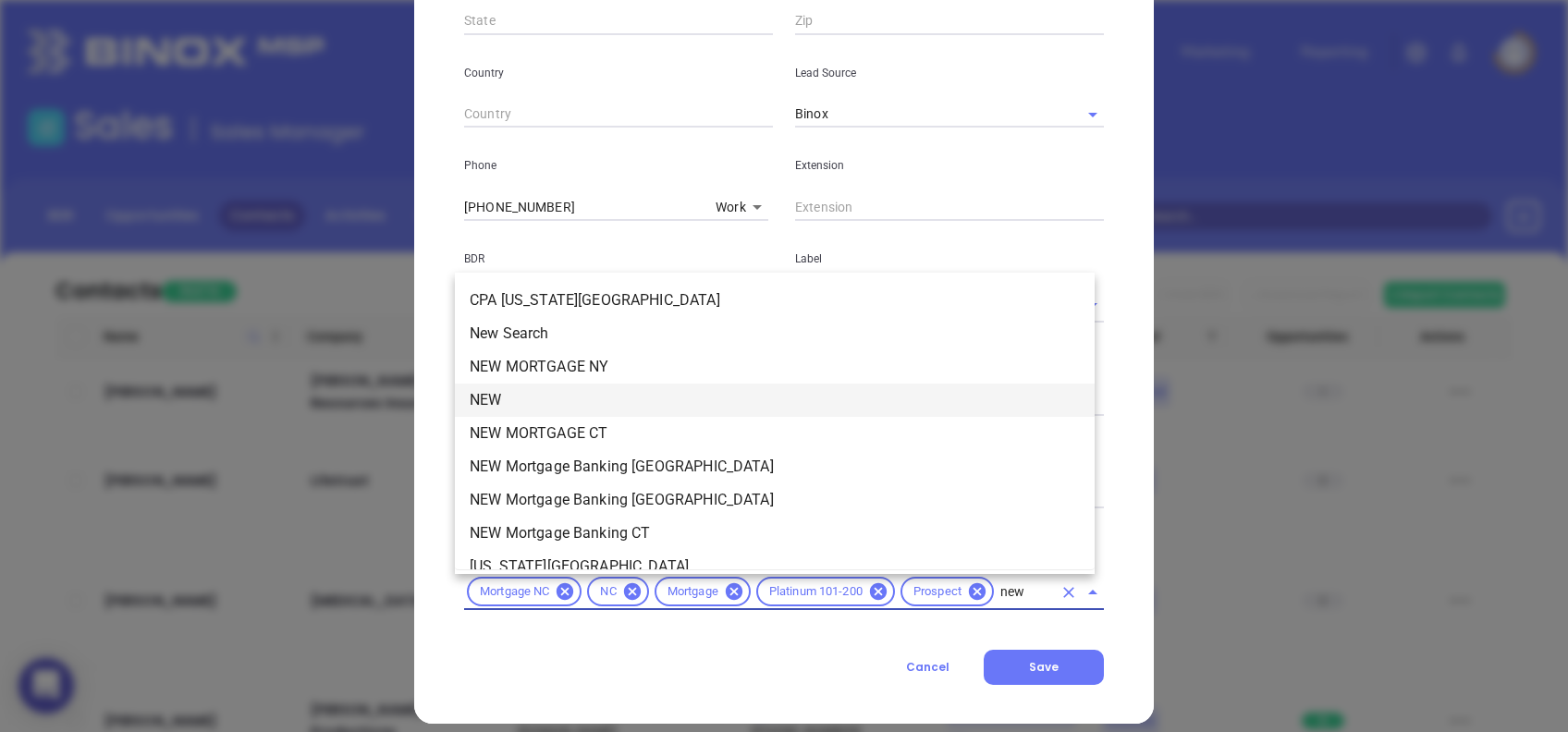
click at [579, 393] on li "NEW" at bounding box center [774, 400] width 640 height 33
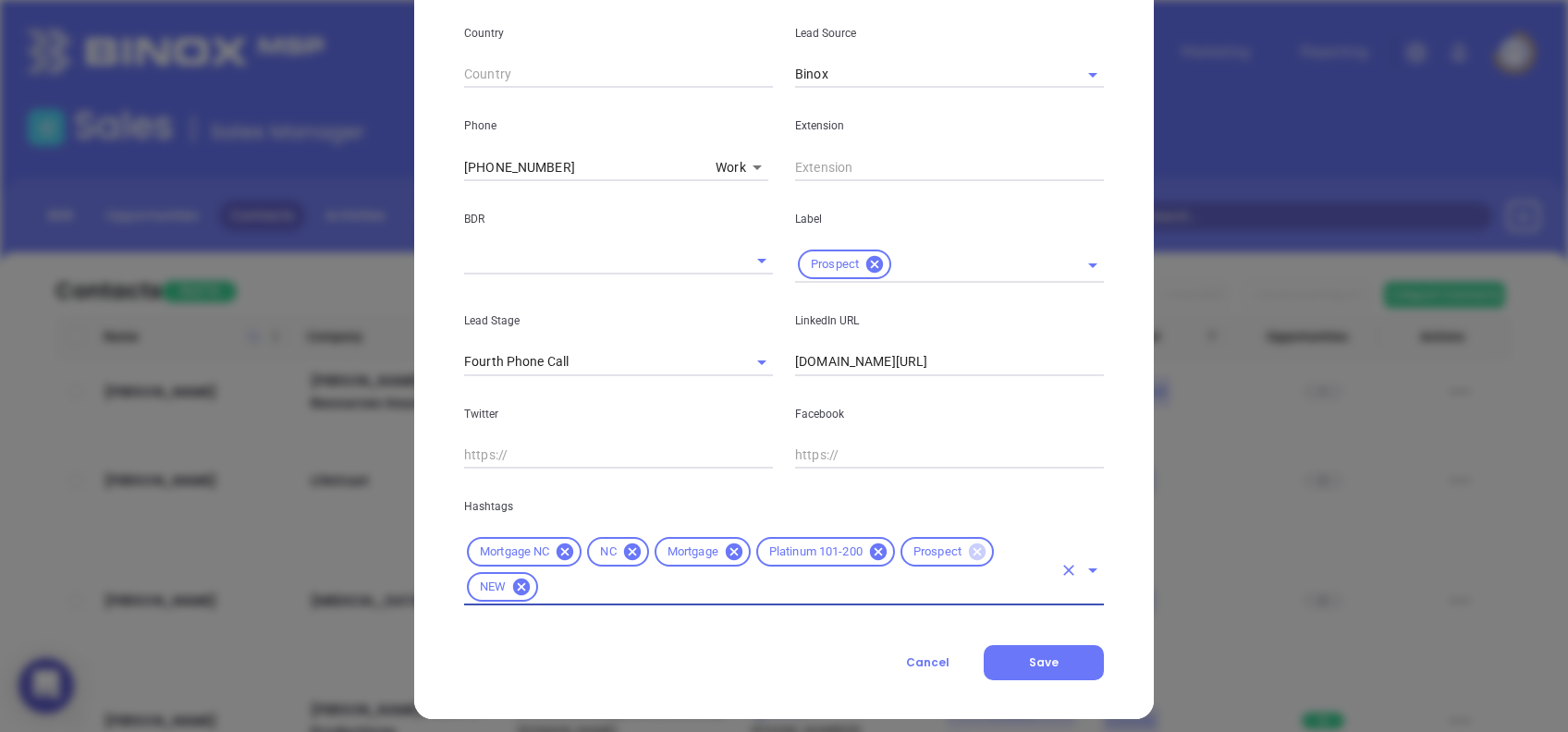
scroll to position [660, 0]
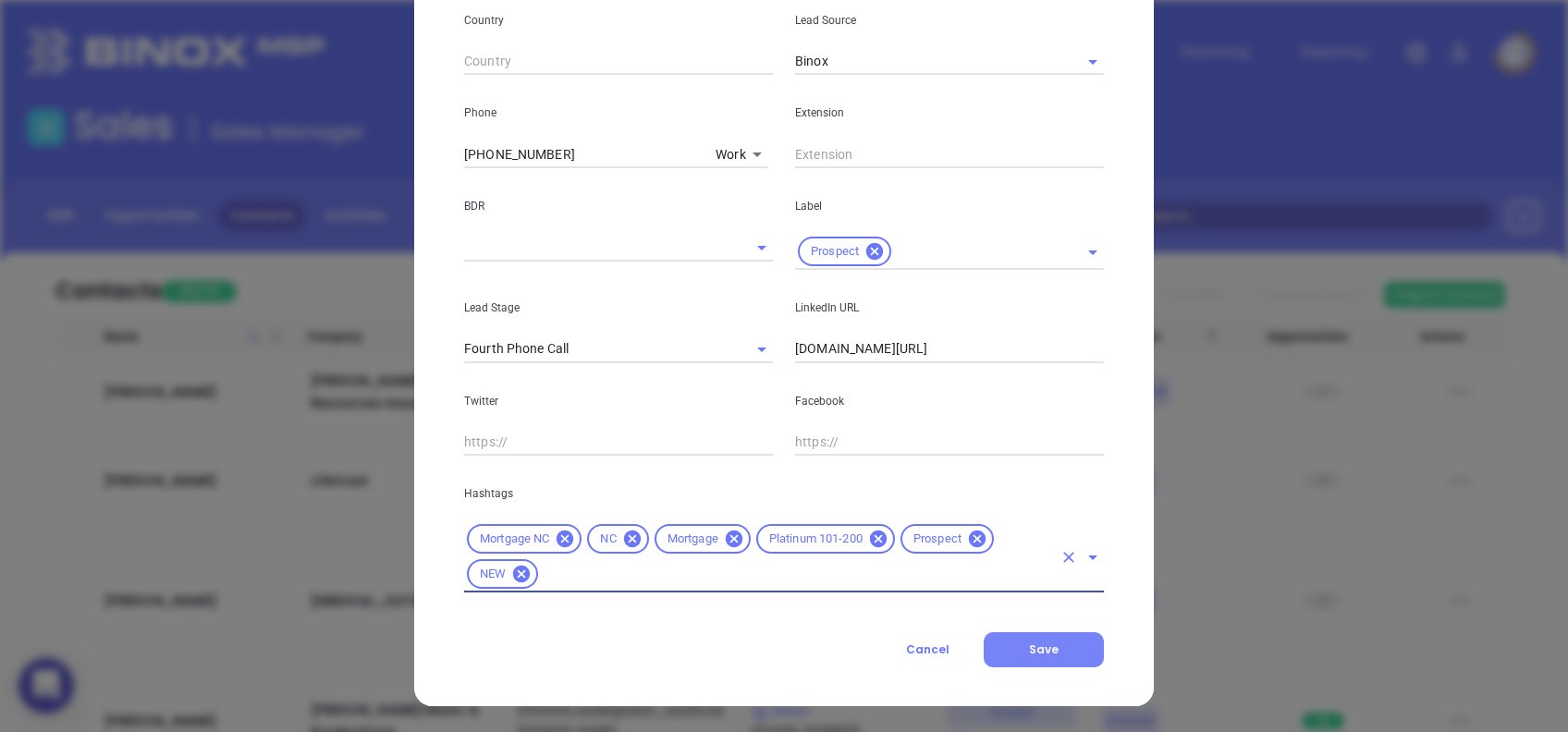
click at [1057, 659] on button "Save" at bounding box center [1043, 650] width 120 height 35
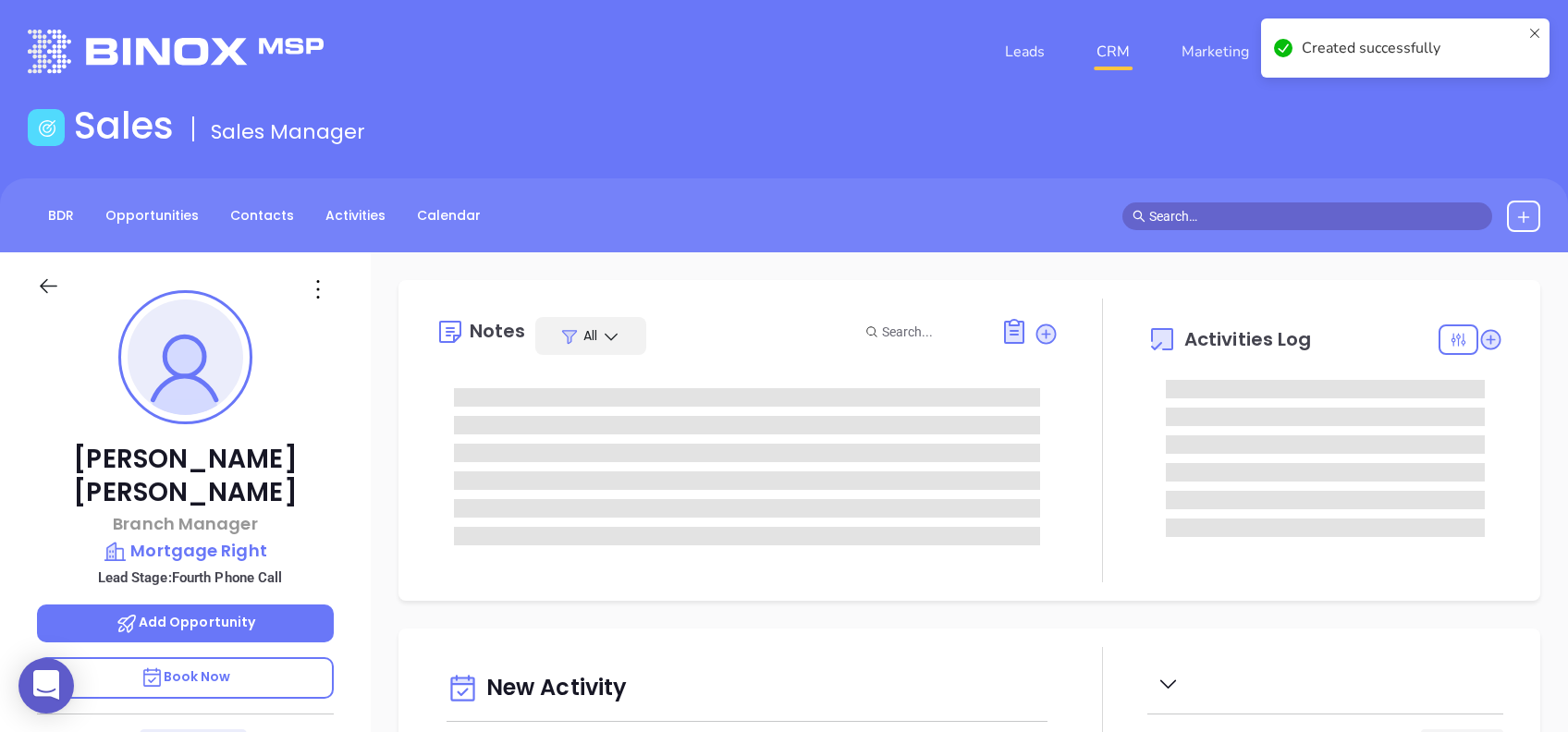
type input "[DATE]"
type input "[PERSON_NAME]"
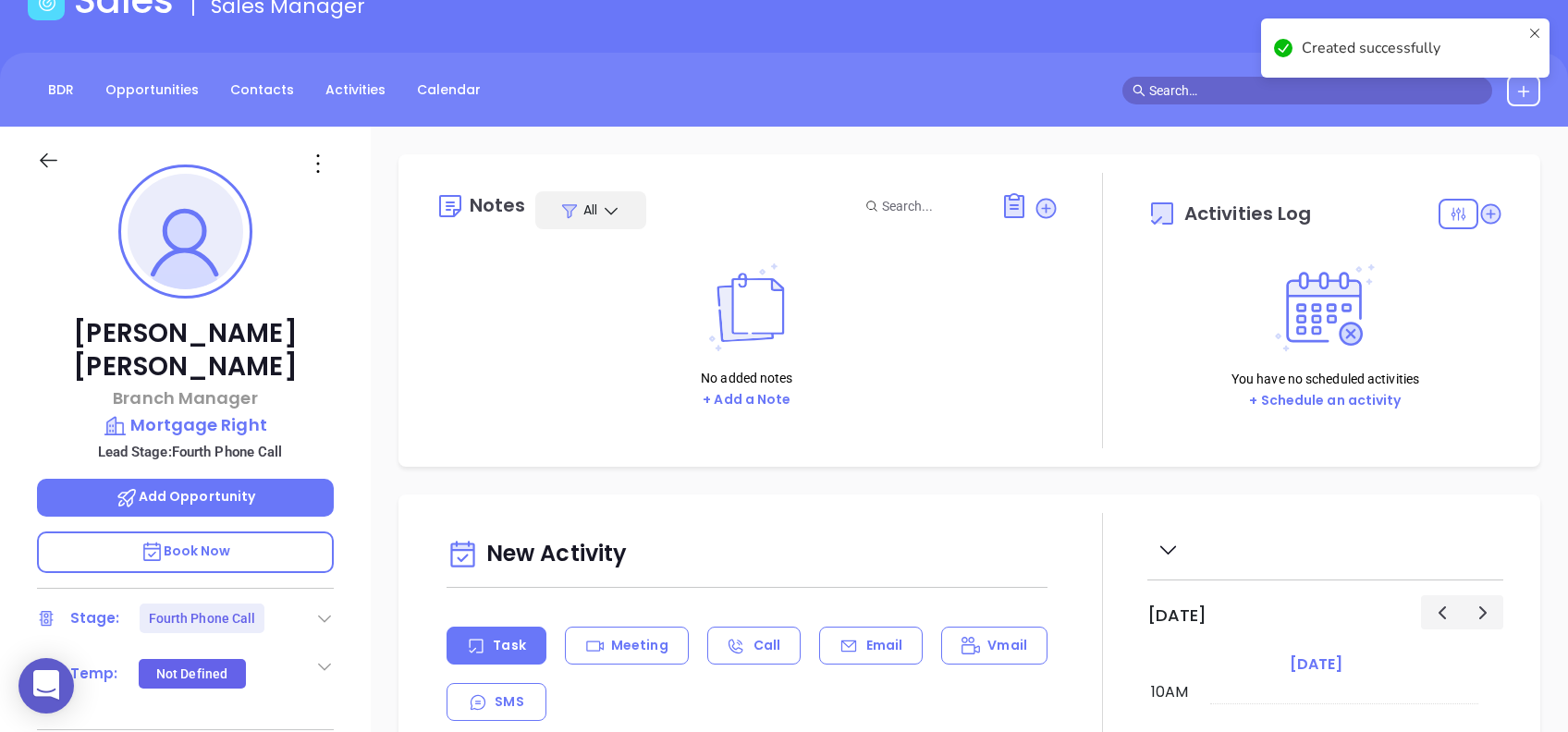
scroll to position [246, 0]
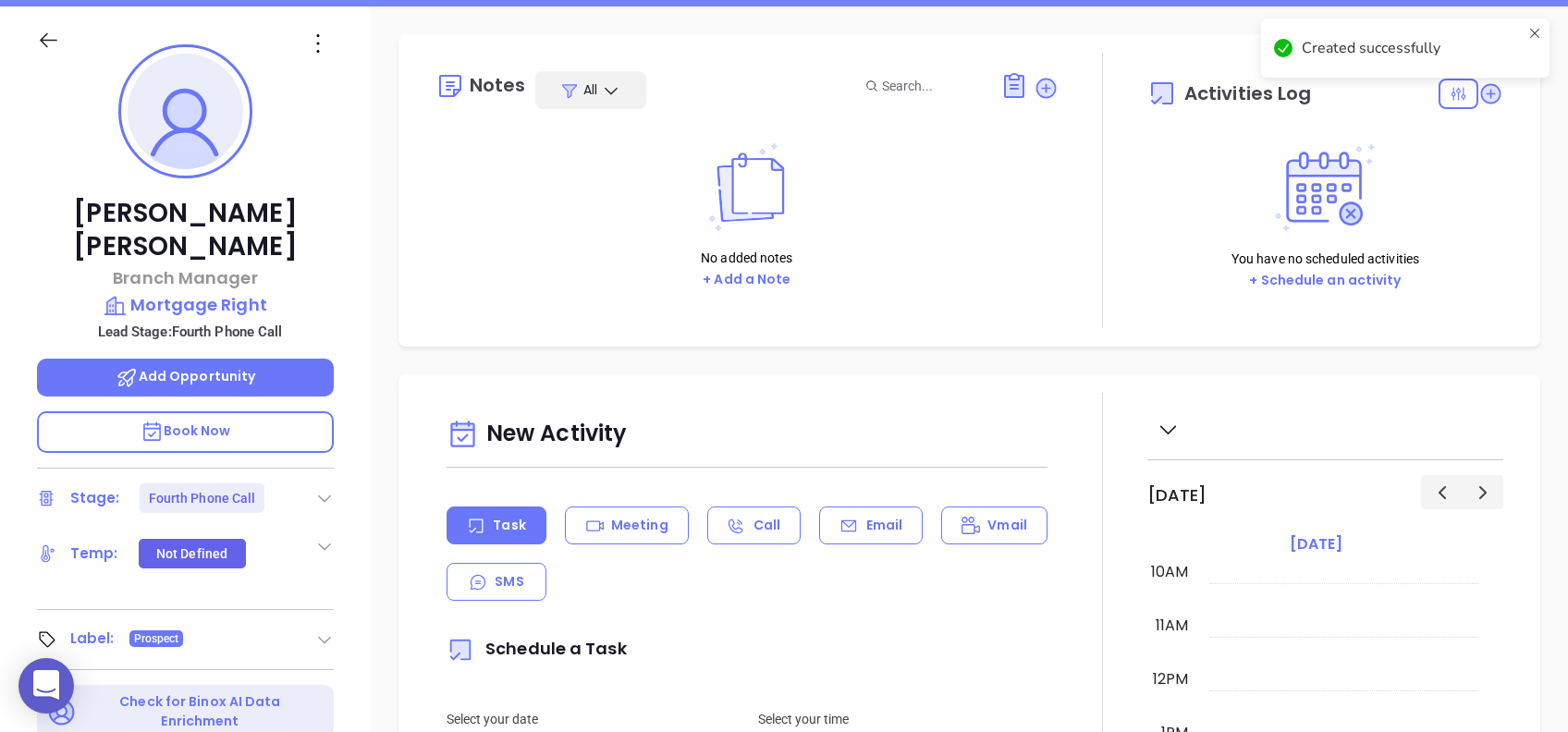
click at [323, 489] on icon at bounding box center [324, 498] width 18 height 18
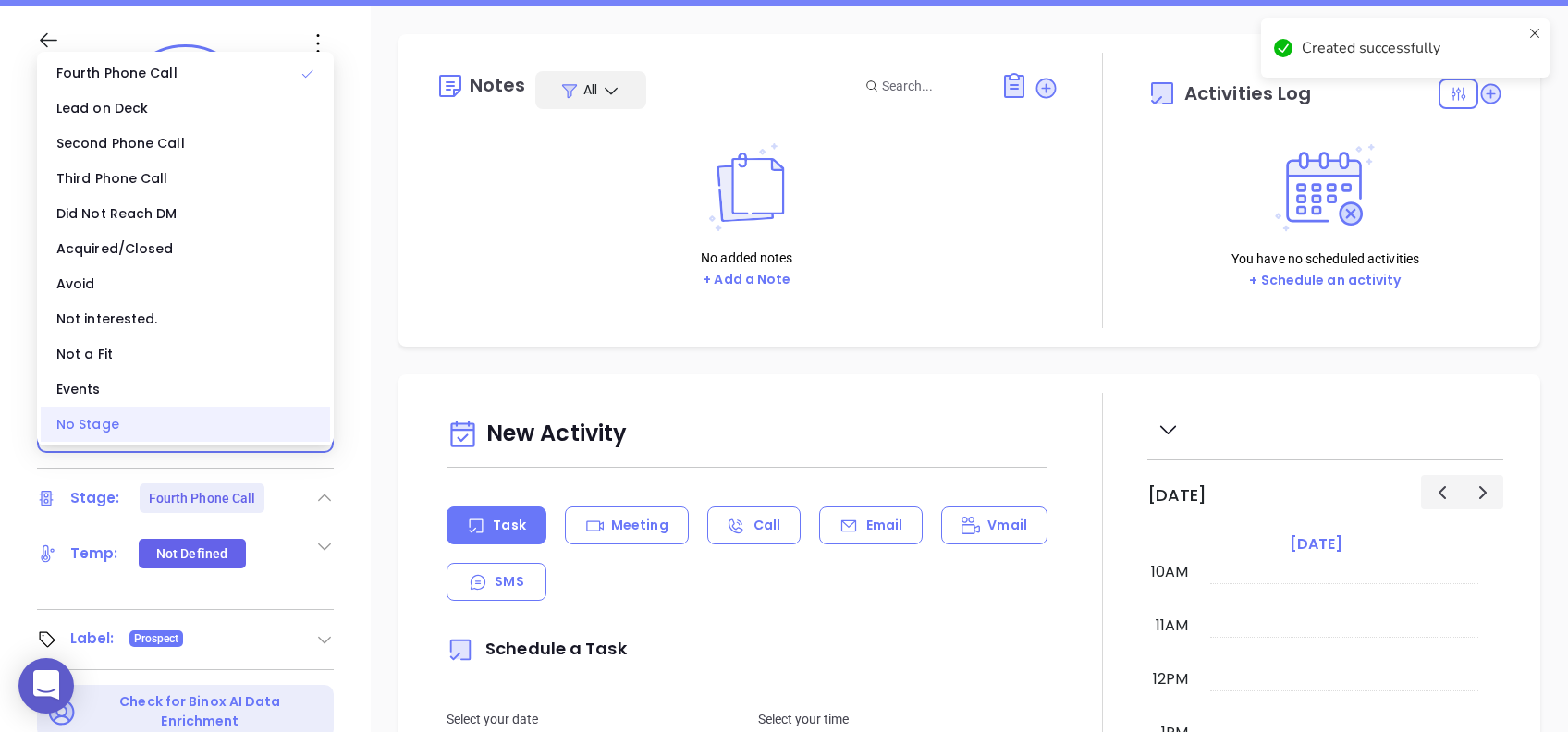
click at [112, 432] on div "No Stage" at bounding box center [185, 425] width 289 height 35
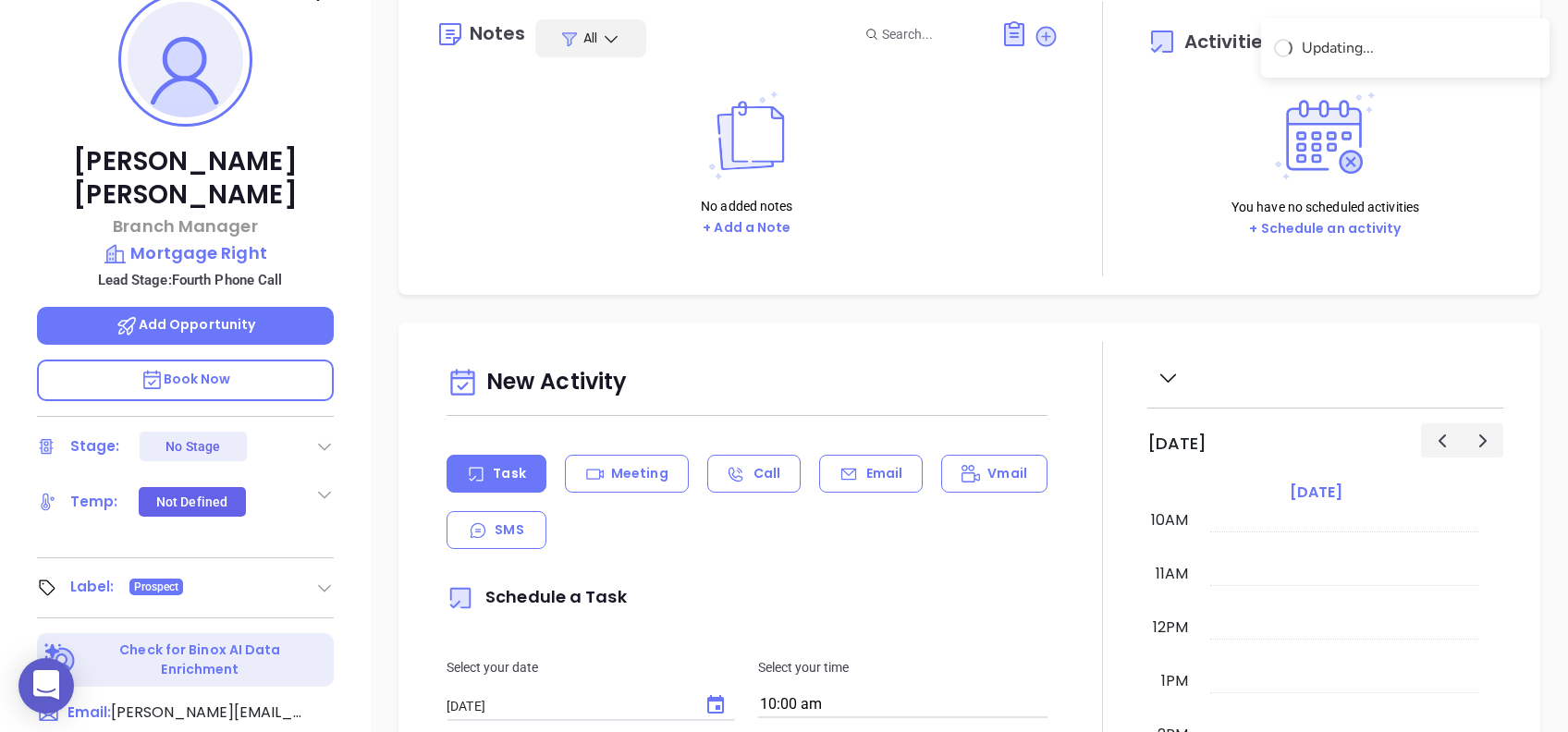
scroll to position [198, 0]
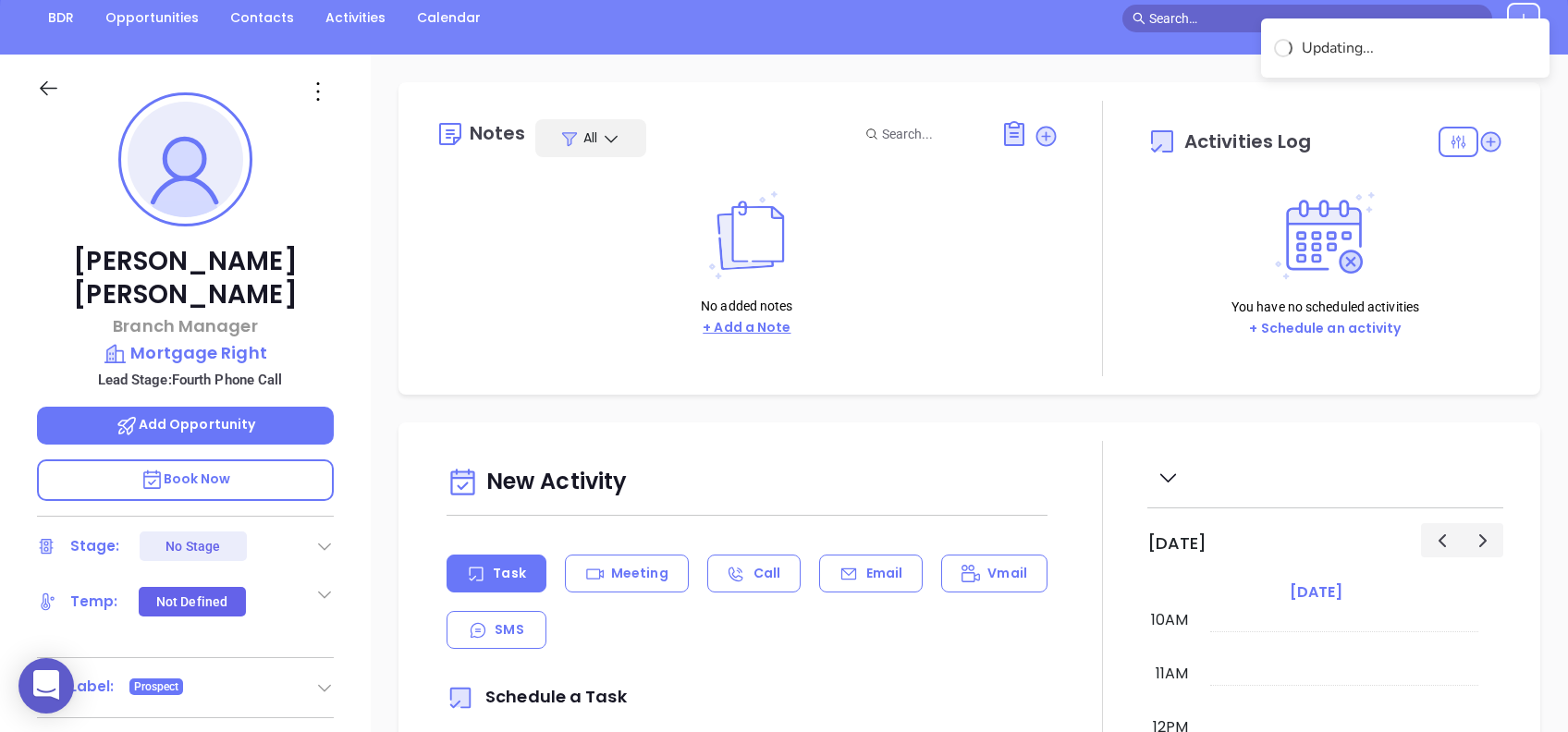
click at [769, 326] on button "+ Add a Note" at bounding box center [746, 328] width 99 height 21
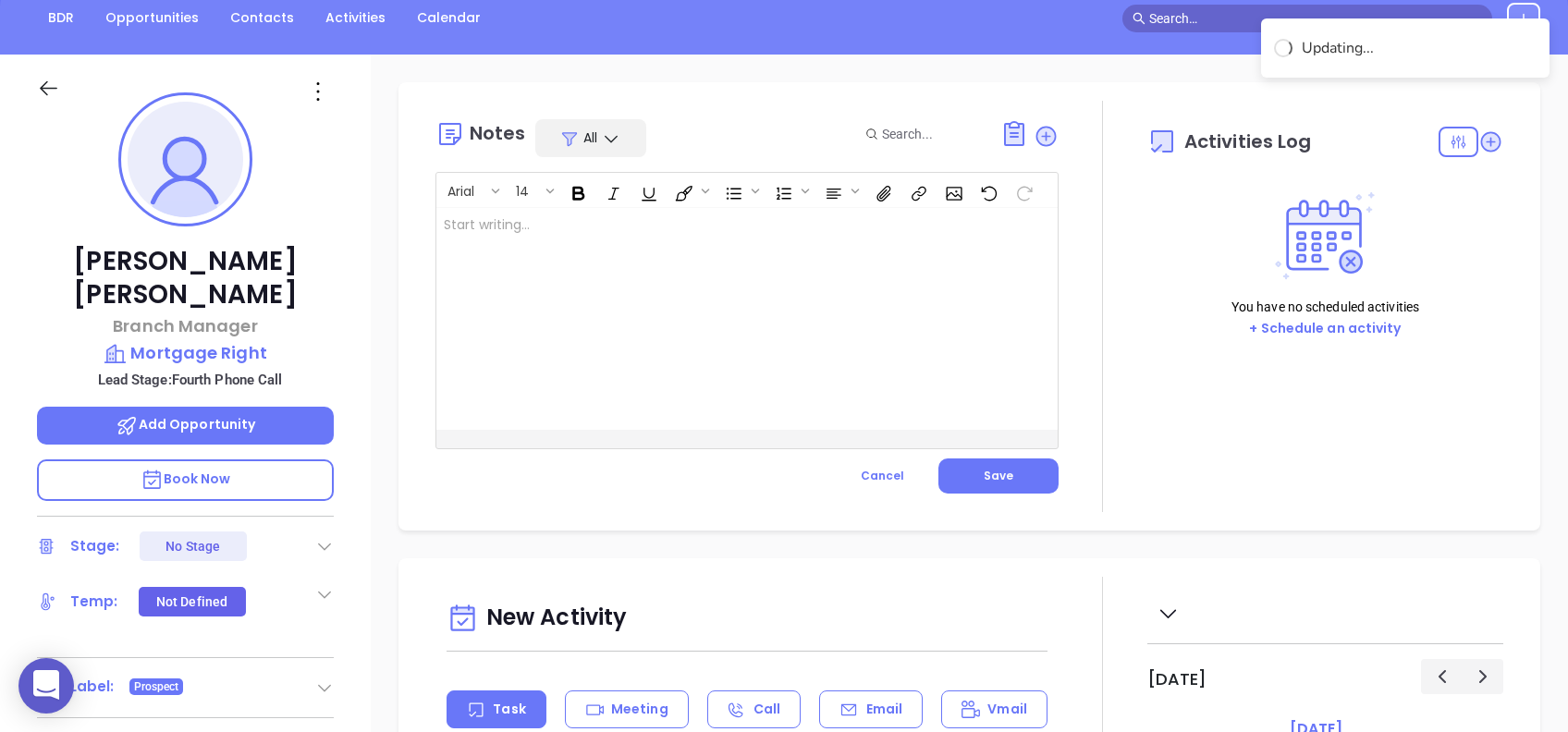
click at [624, 327] on div at bounding box center [725, 318] width 578 height 221
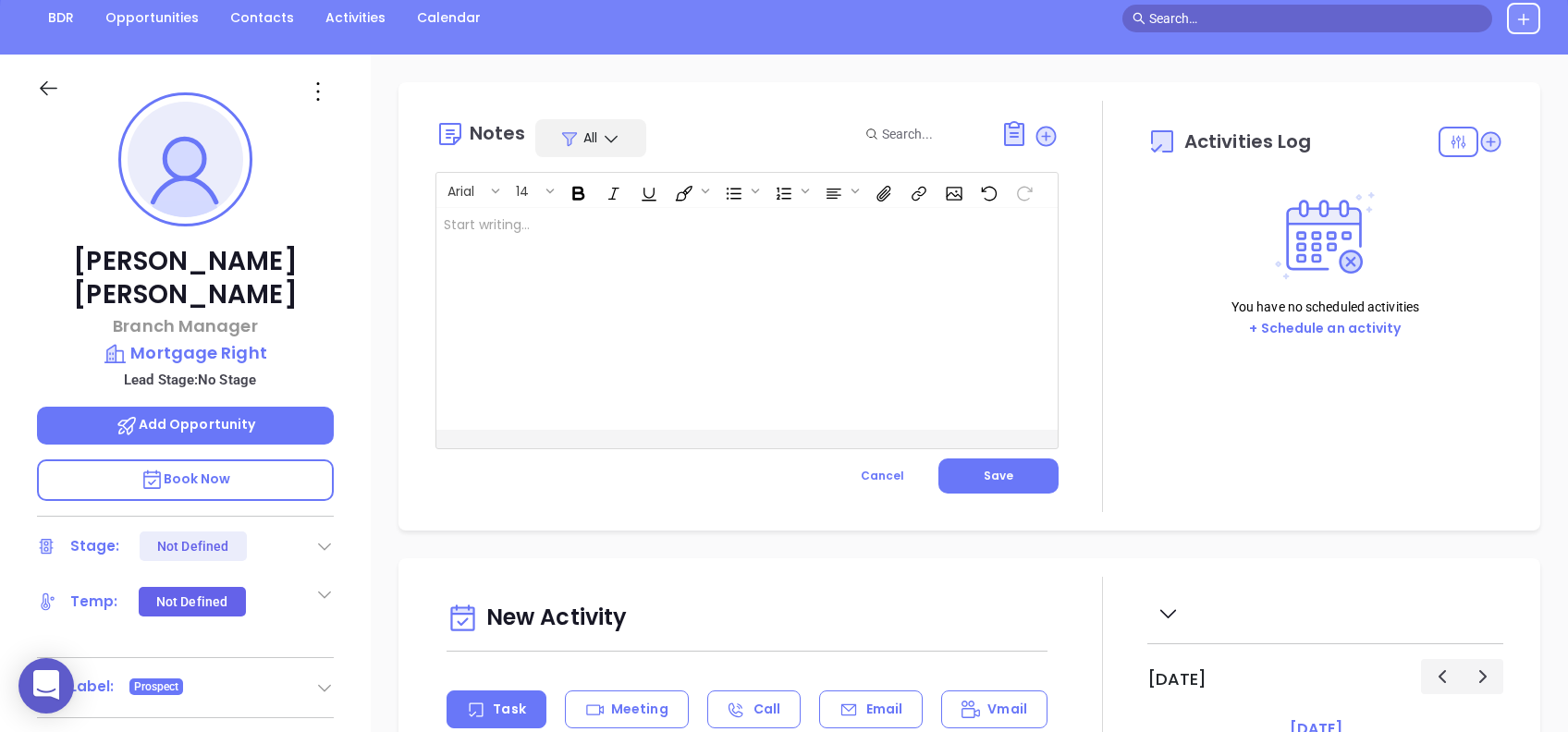
click at [653, 337] on div at bounding box center [725, 318] width 578 height 221
click at [979, 466] on button "Save" at bounding box center [998, 476] width 120 height 35
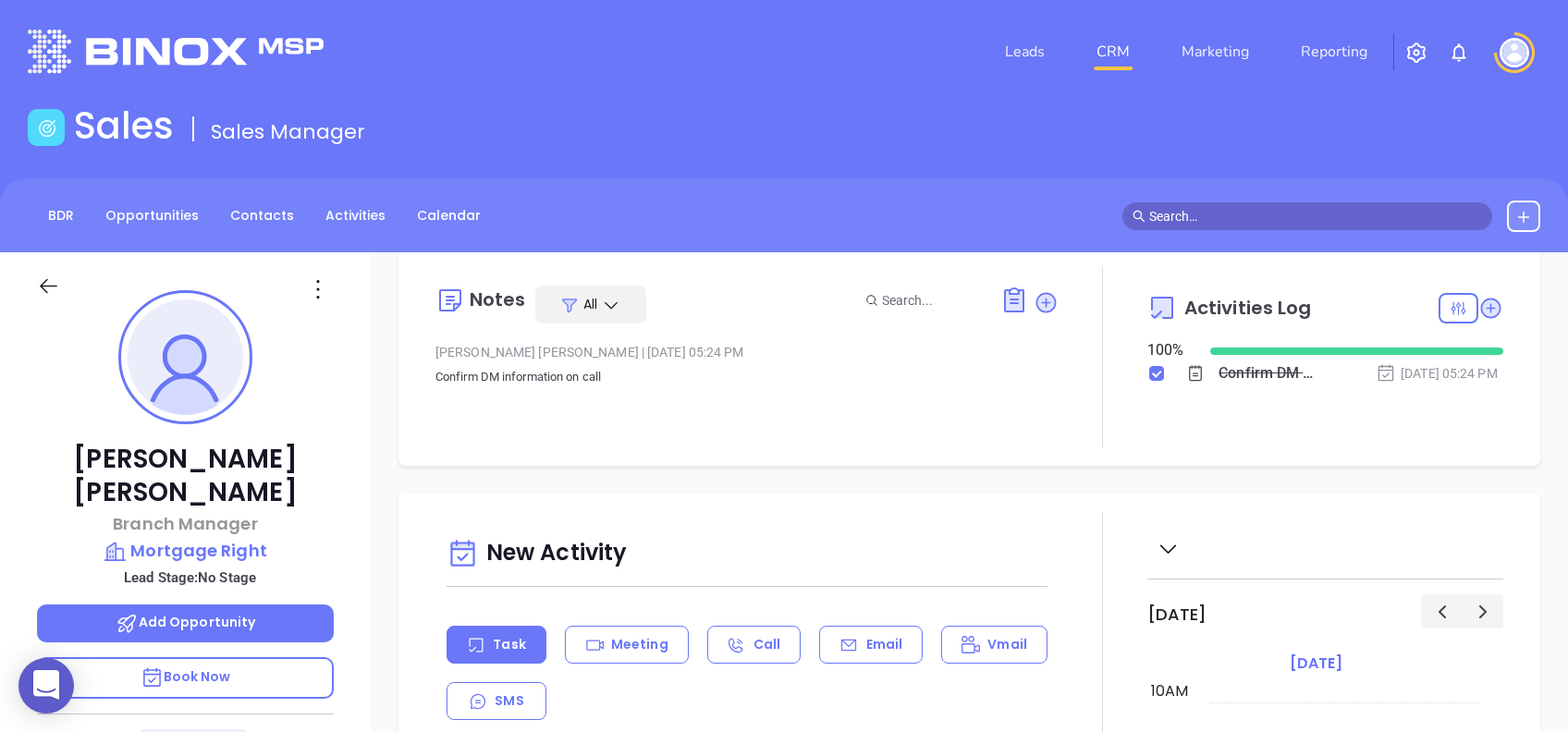
scroll to position [0, 0]
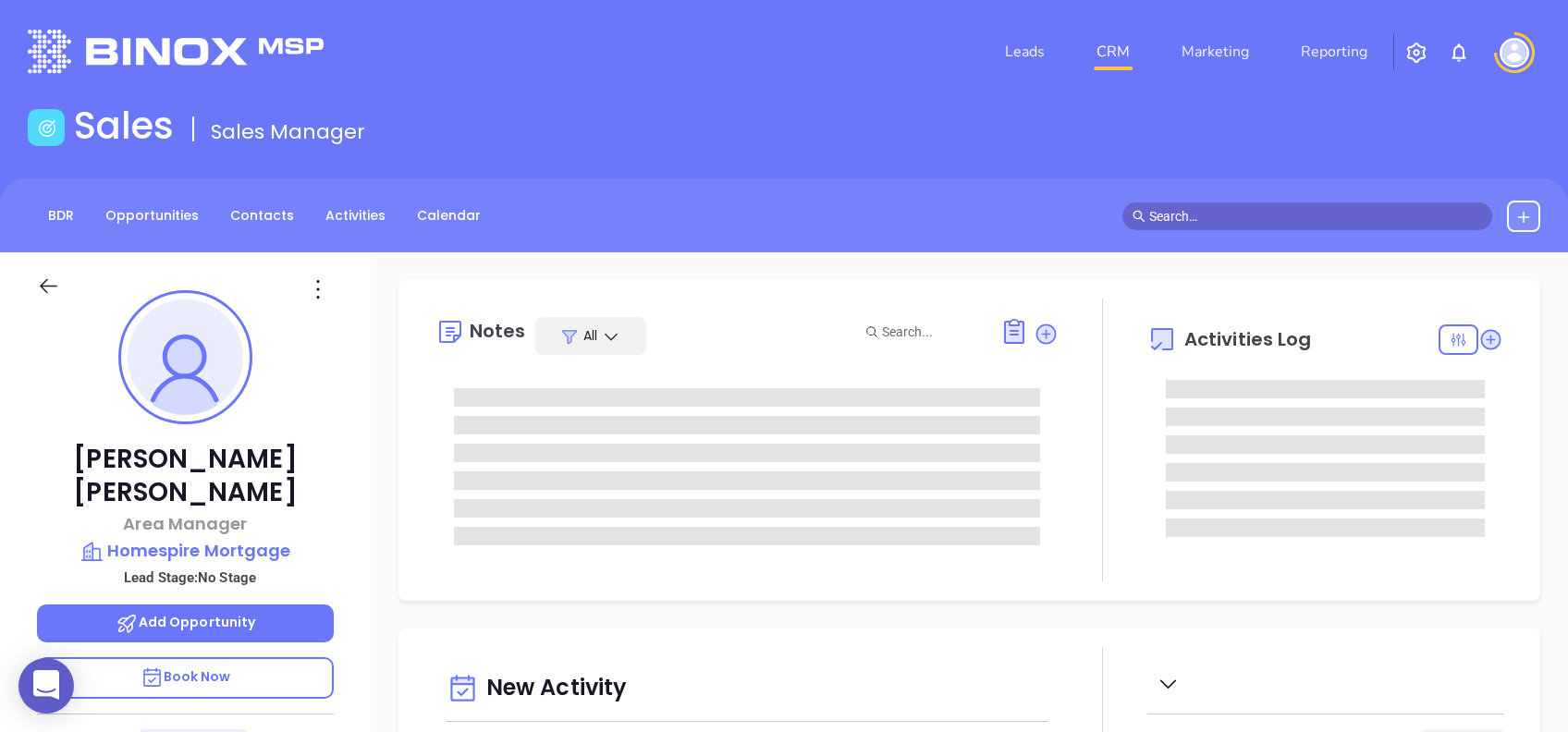
type input "[DATE]"
type input "[PERSON_NAME]"
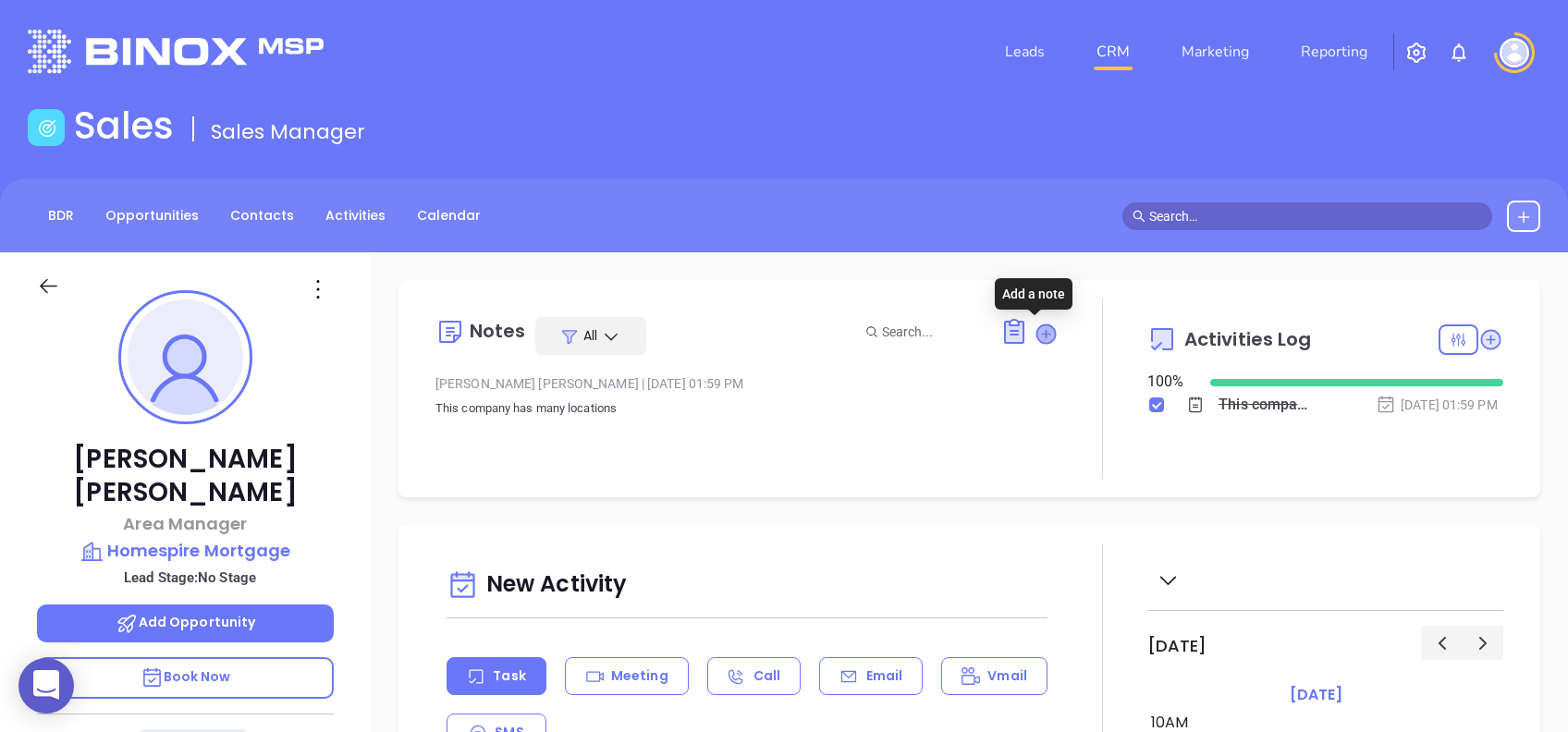
click at [1036, 337] on icon at bounding box center [1045, 334] width 18 height 18
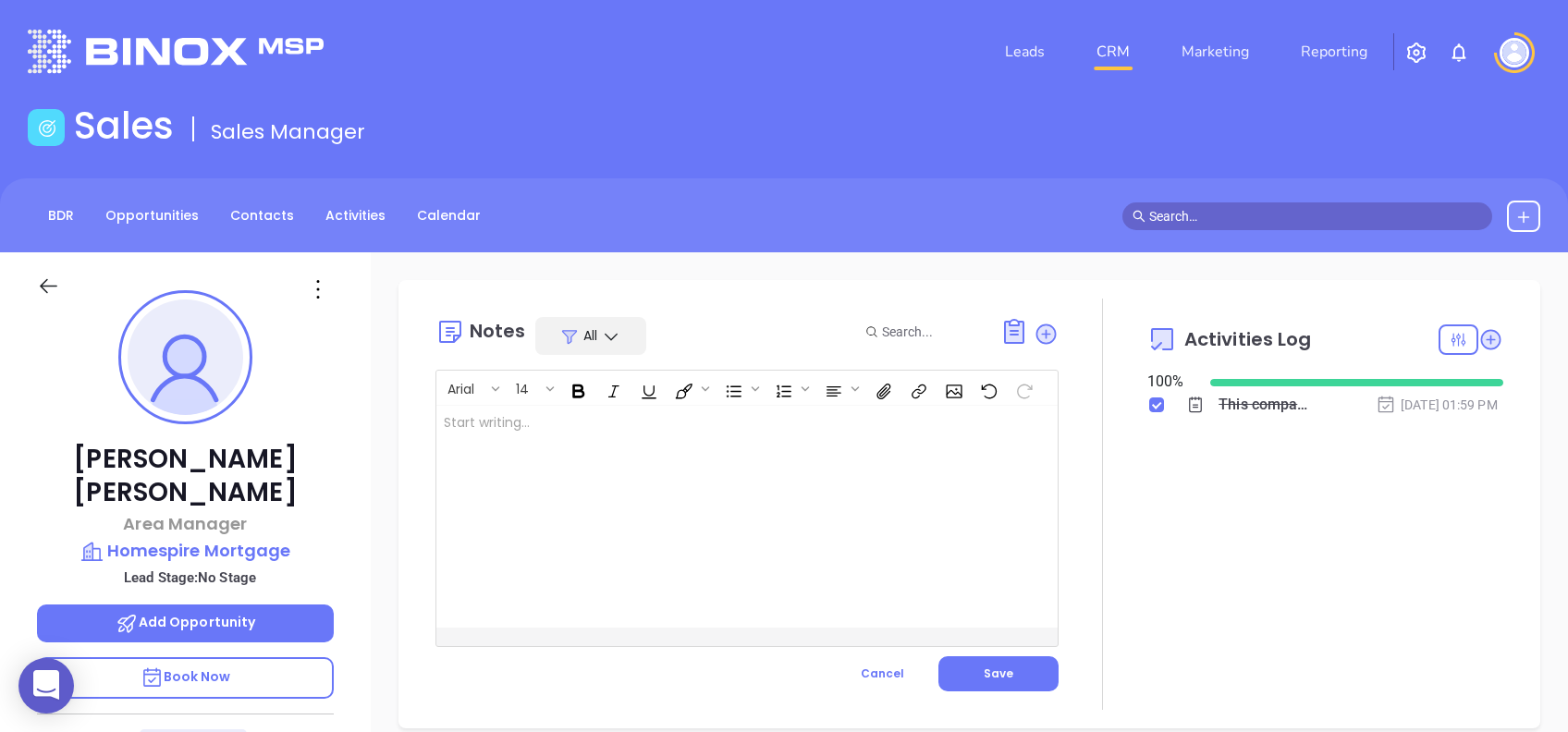
click at [519, 512] on div at bounding box center [725, 516] width 578 height 221
click at [1005, 673] on button "Save" at bounding box center [998, 674] width 120 height 35
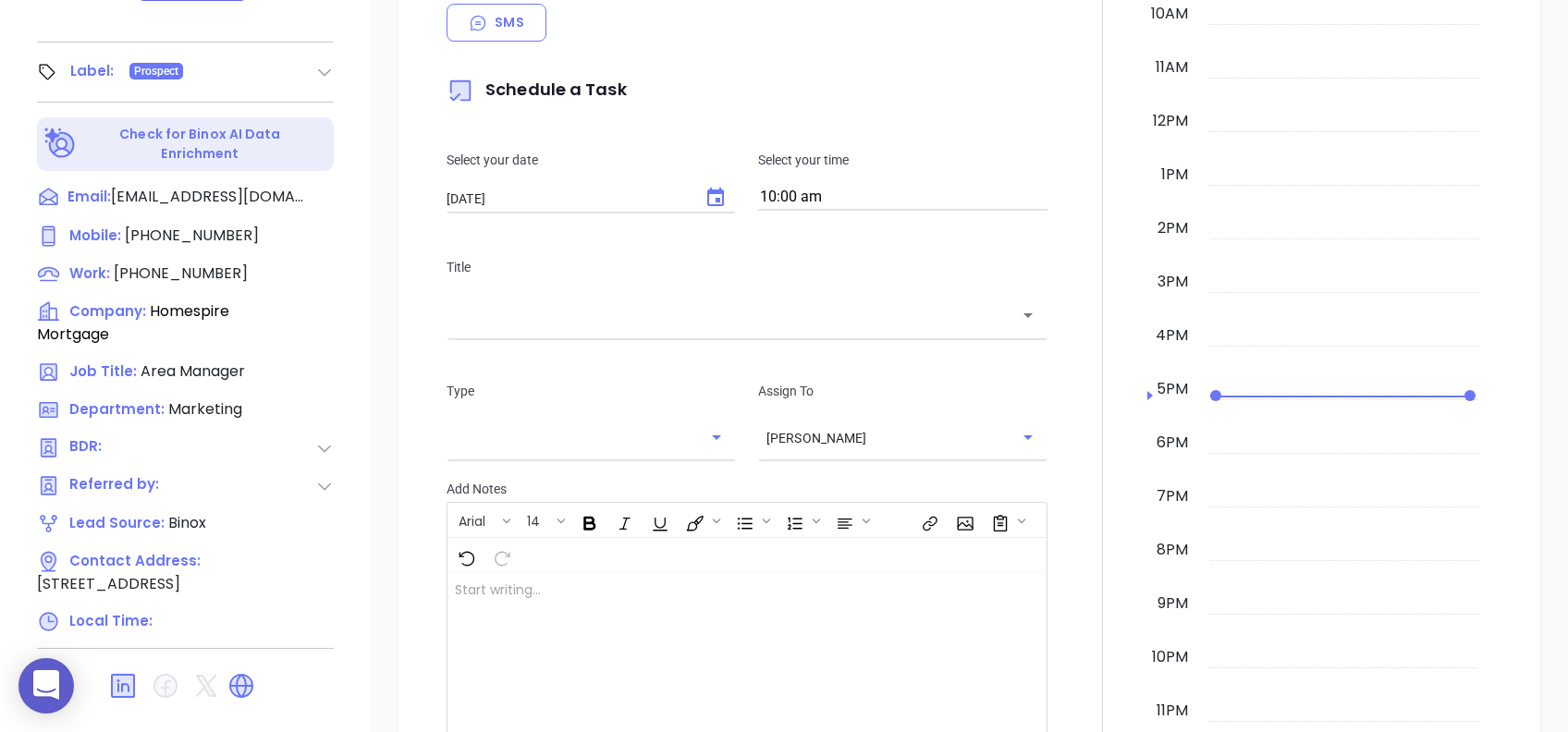
scroll to position [0, 0]
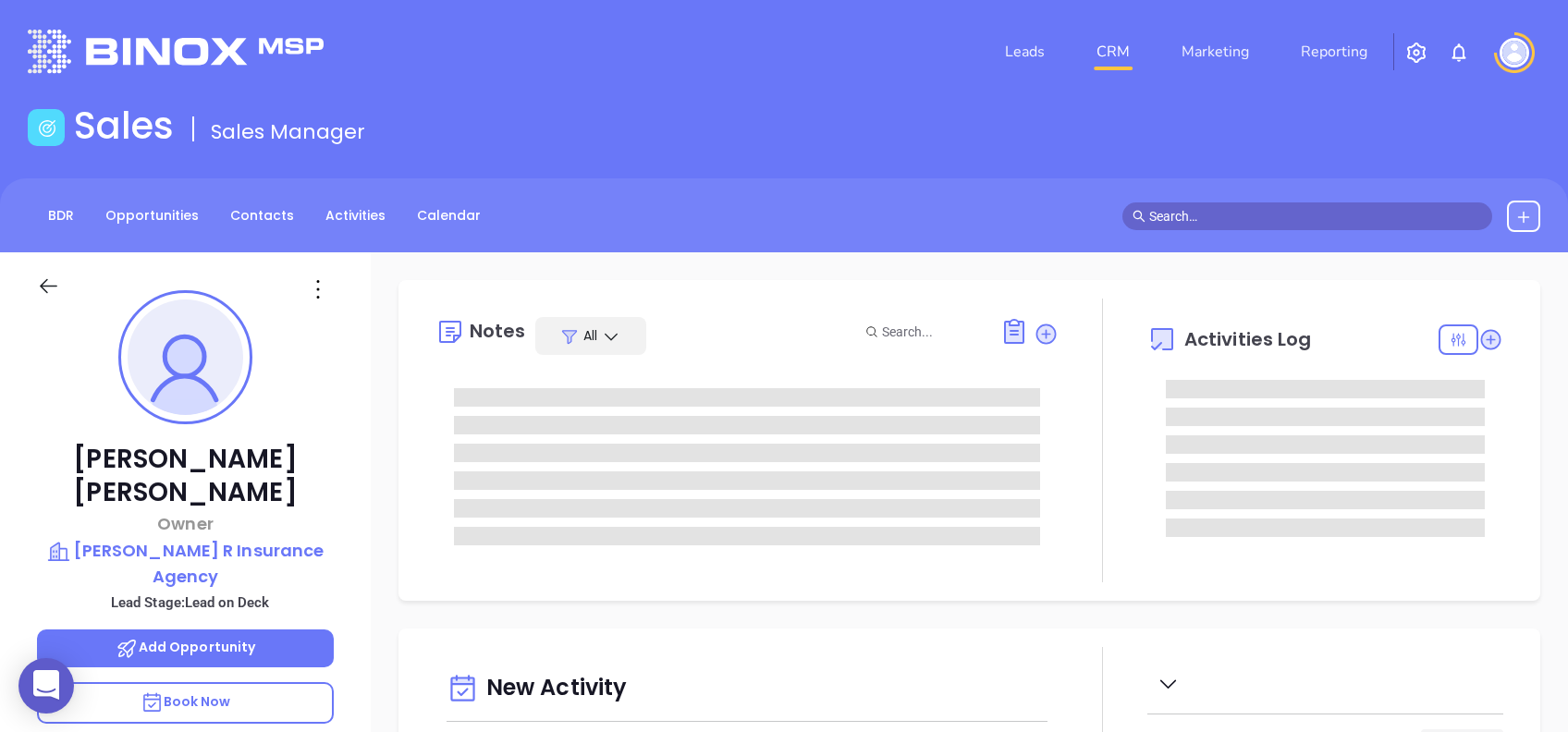
type input "[DATE]"
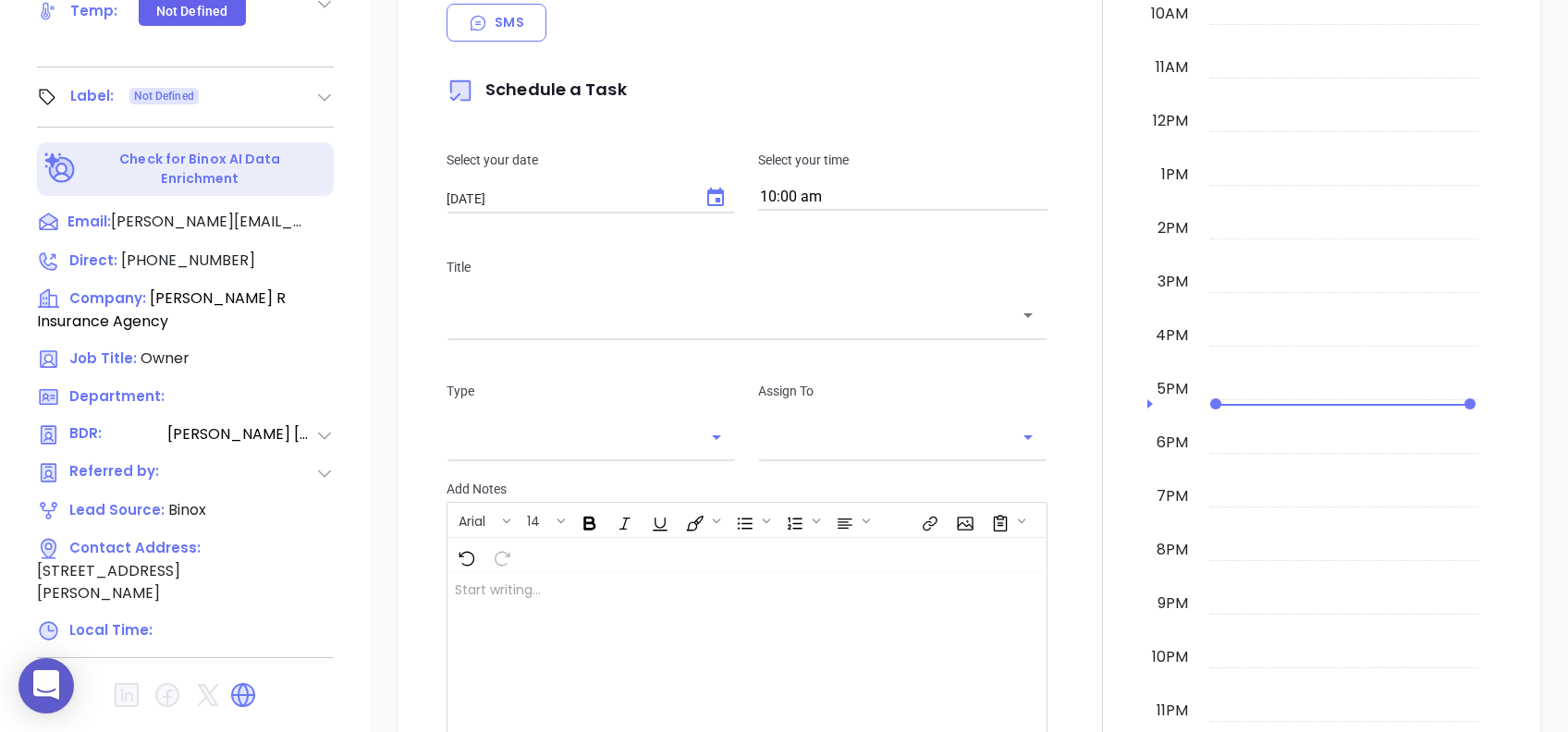
type input "[PERSON_NAME]"
